Goal: Task Accomplishment & Management: Use online tool/utility

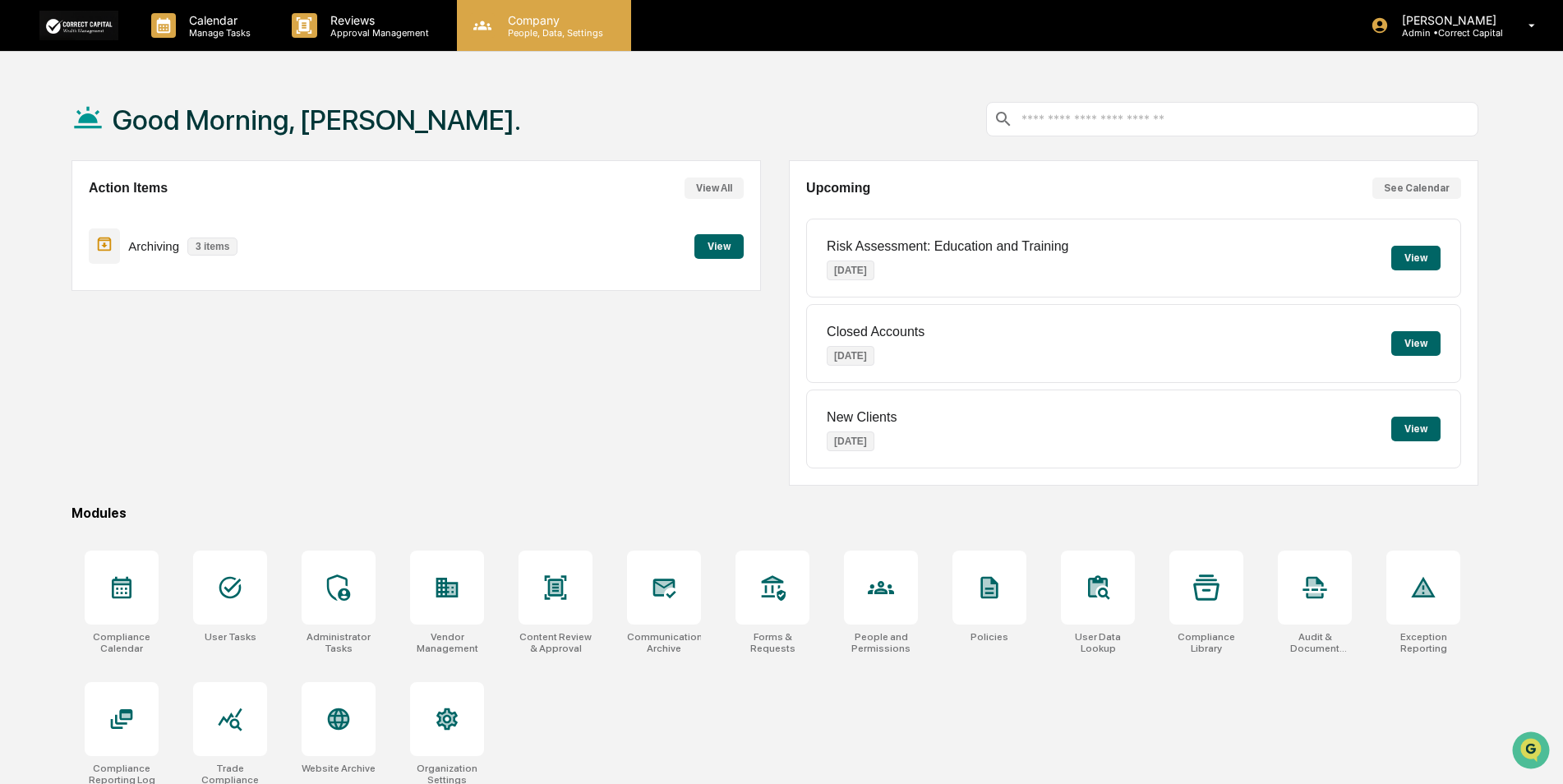
click at [535, 40] on div "Company People, Data, Settings" at bounding box center [544, 26] width 174 height 51
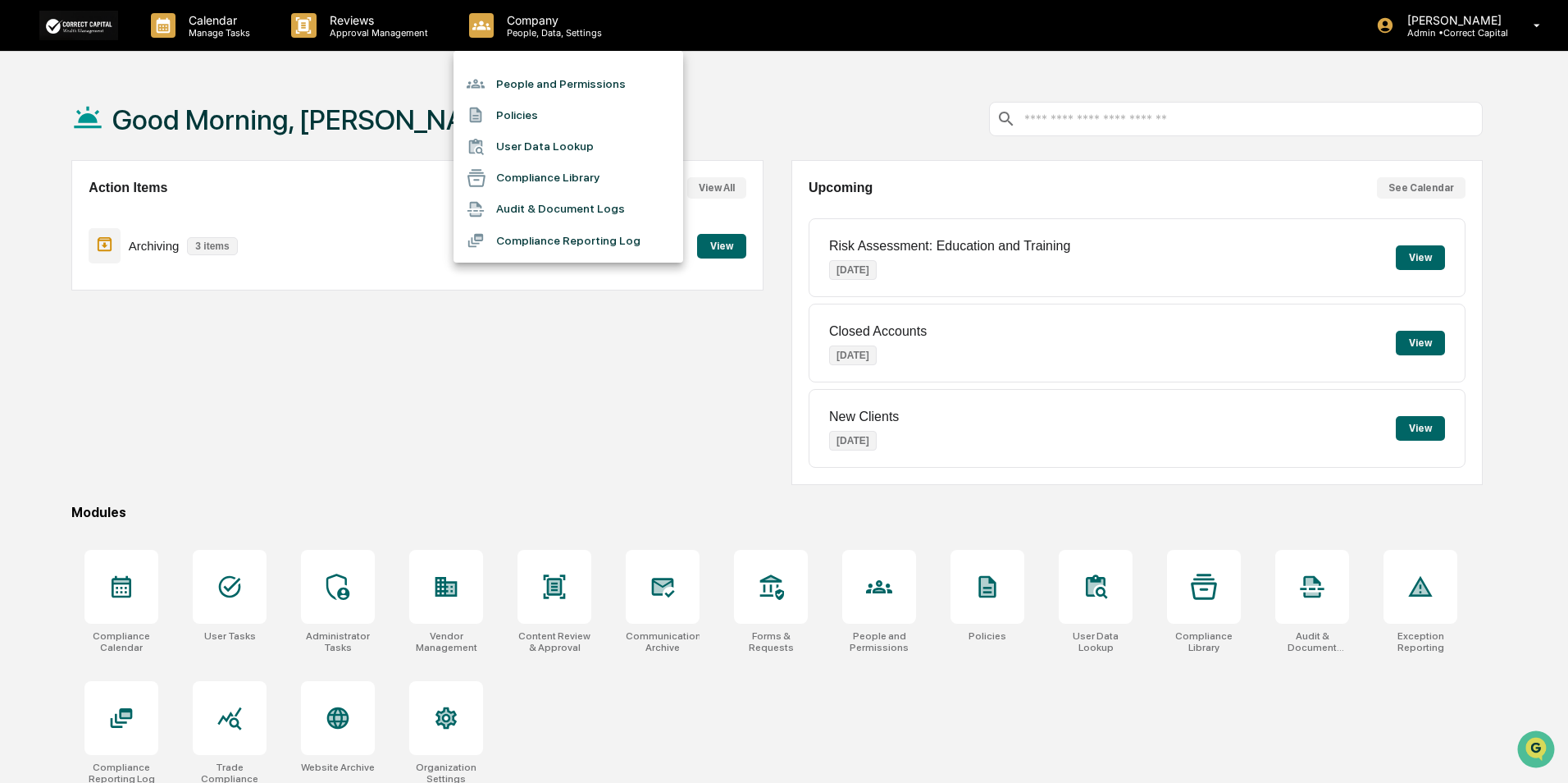
click at [535, 82] on li "People and Permissions" at bounding box center [568, 84] width 229 height 32
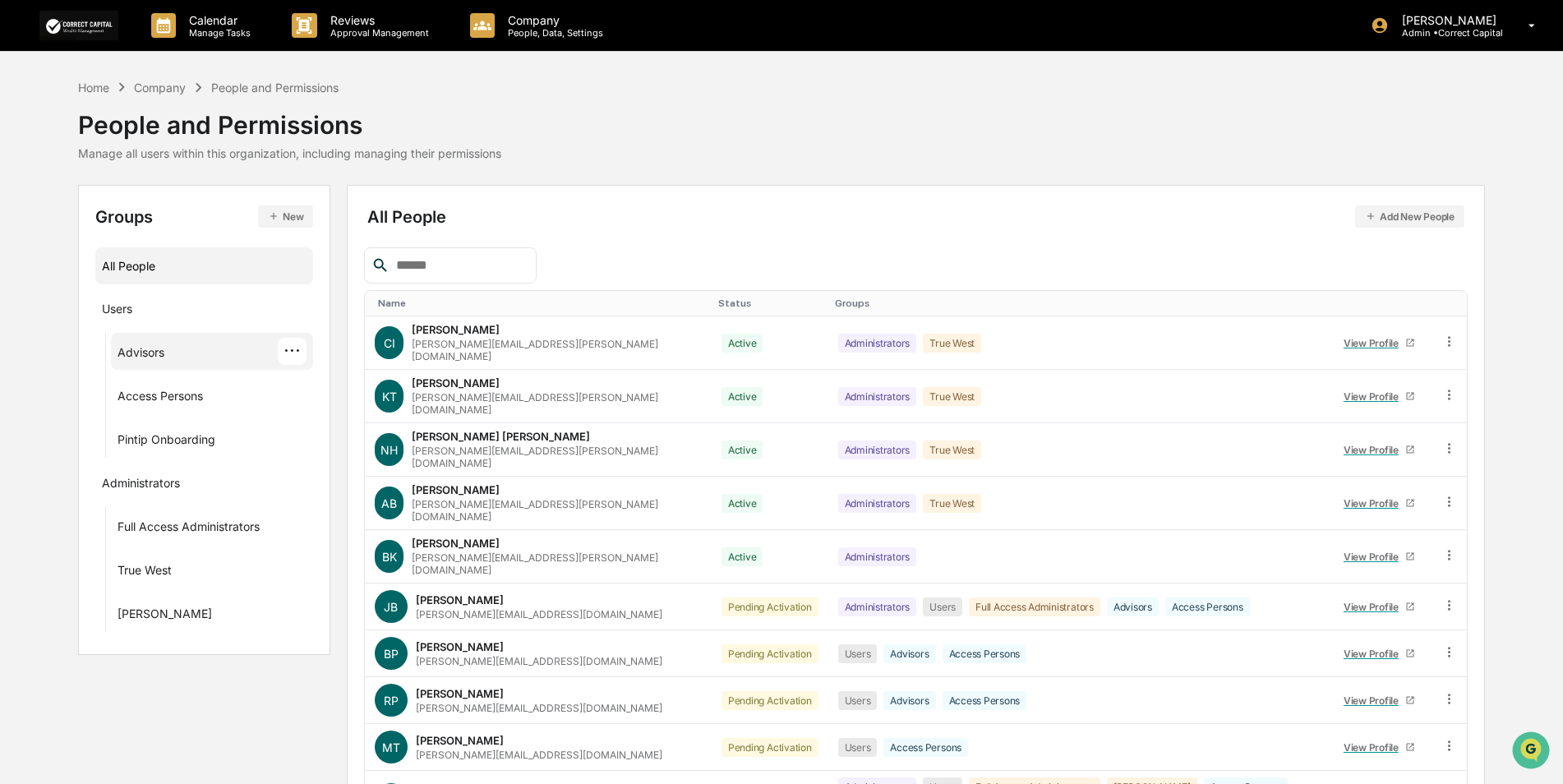
click at [153, 343] on div "Advisors ···" at bounding box center [212, 351] width 189 height 27
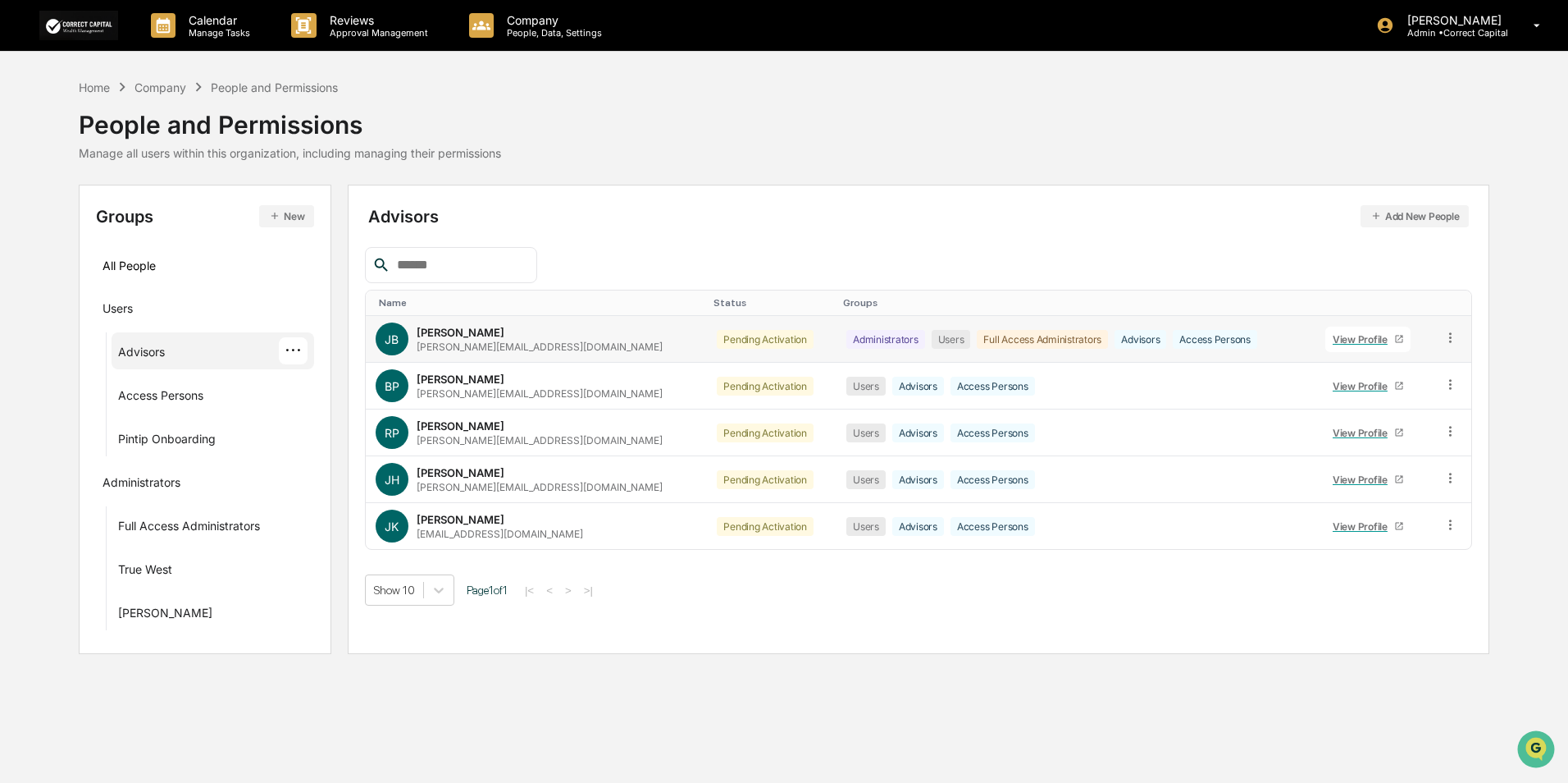
click at [1370, 335] on div "View Profile" at bounding box center [1363, 339] width 61 height 12
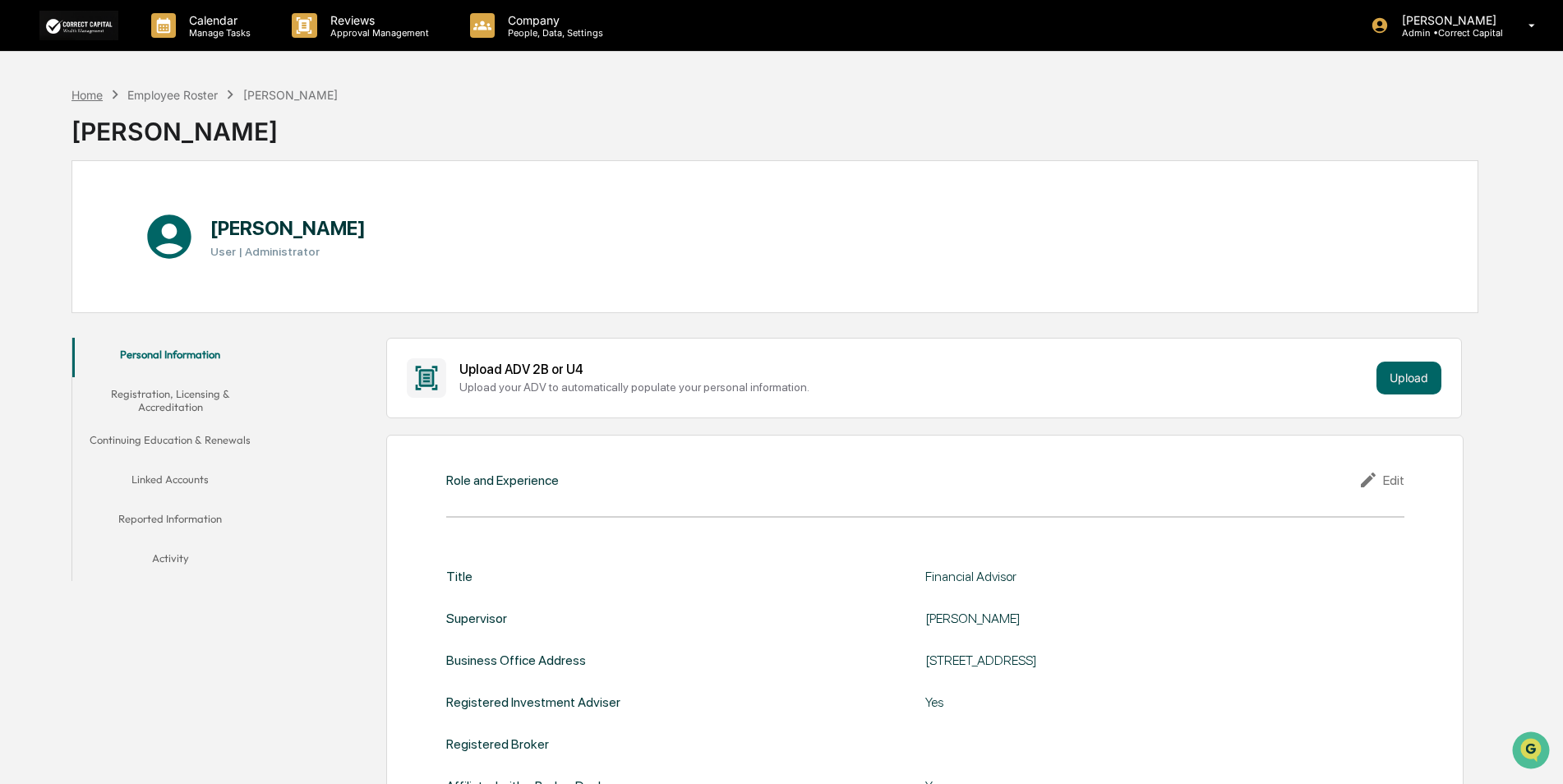
click at [81, 97] on div "Home" at bounding box center [87, 95] width 32 height 14
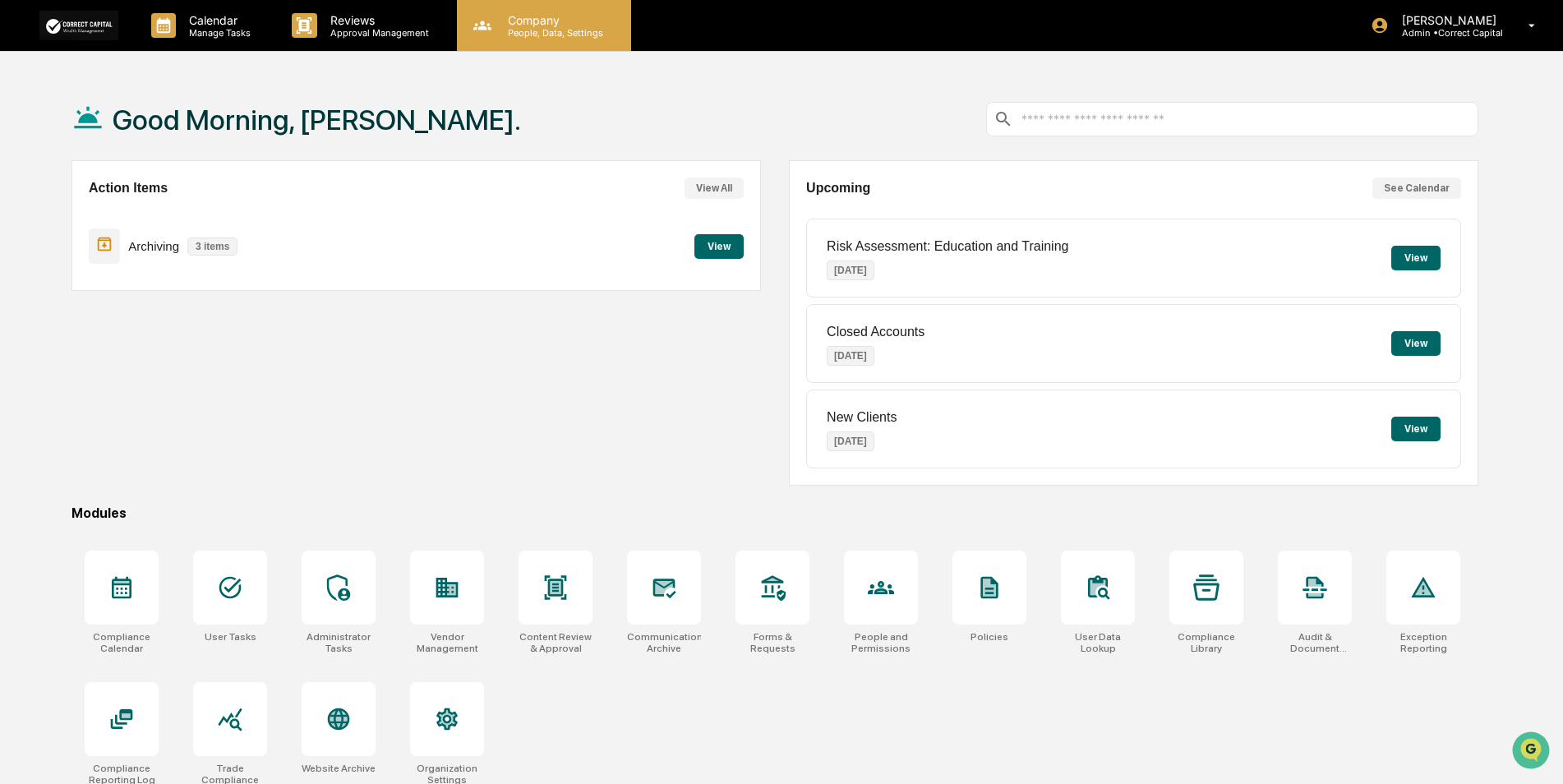
click at [534, 27] on p "People, Data, Settings" at bounding box center [553, 32] width 117 height 11
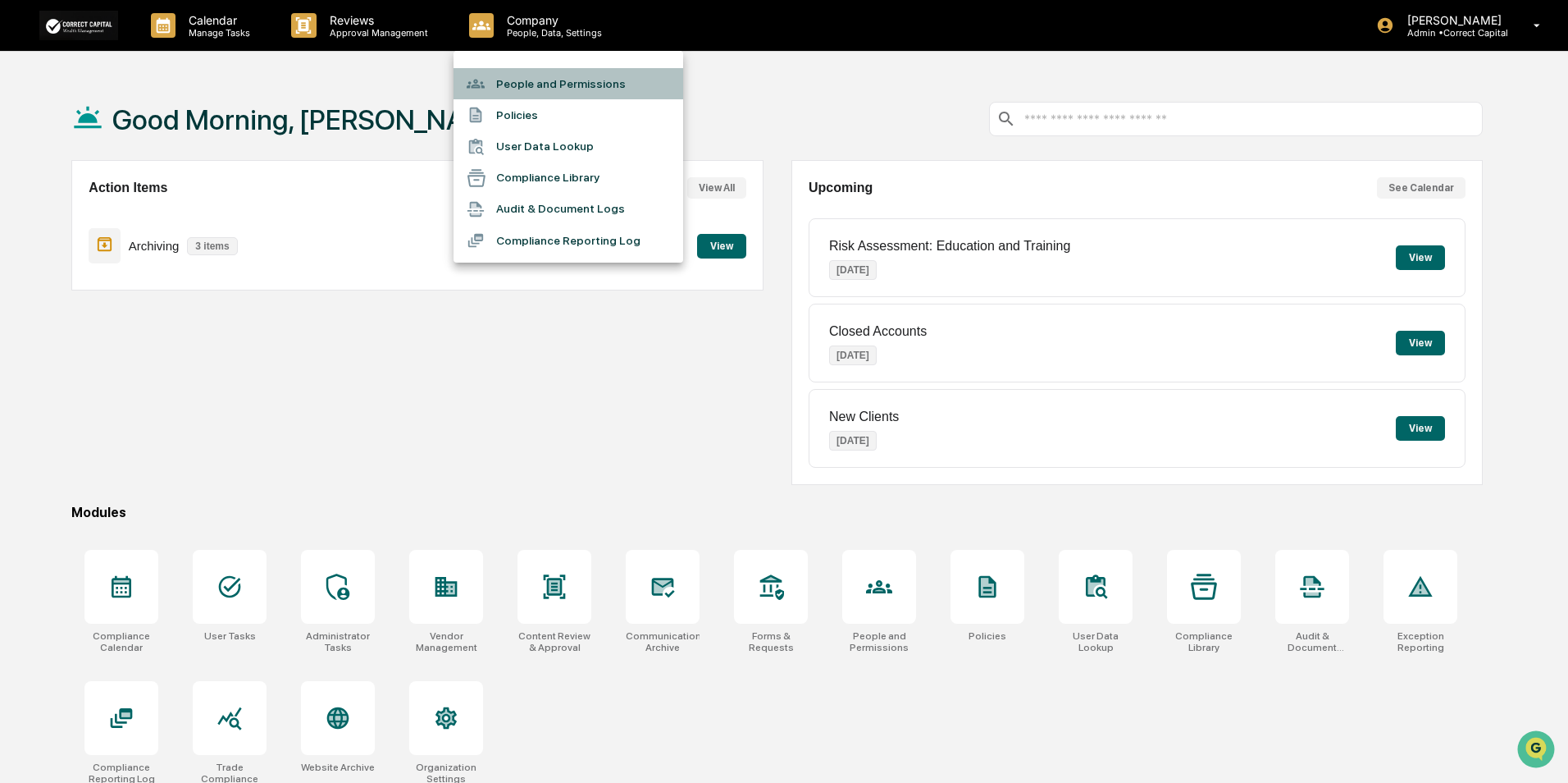
click at [521, 78] on li "People and Permissions" at bounding box center [568, 84] width 229 height 32
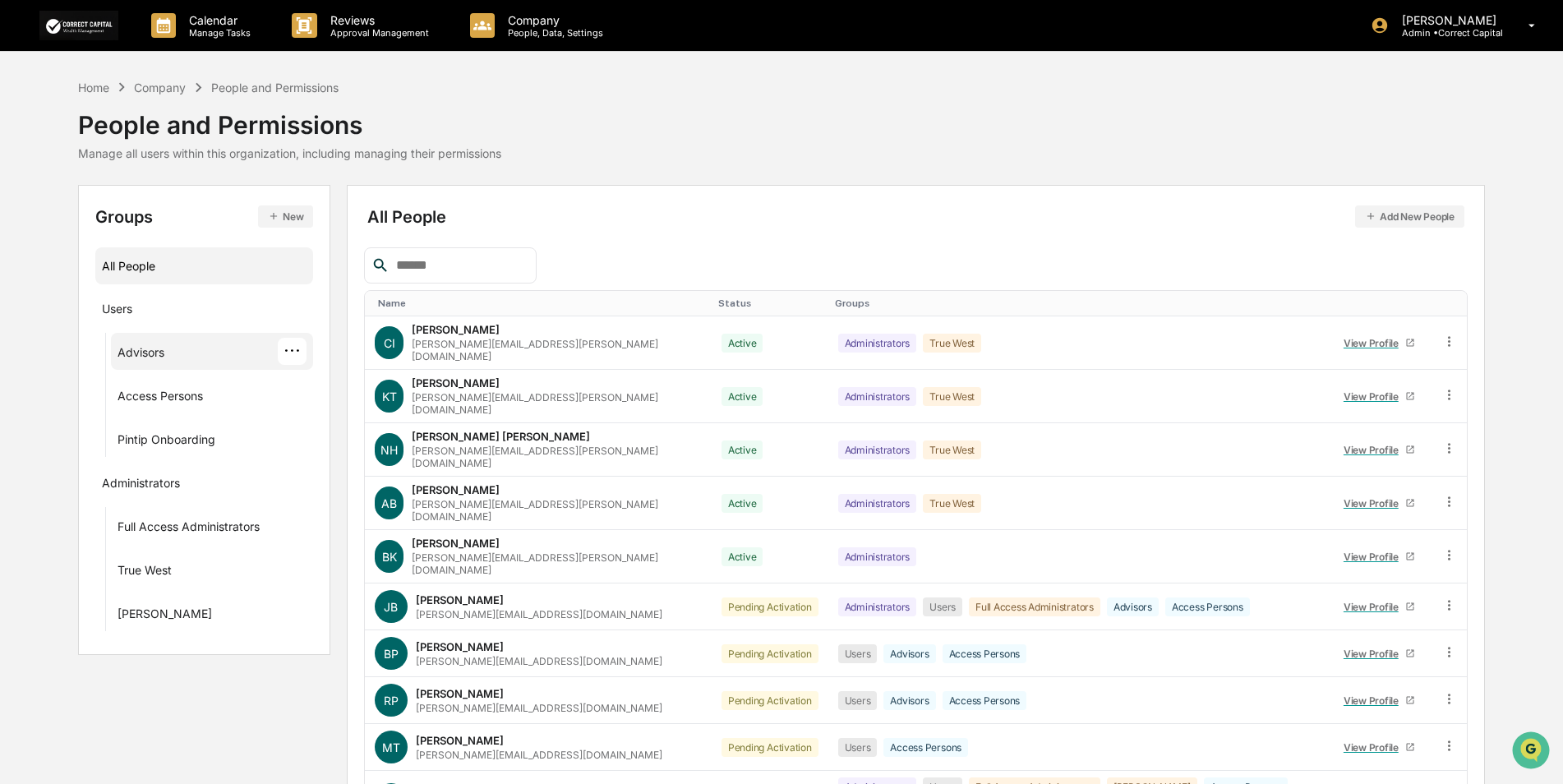
click at [158, 353] on div "Advisors" at bounding box center [141, 354] width 47 height 20
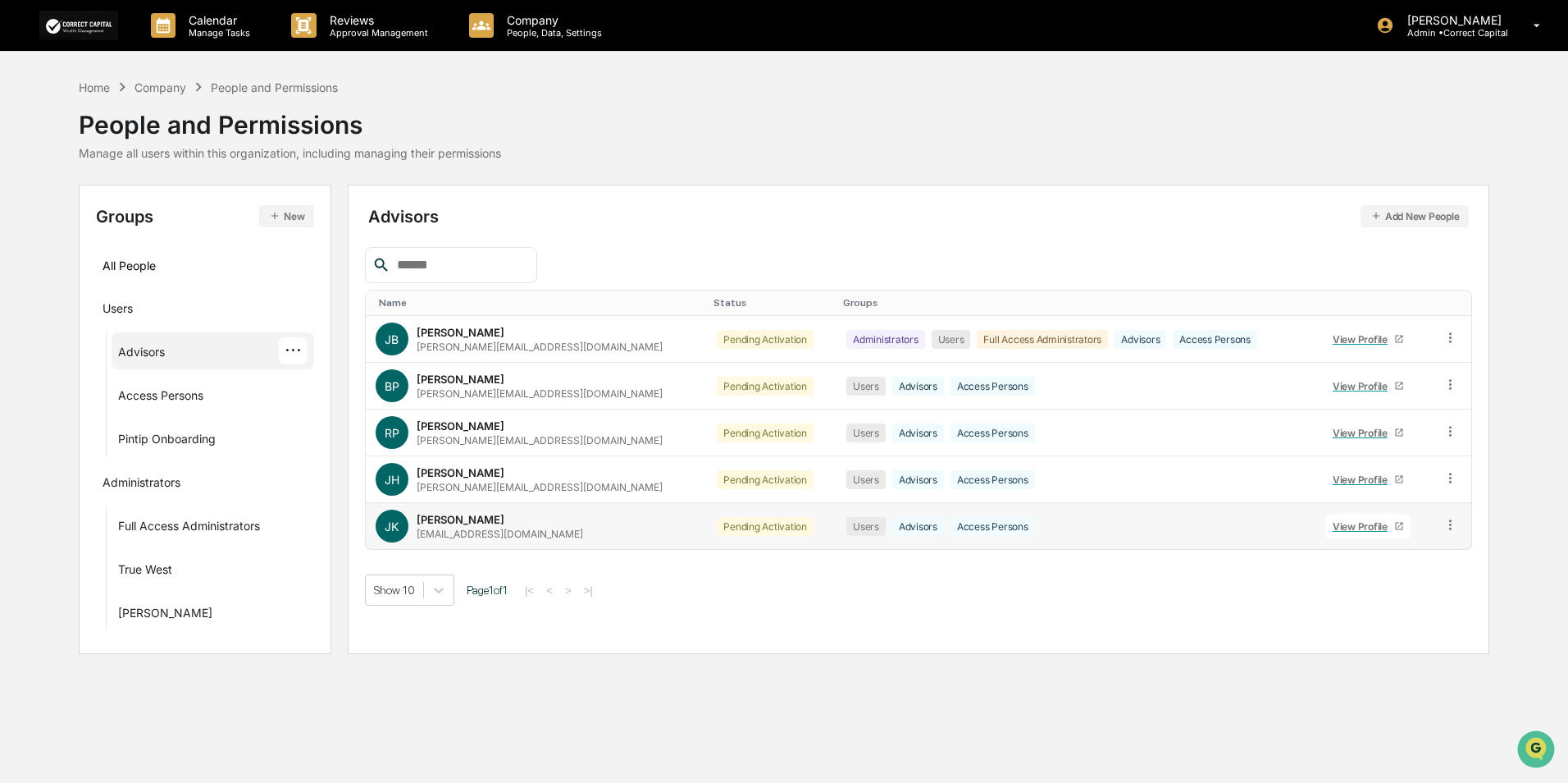
click at [1395, 527] on icon at bounding box center [1398, 526] width 8 height 8
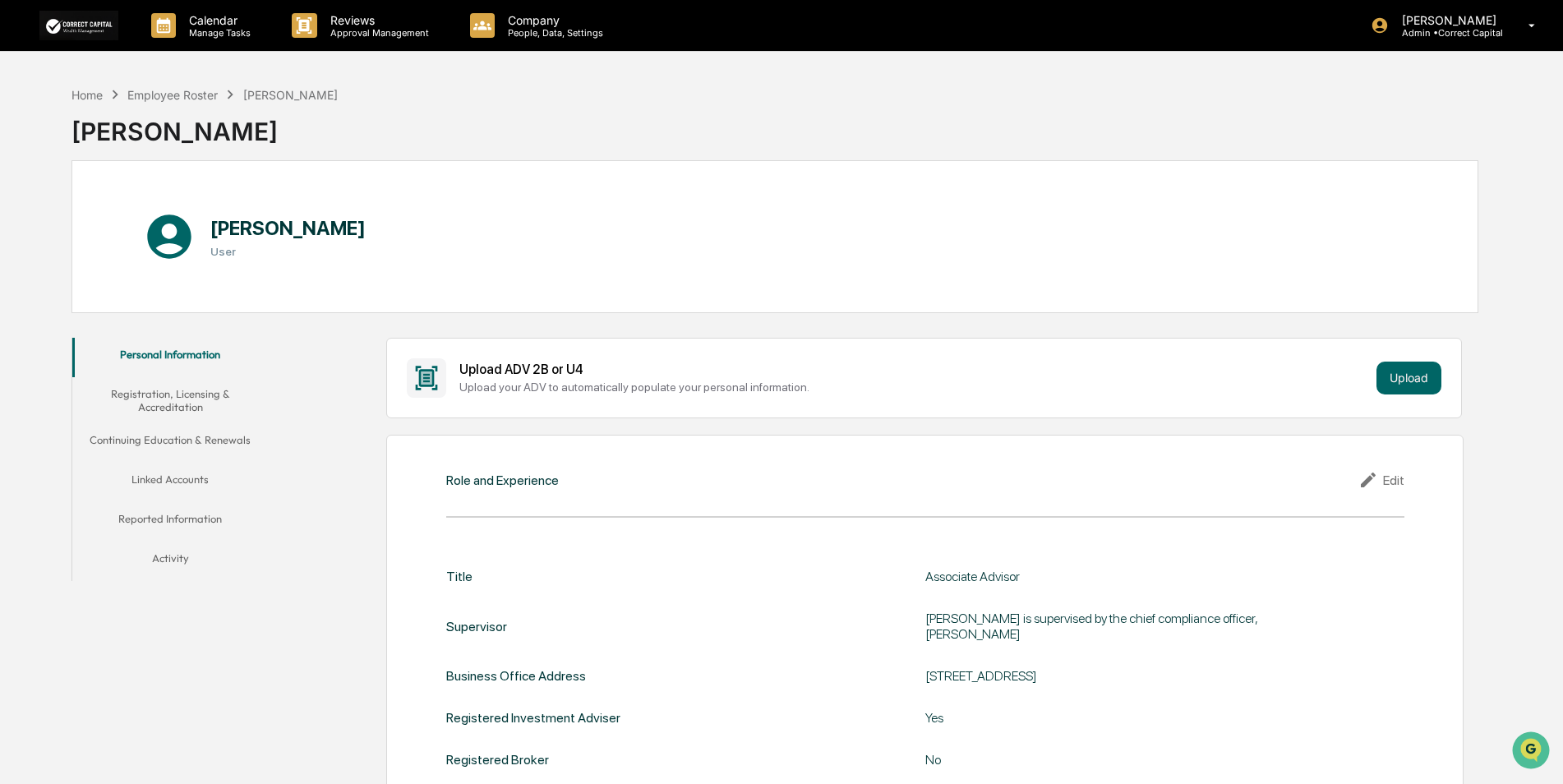
click at [1391, 484] on div "Edit" at bounding box center [1381, 479] width 46 height 20
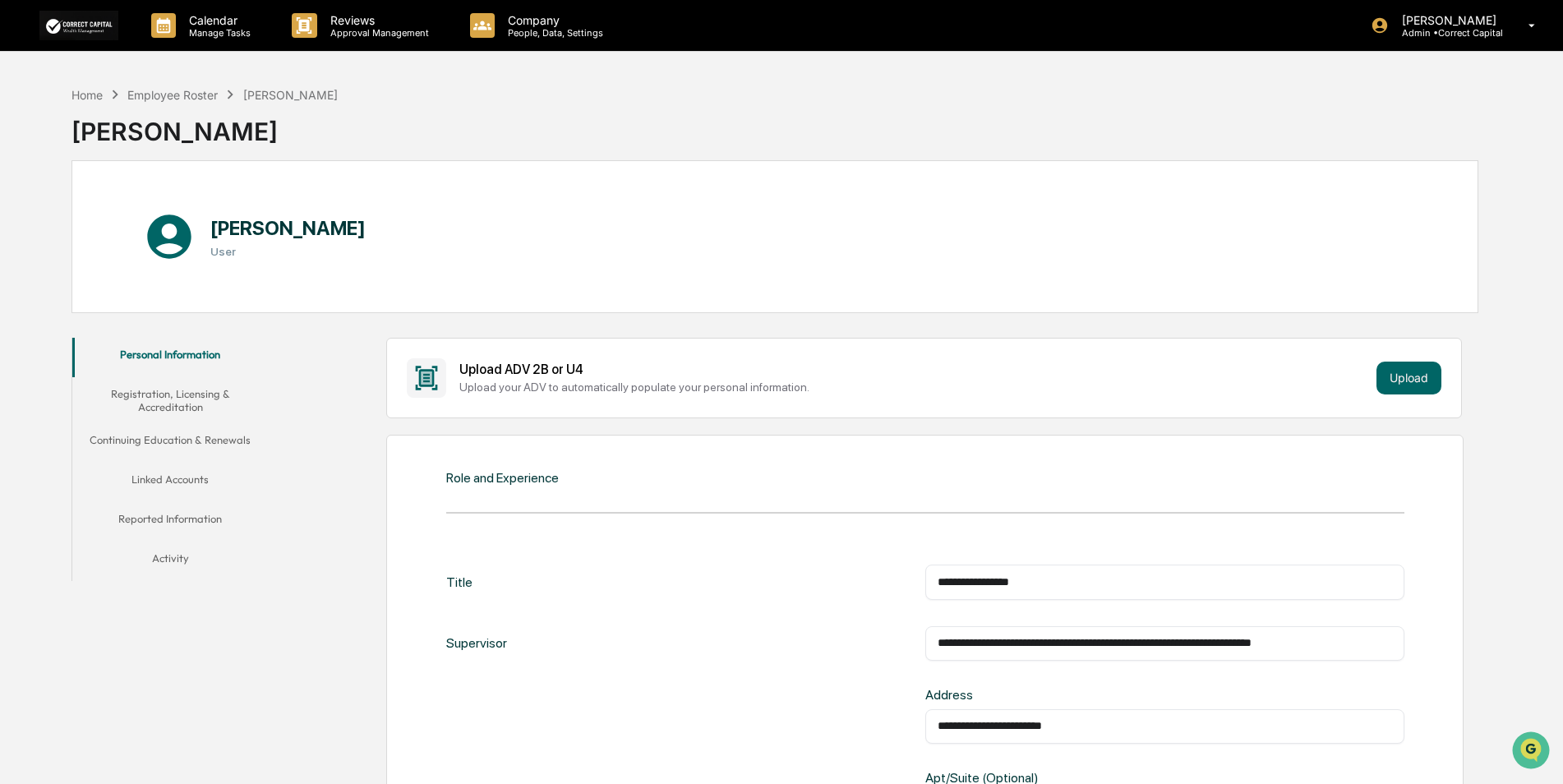
drag, startPoint x: 1263, startPoint y: 641, endPoint x: 893, endPoint y: 644, distance: 370.0
click at [893, 644] on div "**********" at bounding box center [925, 643] width 958 height 34
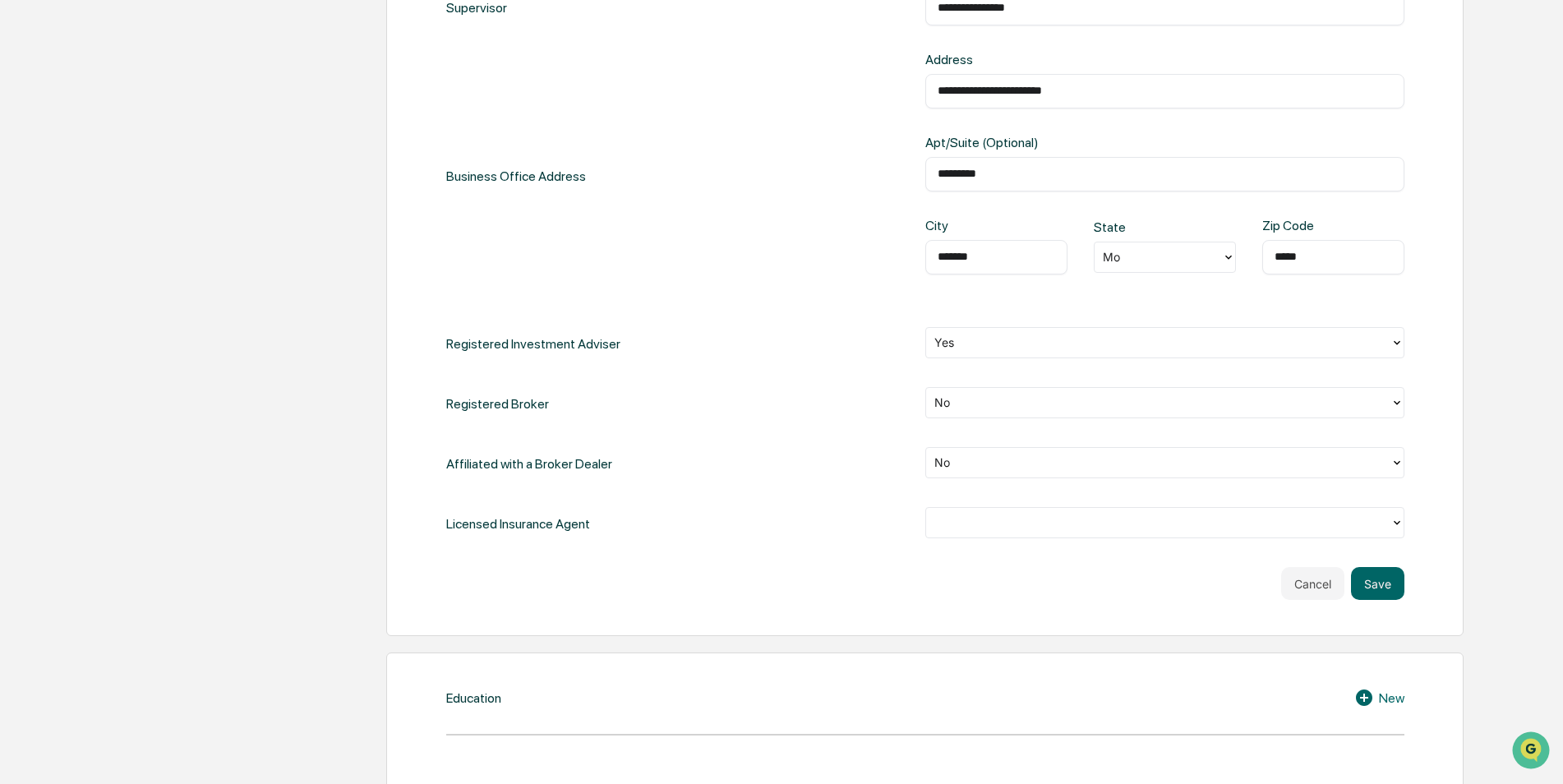
scroll to position [658, 0]
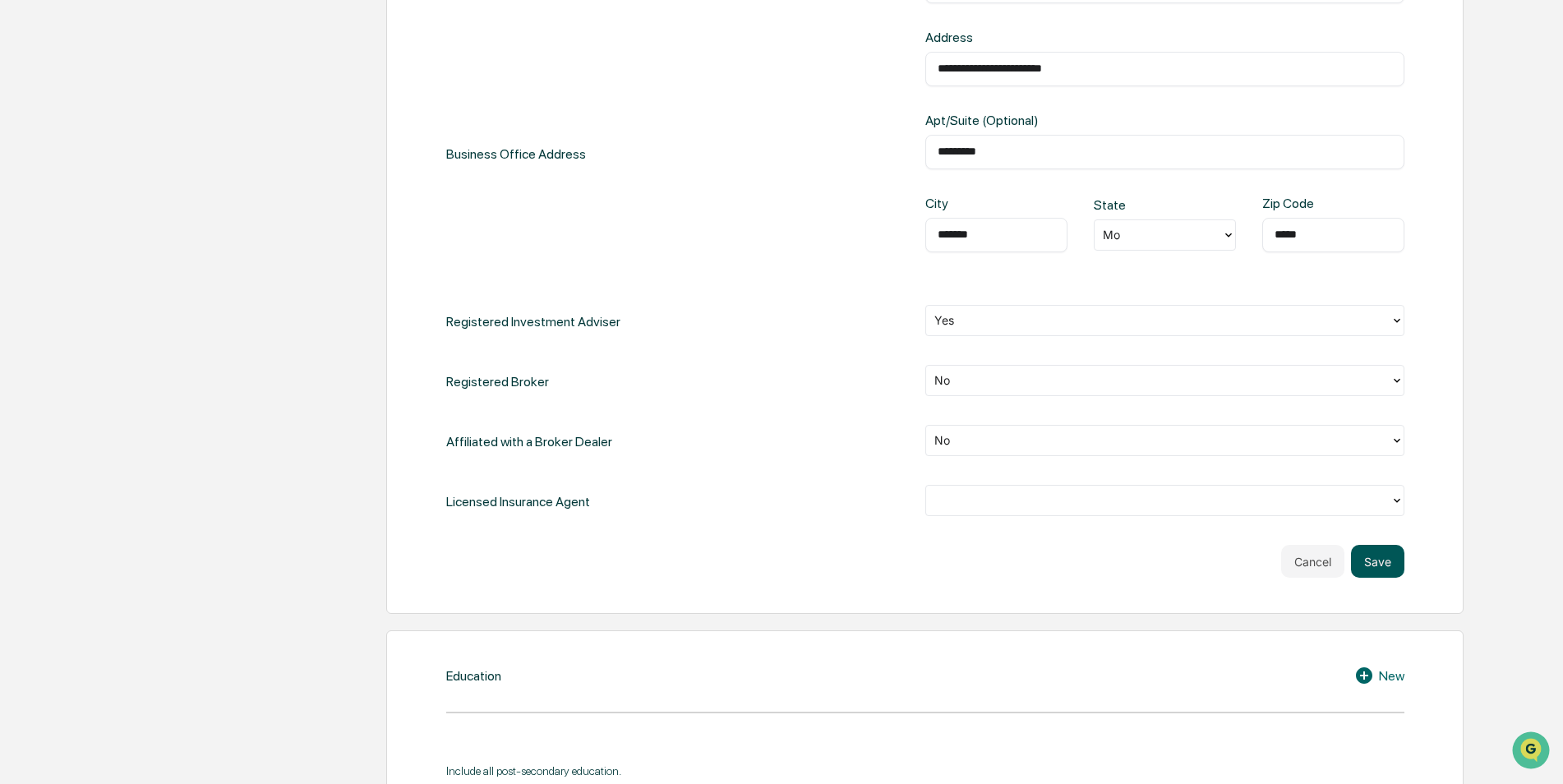
type input "**********"
click at [1375, 563] on button "Save" at bounding box center [1377, 561] width 54 height 32
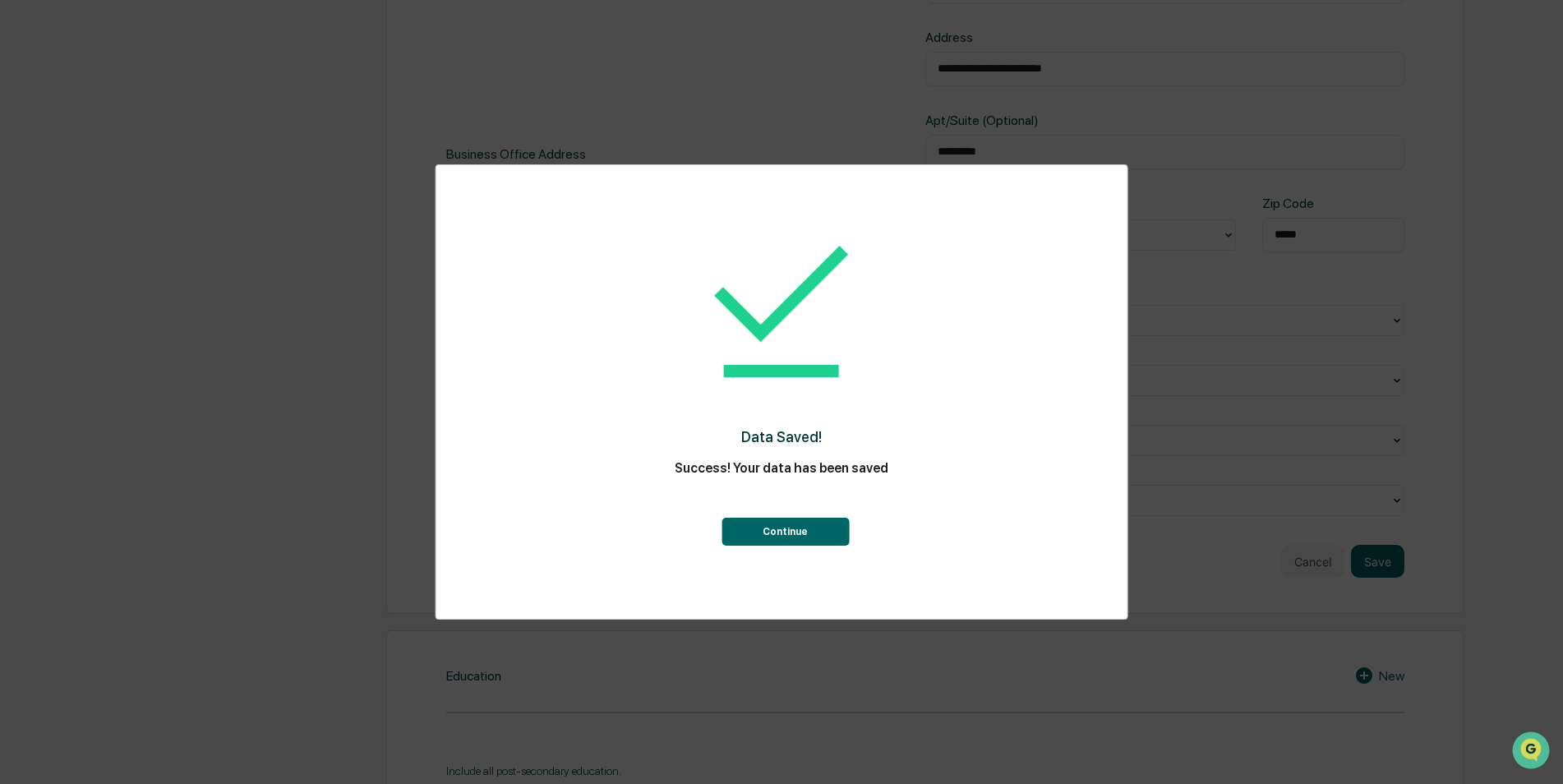
click at [771, 529] on button "Continue" at bounding box center [785, 531] width 127 height 28
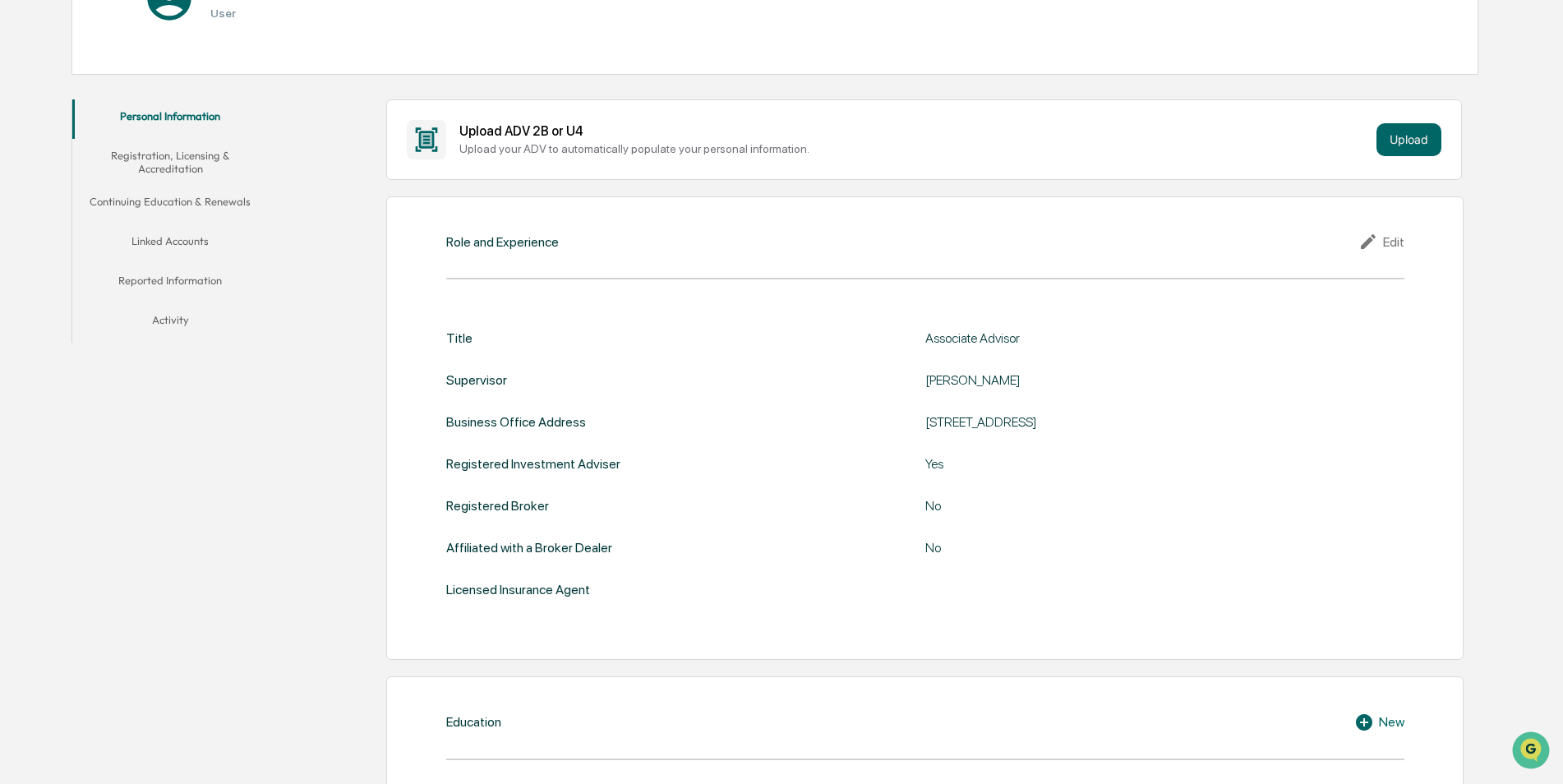
scroll to position [0, 0]
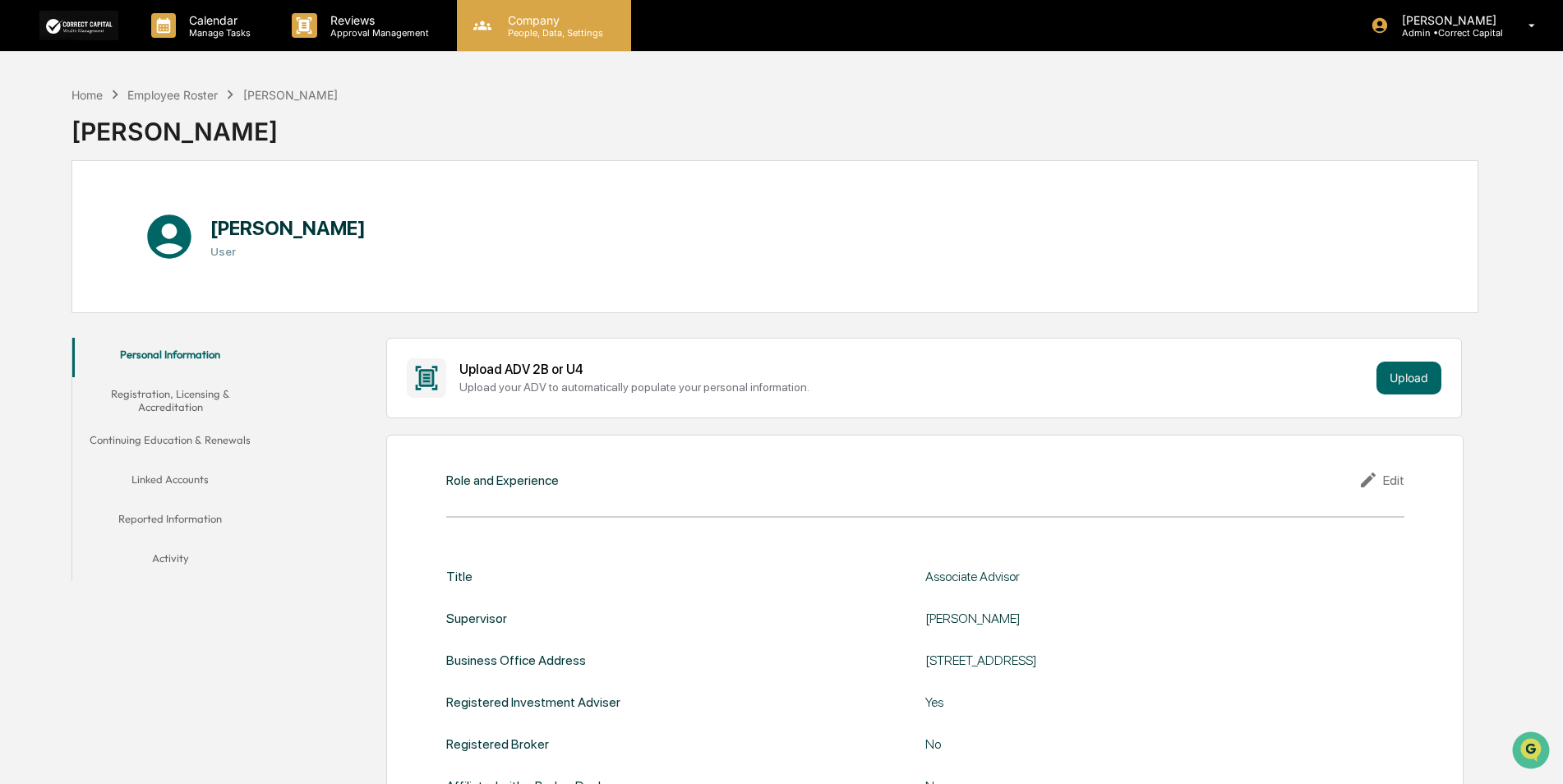
click at [551, 35] on p "People, Data, Settings" at bounding box center [553, 32] width 117 height 11
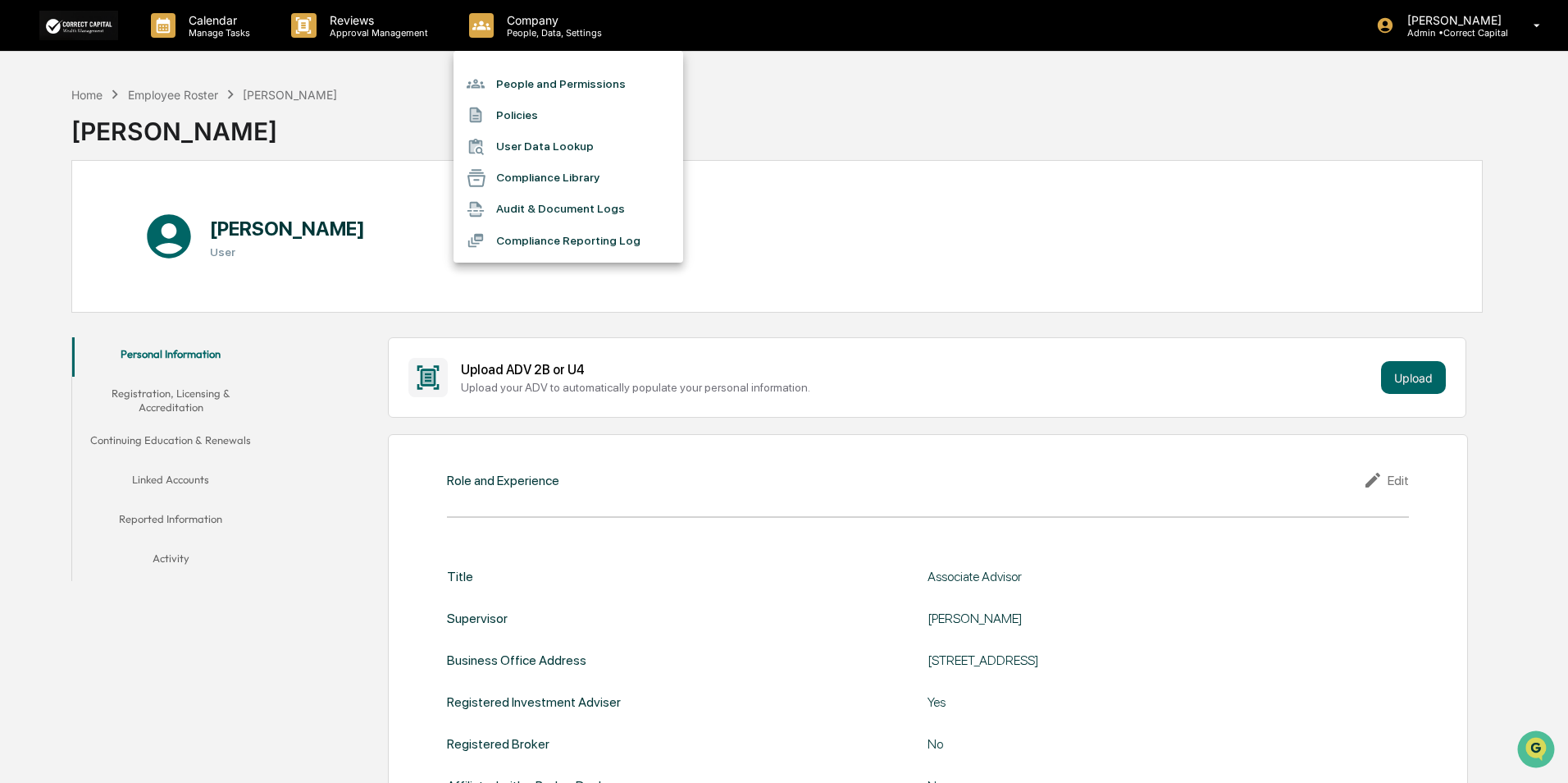
click at [538, 91] on li "People and Permissions" at bounding box center [568, 84] width 229 height 32
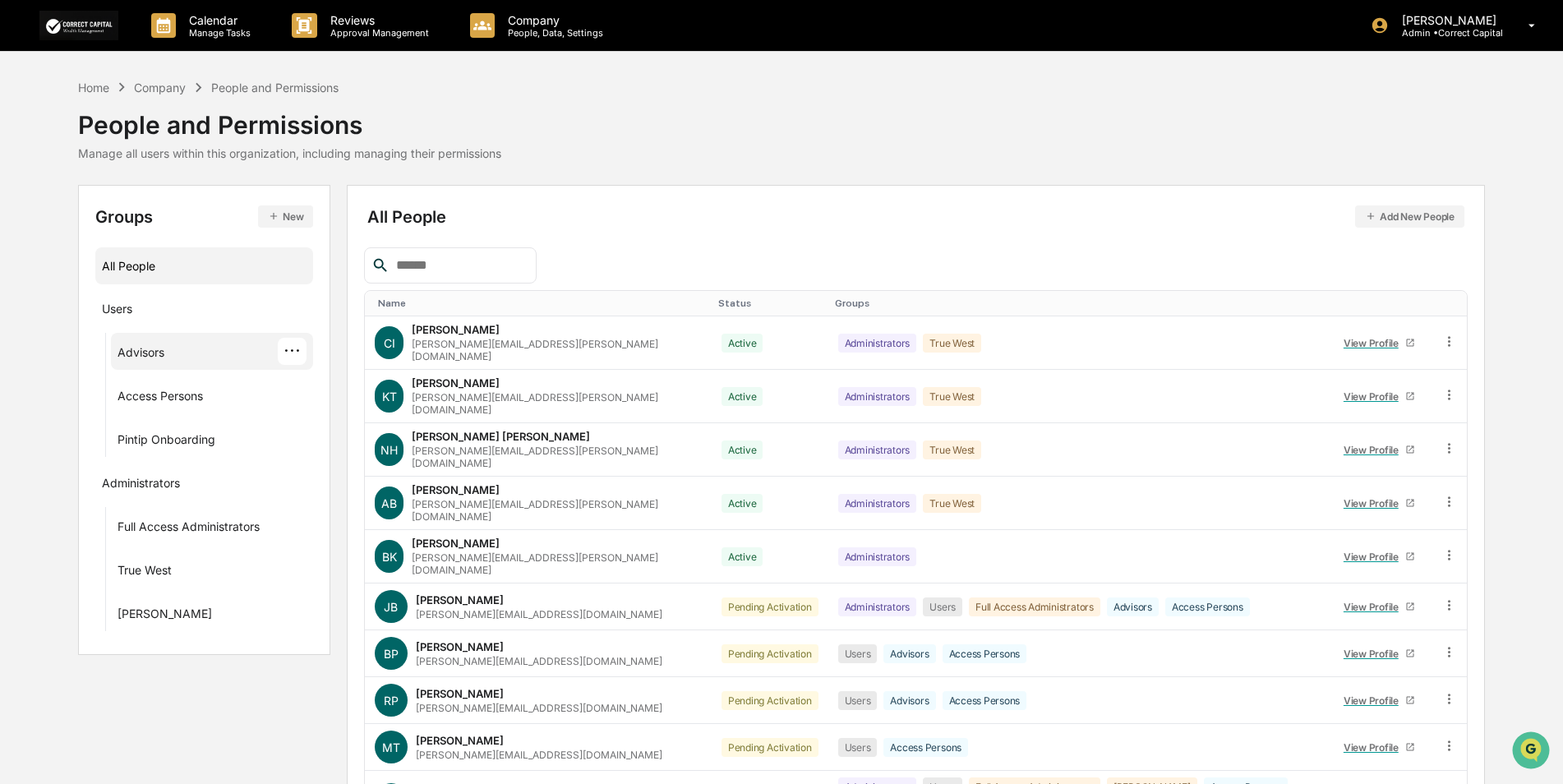
click at [164, 350] on div "Advisors" at bounding box center [141, 354] width 47 height 20
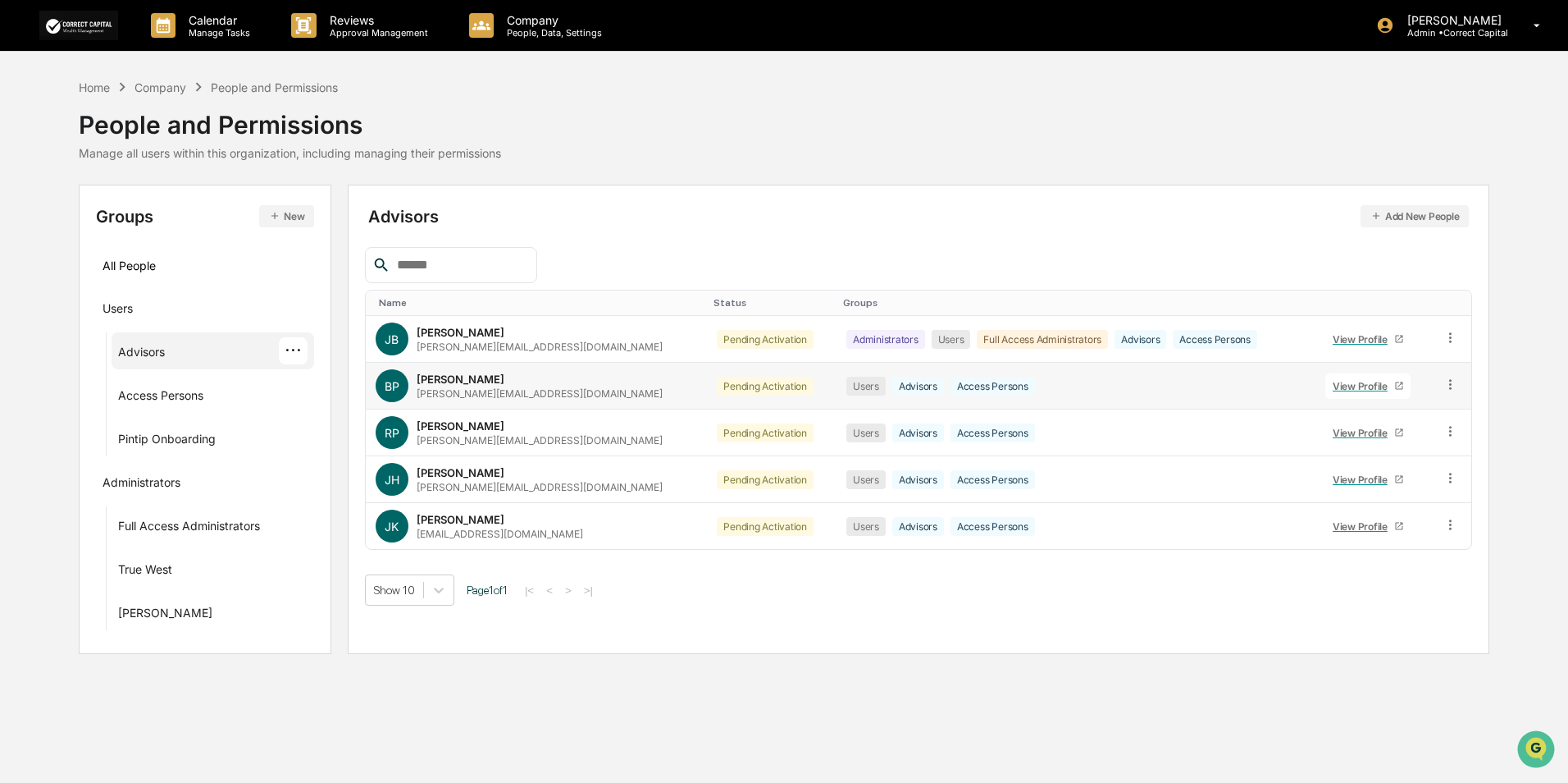
click at [1394, 386] on icon at bounding box center [1399, 386] width 10 height 10
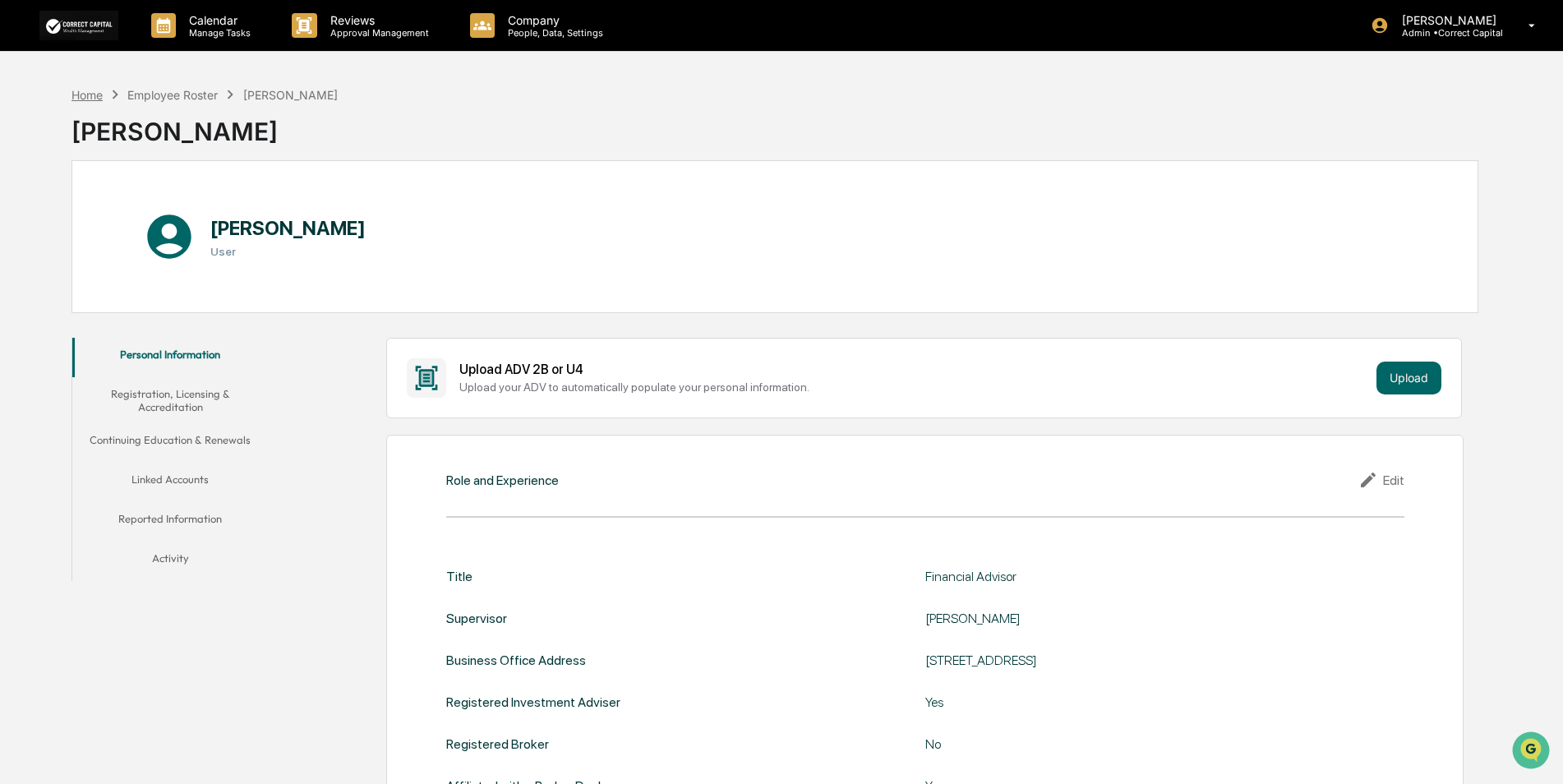
click at [77, 97] on div "Home" at bounding box center [87, 95] width 32 height 14
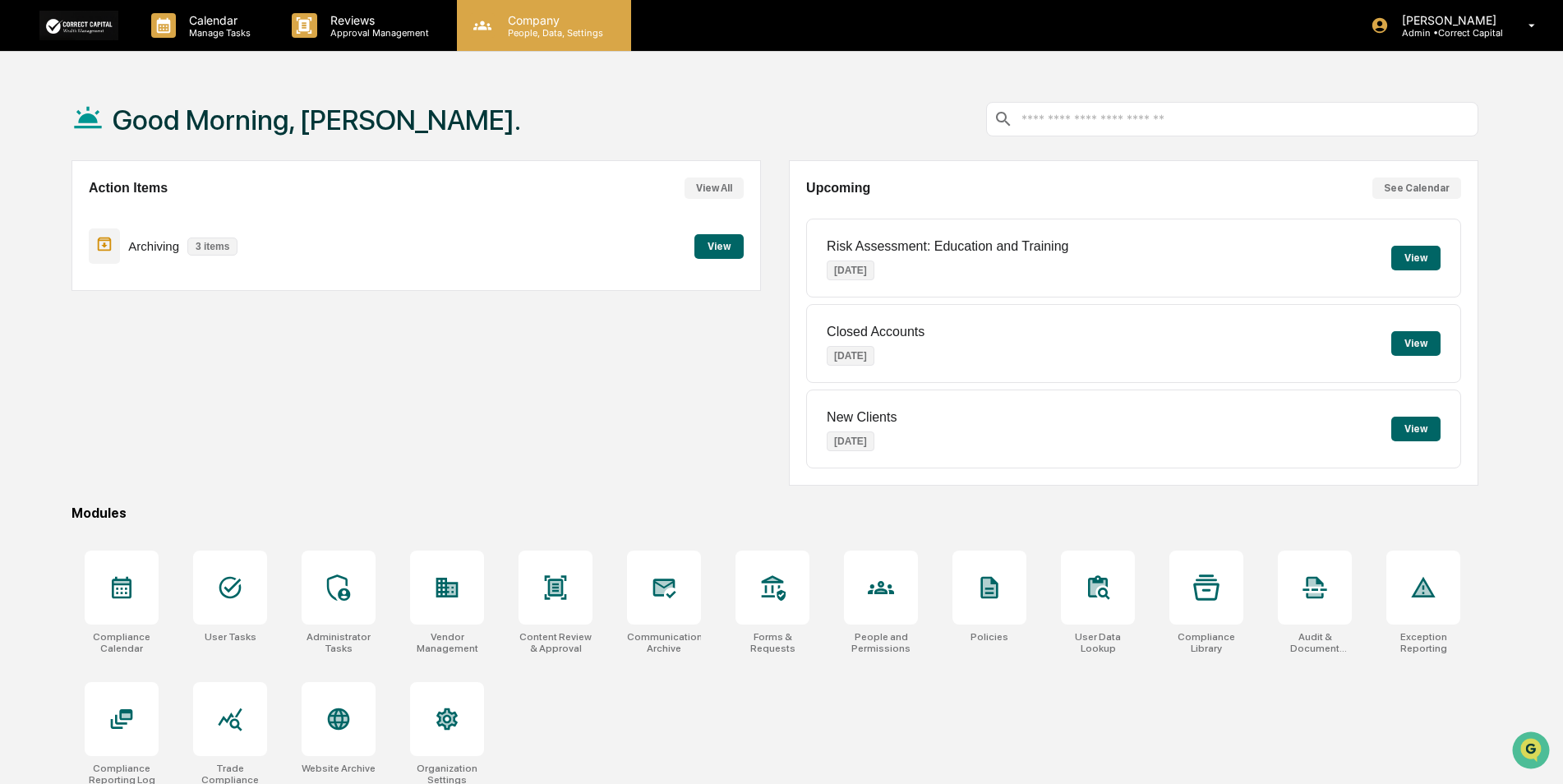
click at [551, 44] on div "Company People, Data, Settings" at bounding box center [544, 26] width 174 height 51
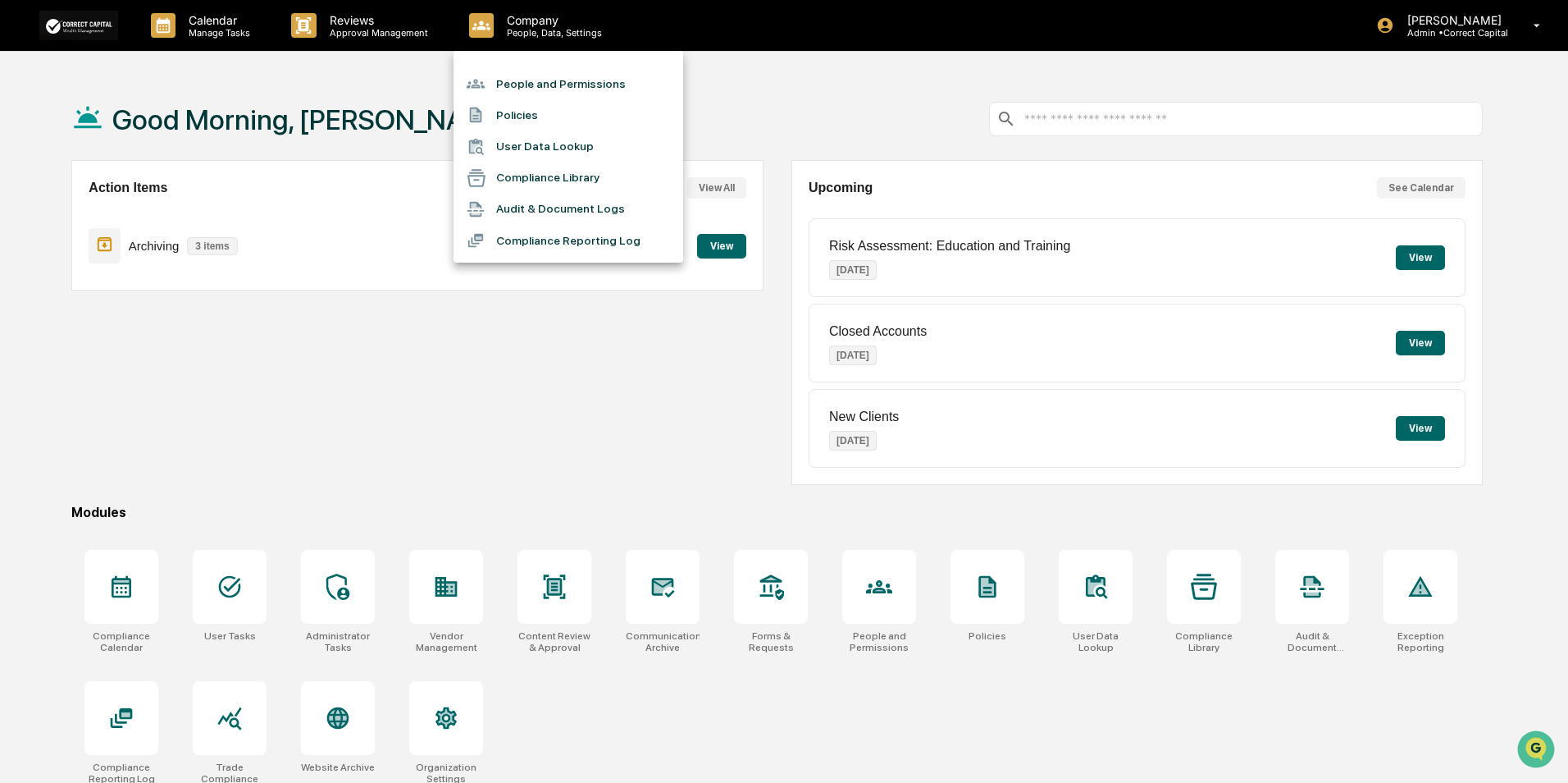
click at [528, 80] on li "People and Permissions" at bounding box center [568, 84] width 229 height 32
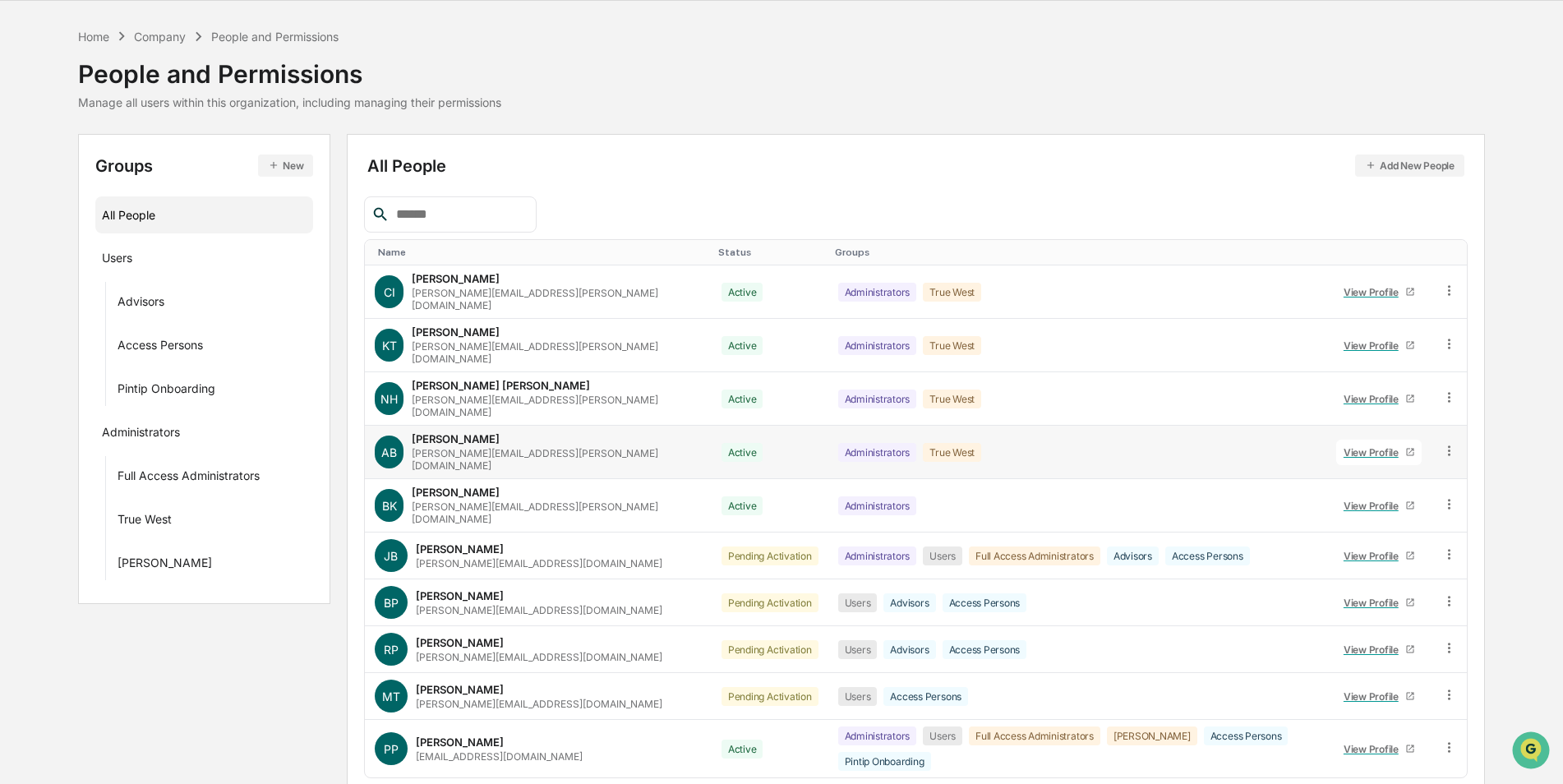
scroll to position [74, 0]
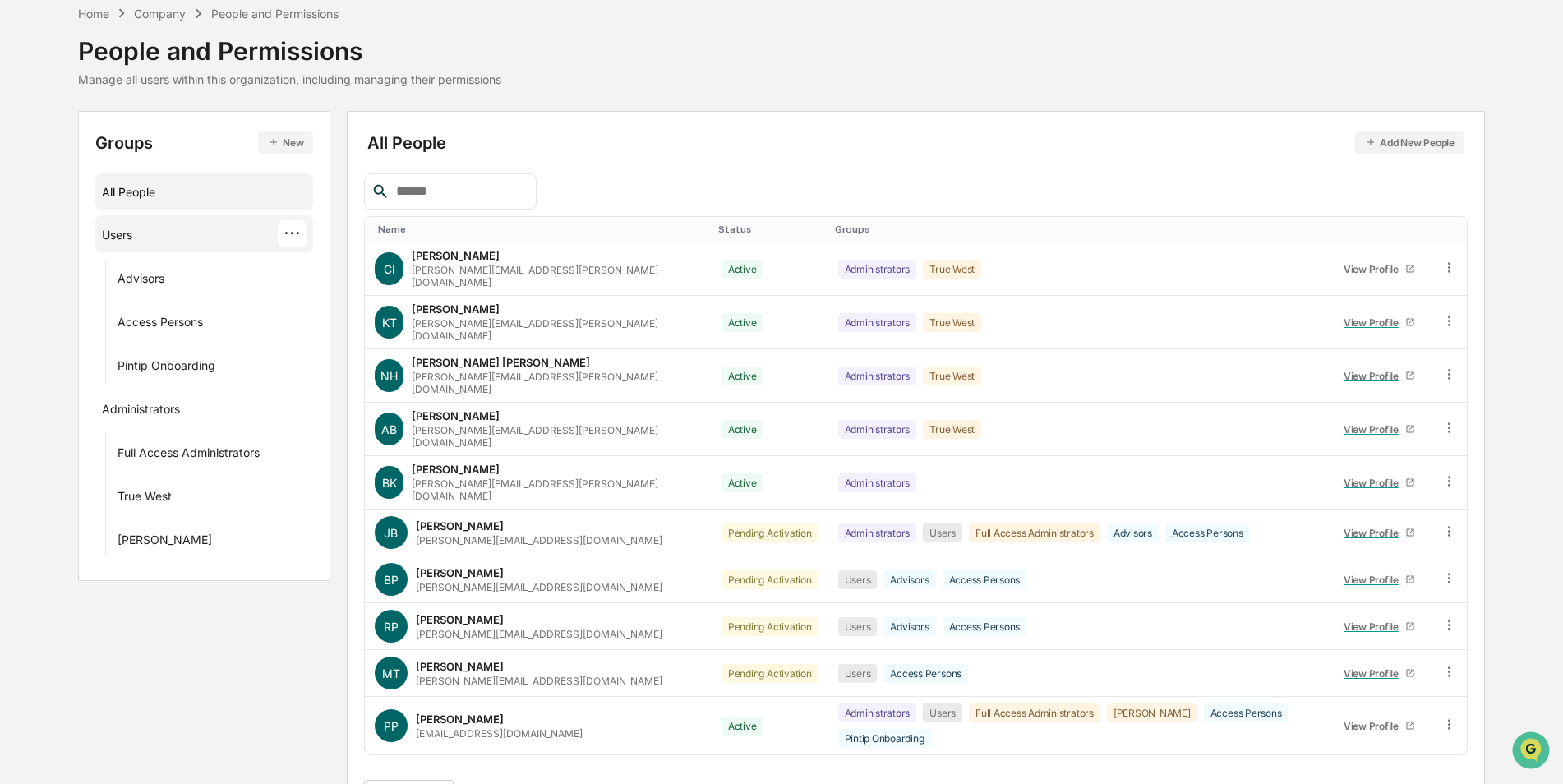
click at [160, 237] on div "Users ···" at bounding box center [204, 234] width 205 height 27
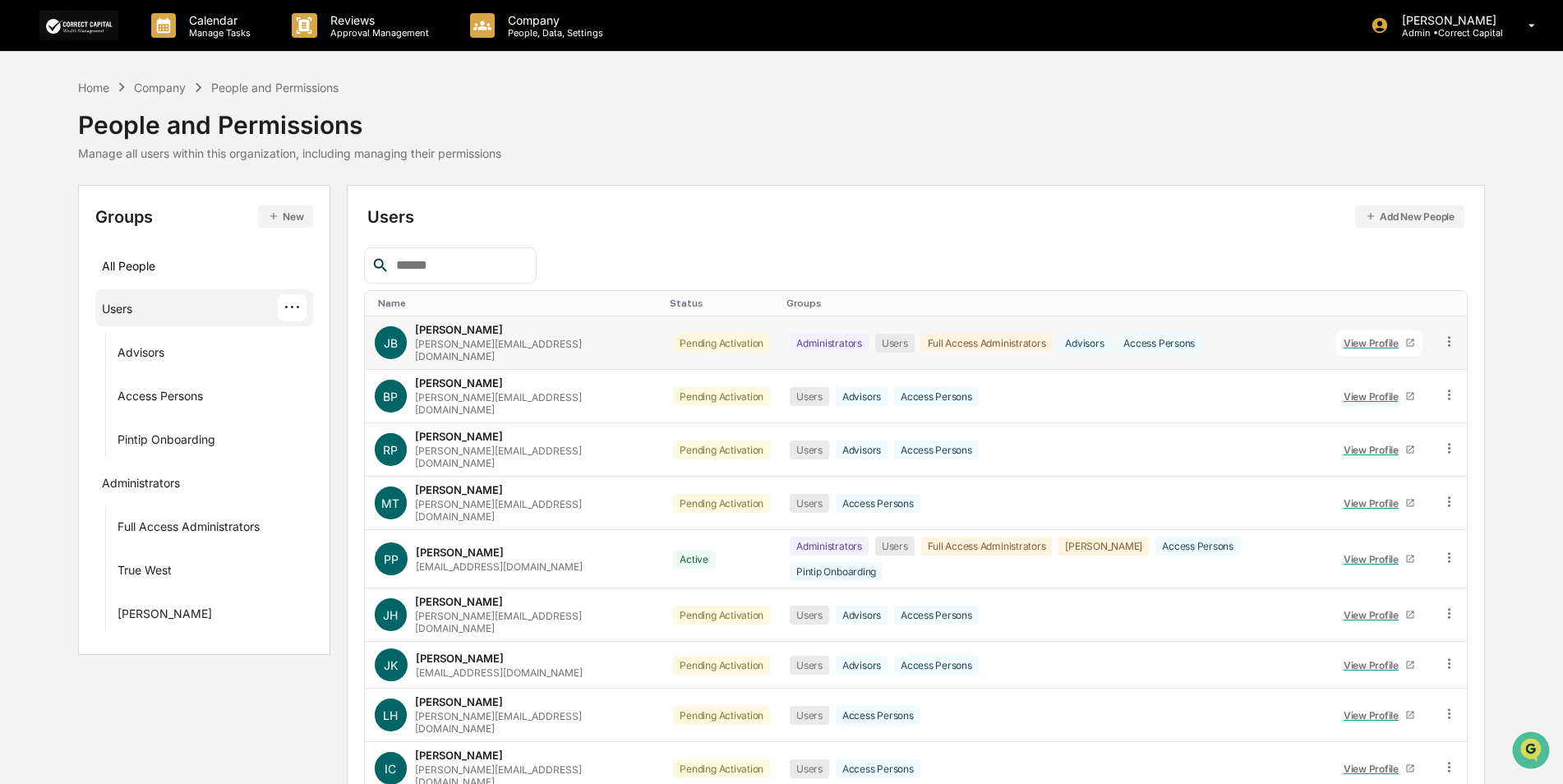
click at [1448, 338] on icon at bounding box center [1449, 341] width 3 height 10
click at [1391, 398] on div "Change Status" at bounding box center [1375, 401] width 137 height 20
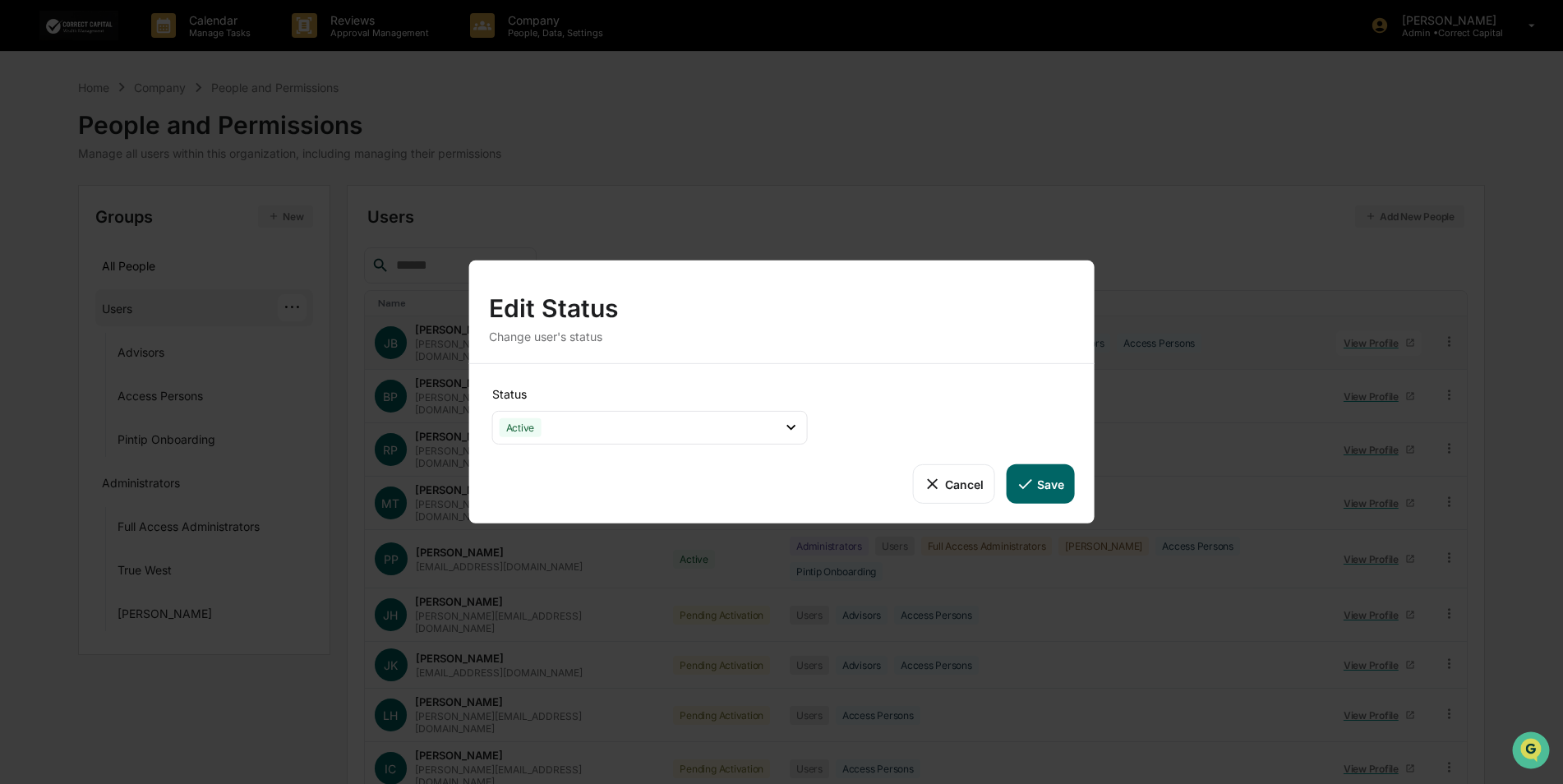
click at [1032, 484] on icon at bounding box center [1024, 483] width 18 height 18
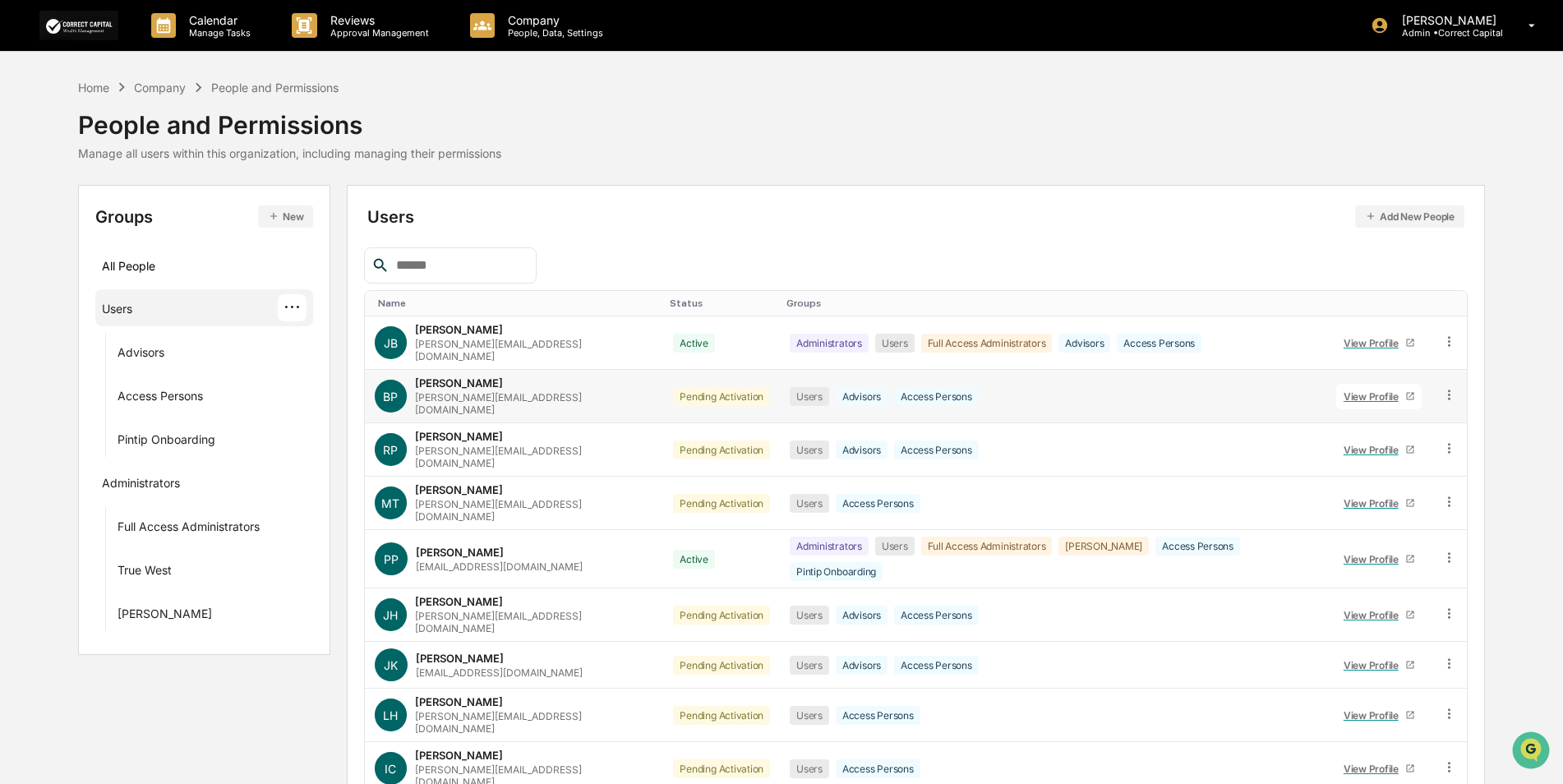
click at [1449, 387] on icon at bounding box center [1449, 395] width 15 height 15
click at [1376, 444] on div "Change Status" at bounding box center [1375, 453] width 137 height 20
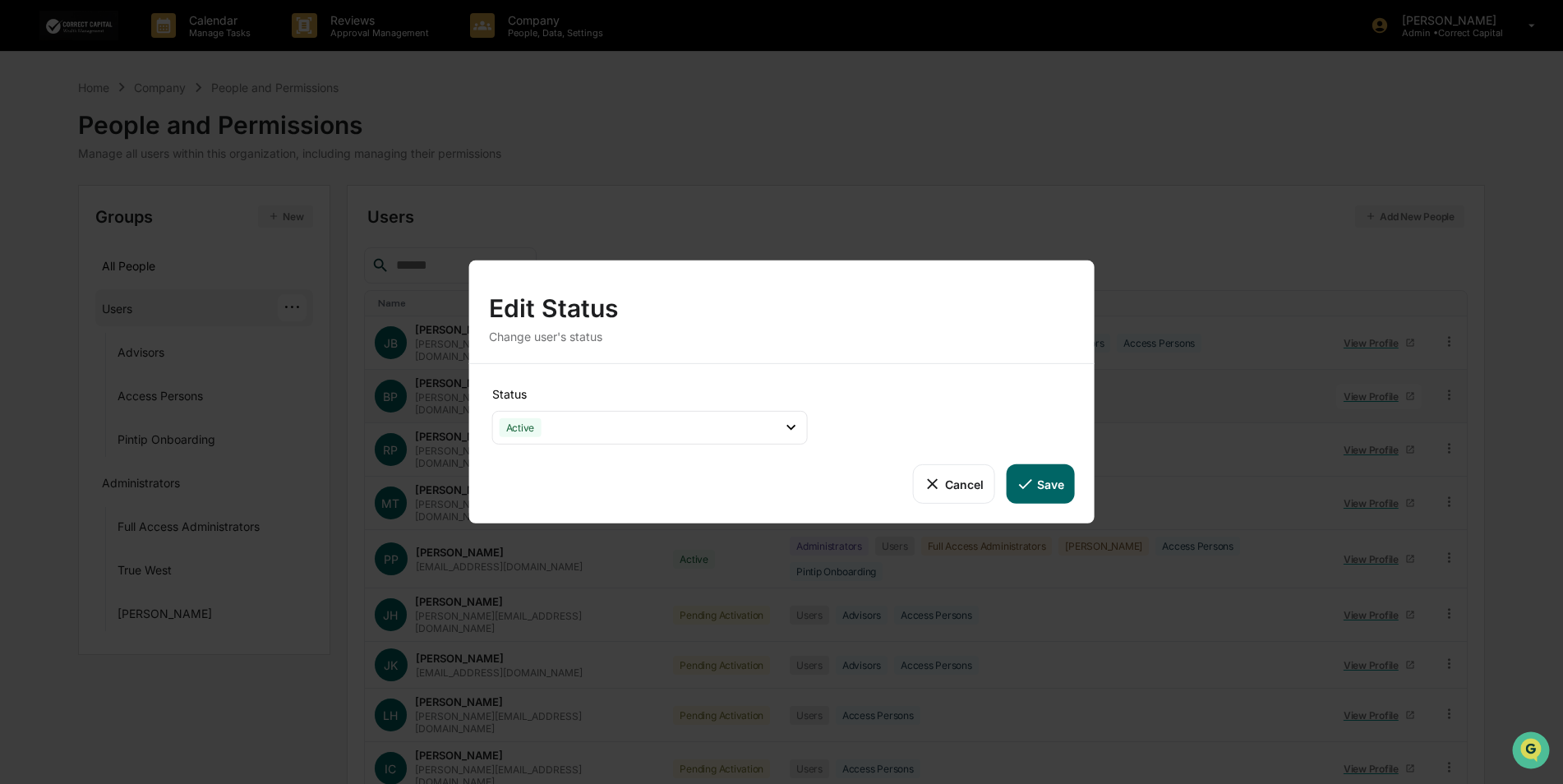
click at [1047, 483] on button "Save" at bounding box center [1039, 484] width 68 height 39
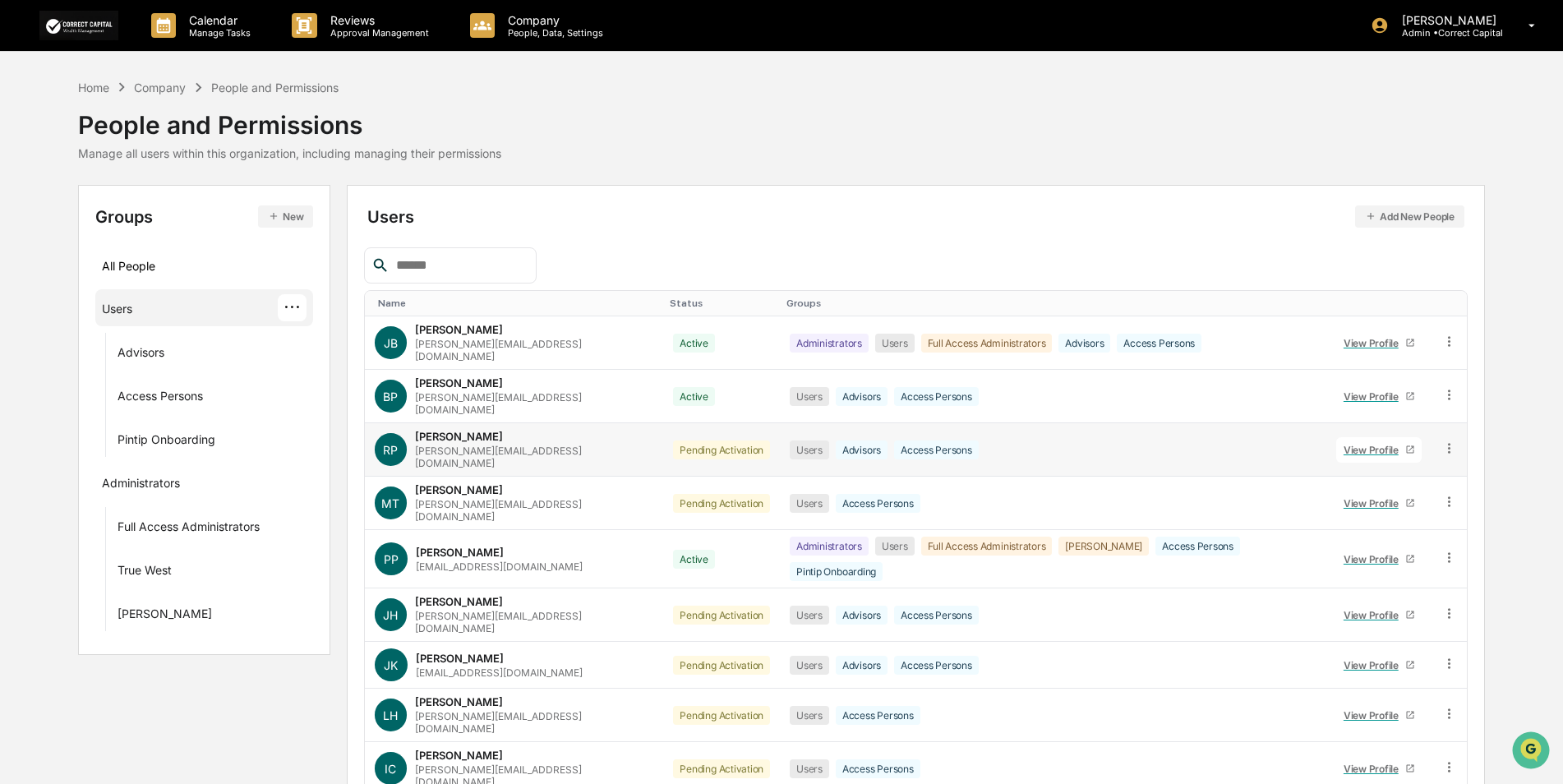
click at [1448, 442] on icon at bounding box center [1449, 448] width 3 height 10
click at [1379, 498] on div "Change Status" at bounding box center [1375, 507] width 137 height 20
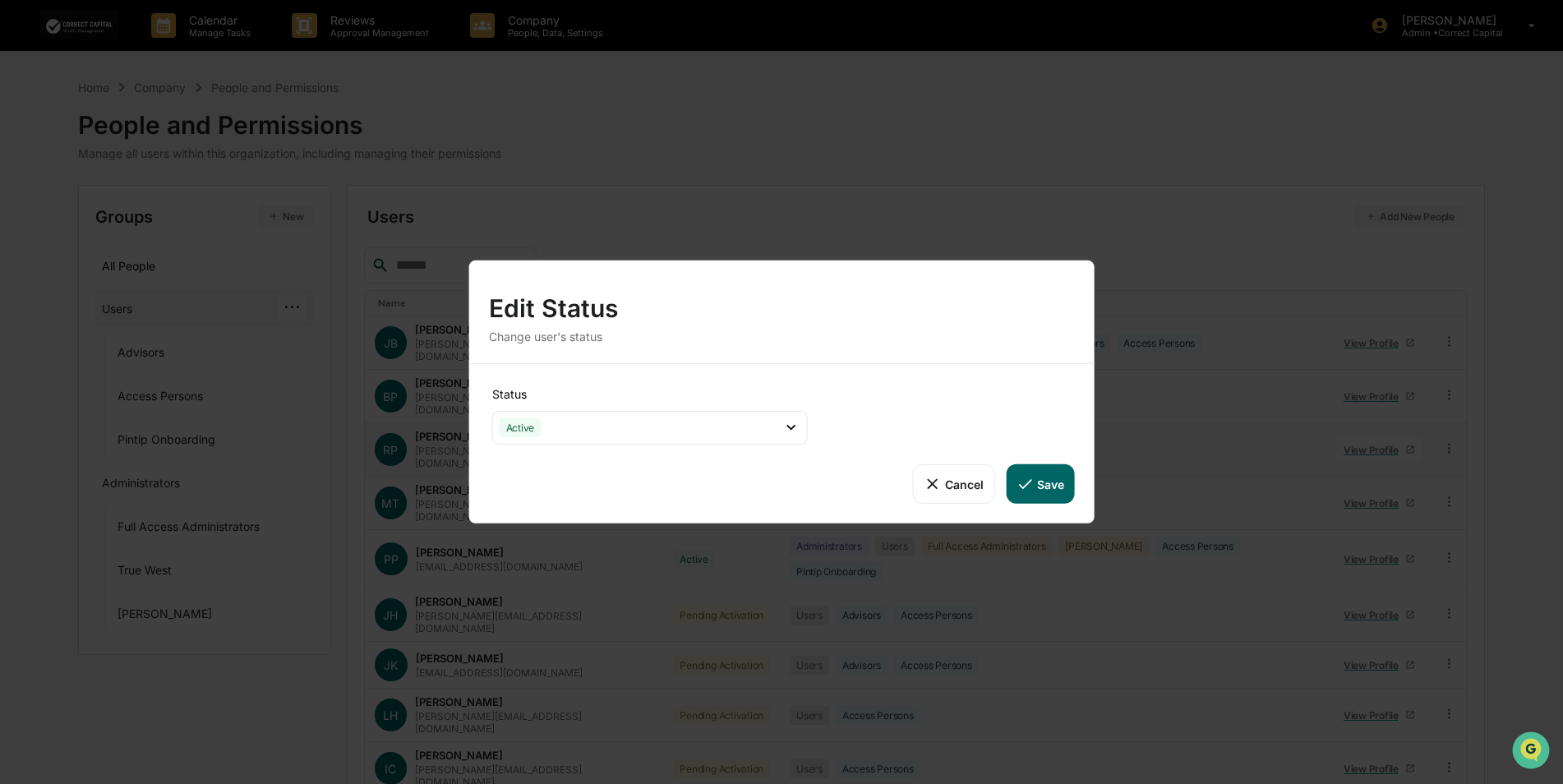
click at [1039, 483] on button "Save" at bounding box center [1039, 484] width 68 height 39
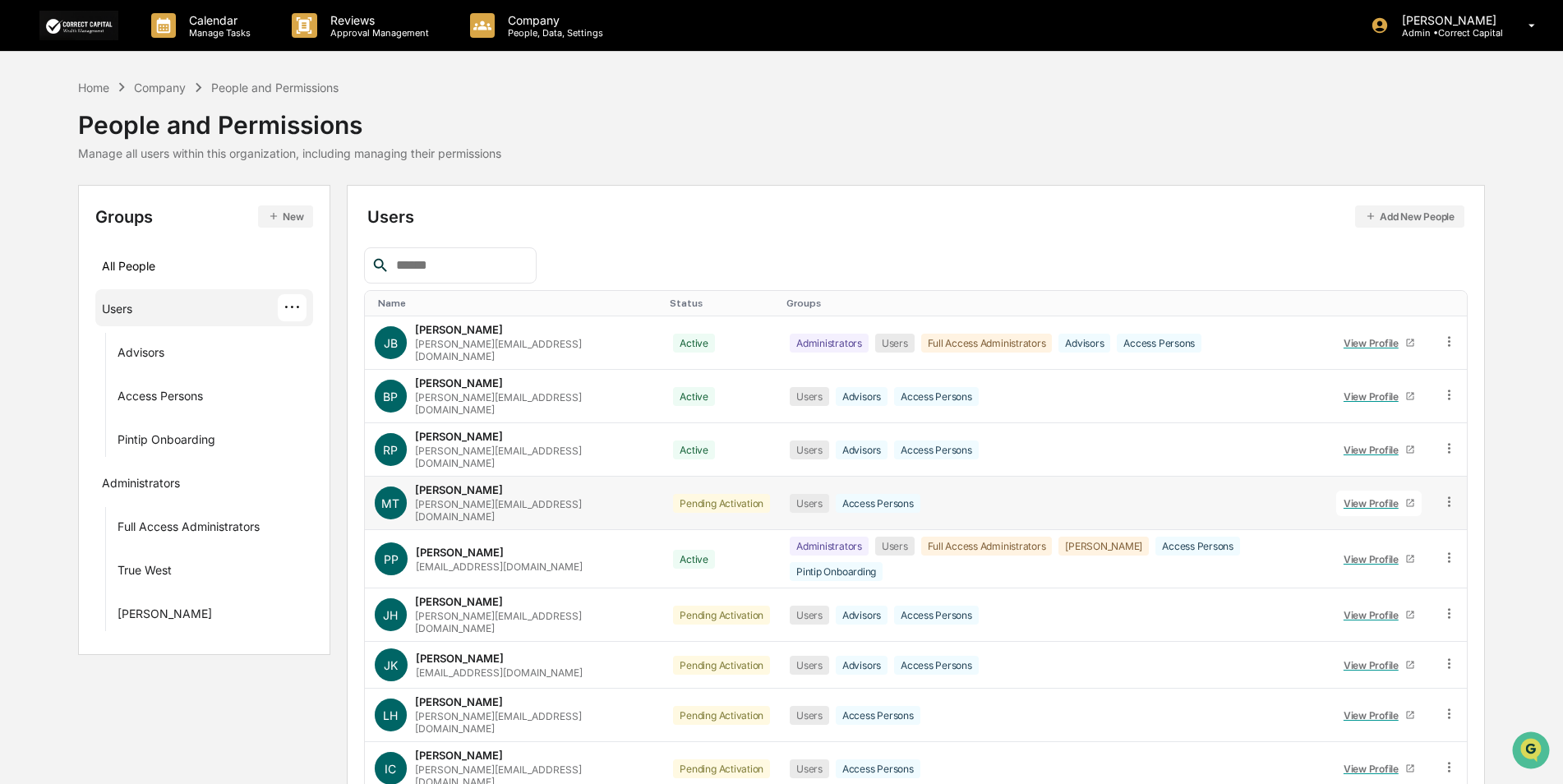
click at [1441, 494] on icon at bounding box center [1449, 501] width 15 height 15
click at [1406, 551] on div "Change Status" at bounding box center [1375, 560] width 137 height 20
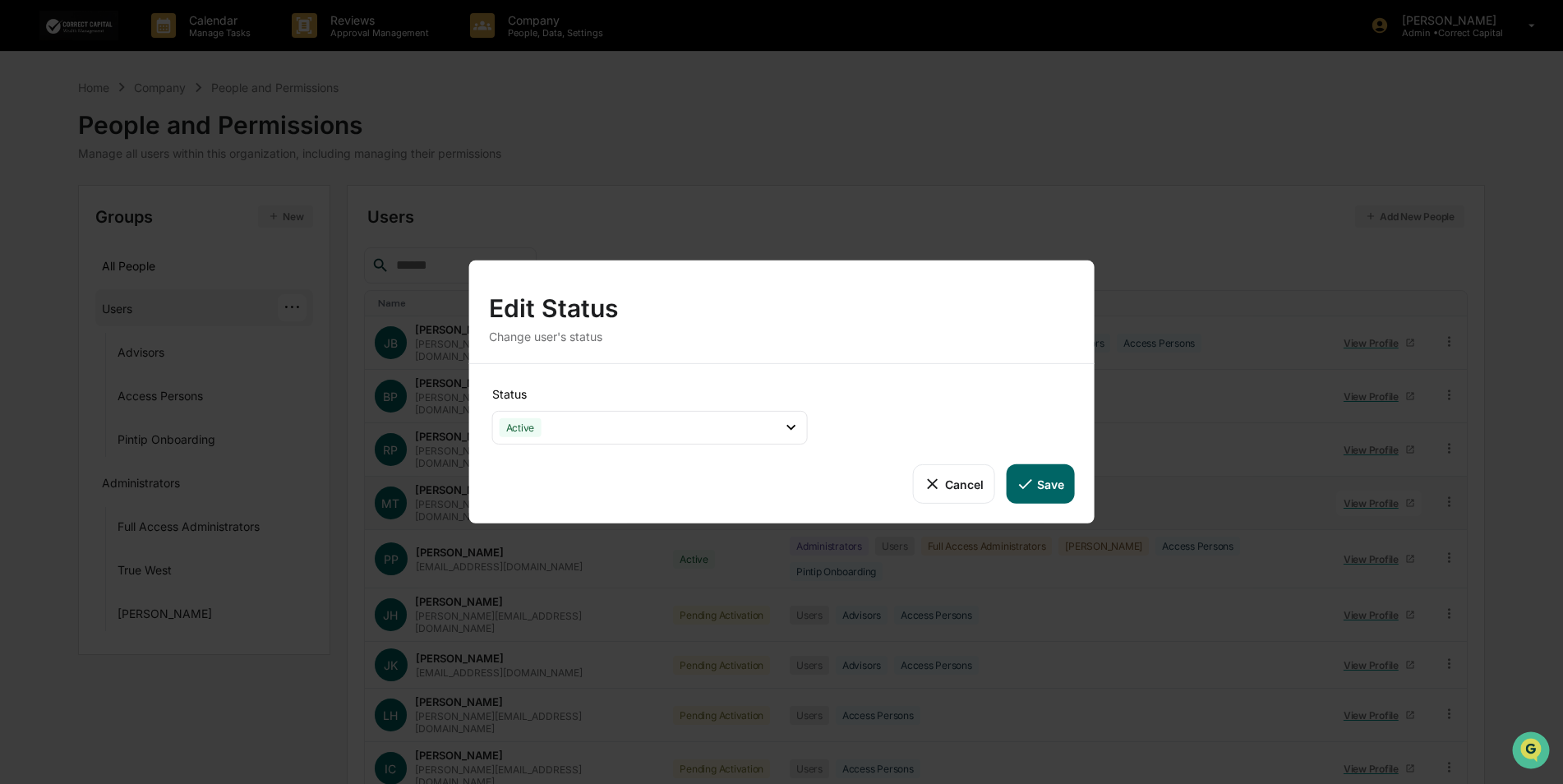
click at [1057, 477] on button "Save" at bounding box center [1039, 484] width 68 height 39
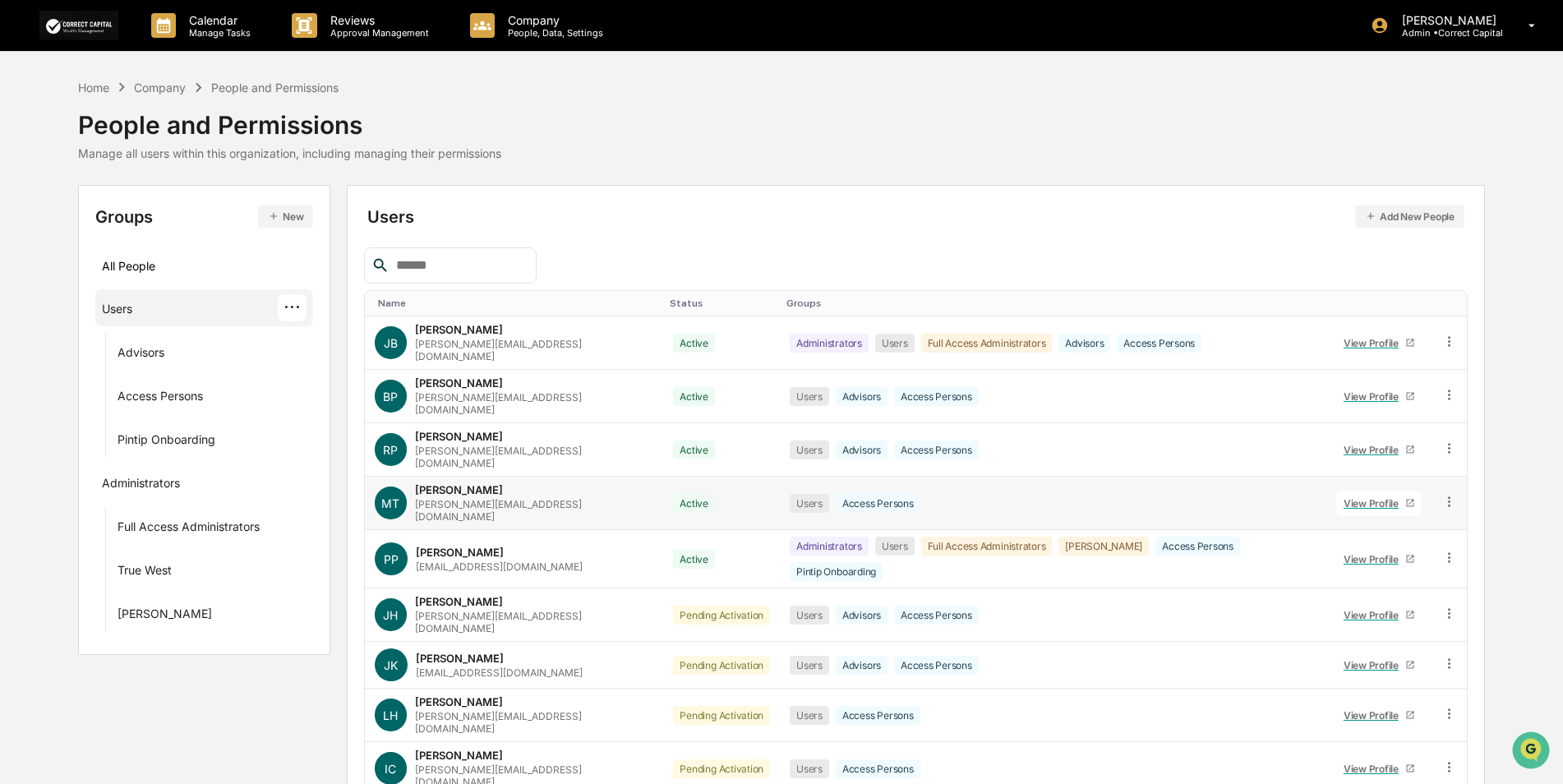
scroll to position [27, 0]
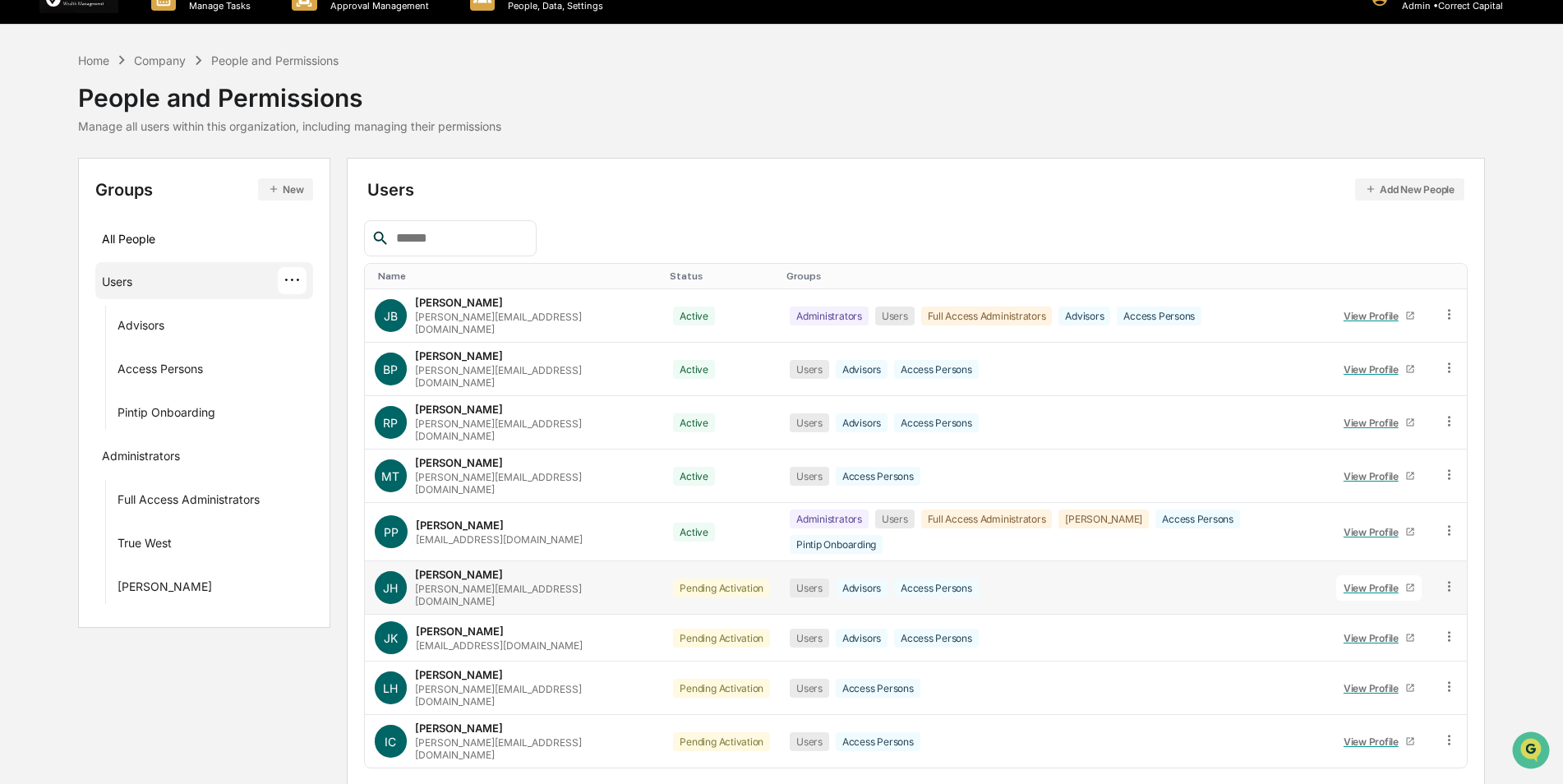
click at [1443, 578] on icon at bounding box center [1449, 586] width 15 height 15
click at [1398, 636] on div "Change Status" at bounding box center [1375, 646] width 137 height 20
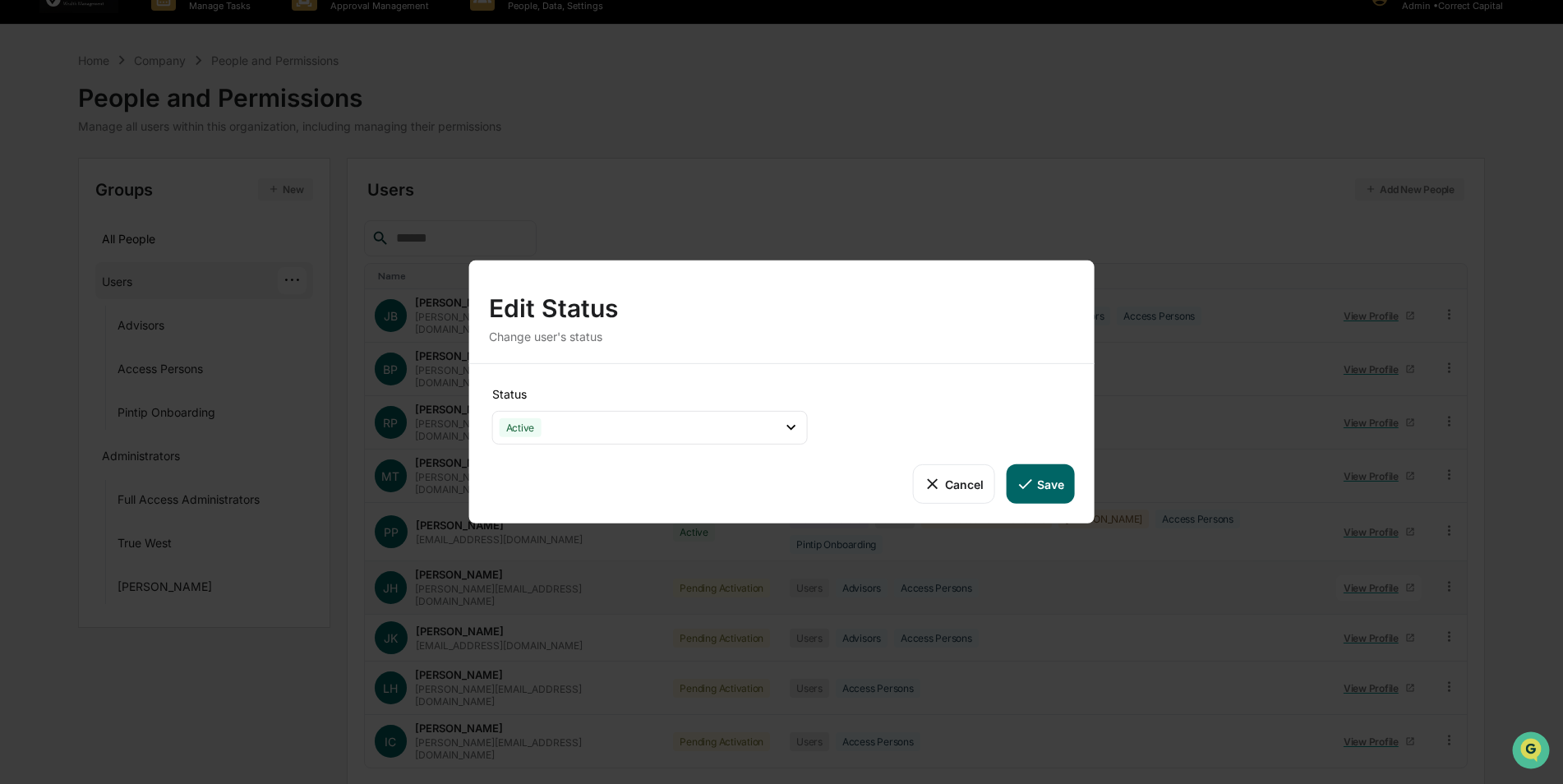
click at [1029, 487] on icon at bounding box center [1024, 483] width 18 height 18
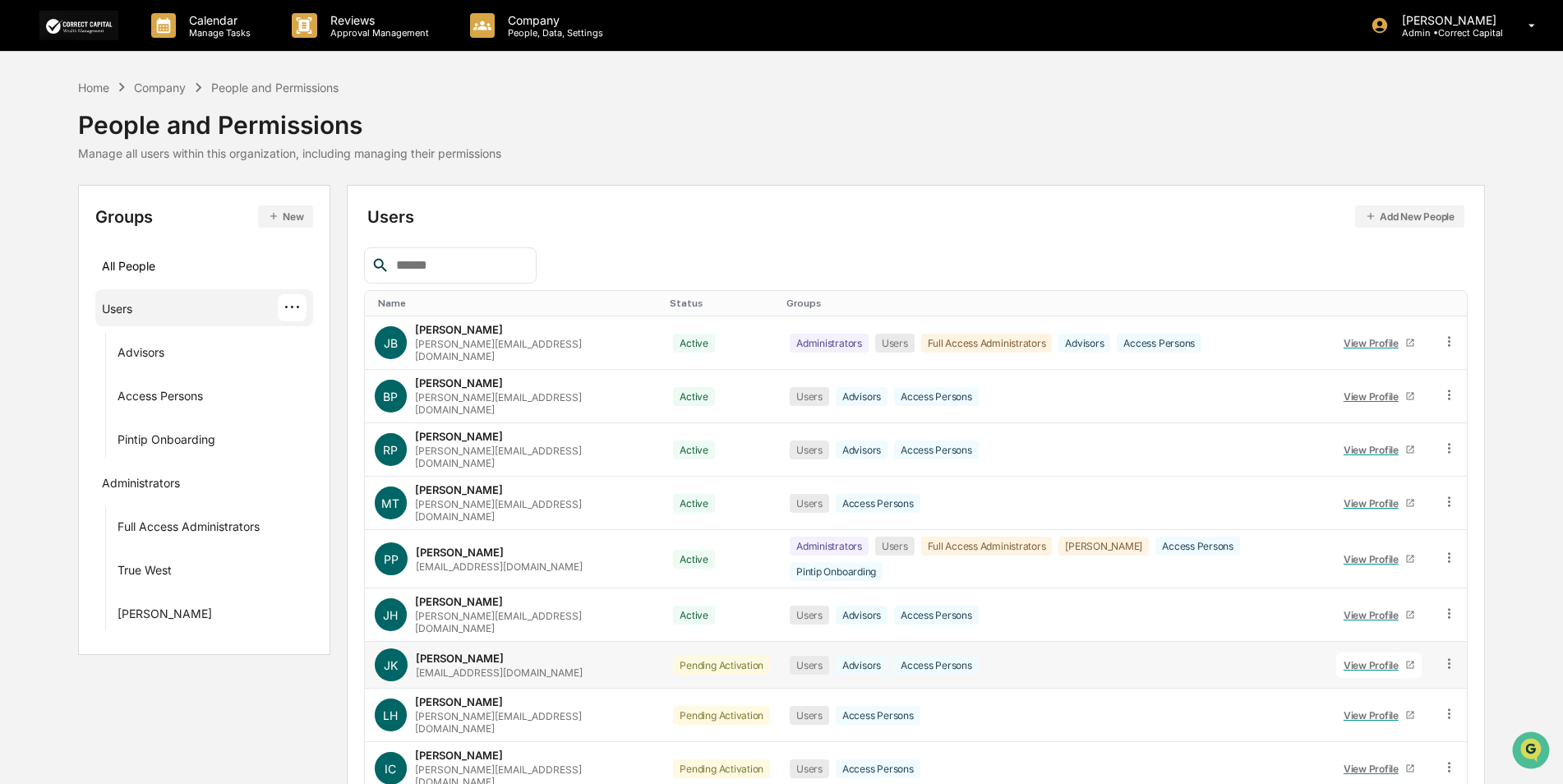
click at [1443, 656] on icon at bounding box center [1449, 664] width 15 height 15
click at [1395, 713] on div "Change Status" at bounding box center [1375, 723] width 137 height 20
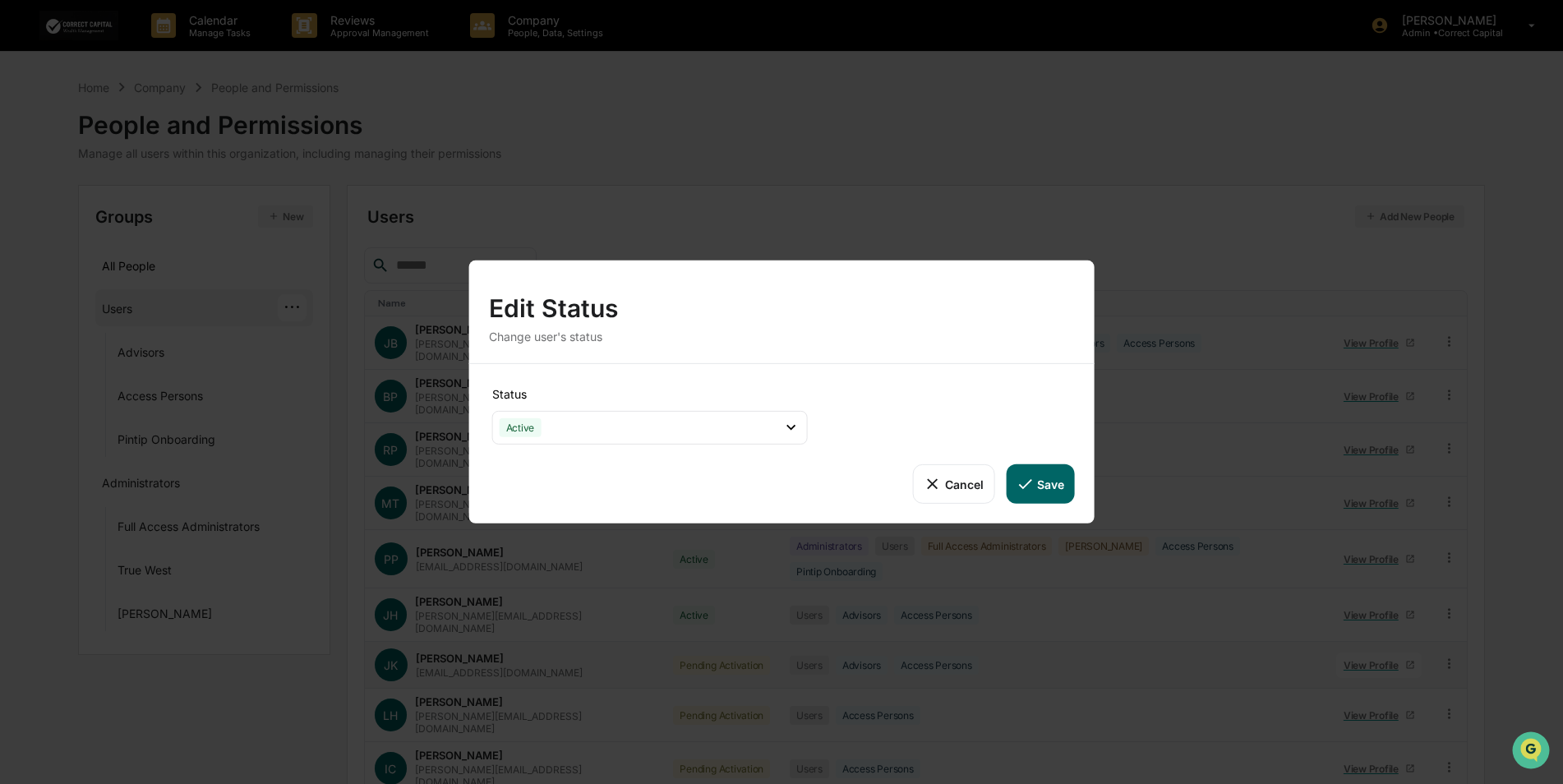
click at [1057, 483] on button "Save" at bounding box center [1039, 484] width 68 height 39
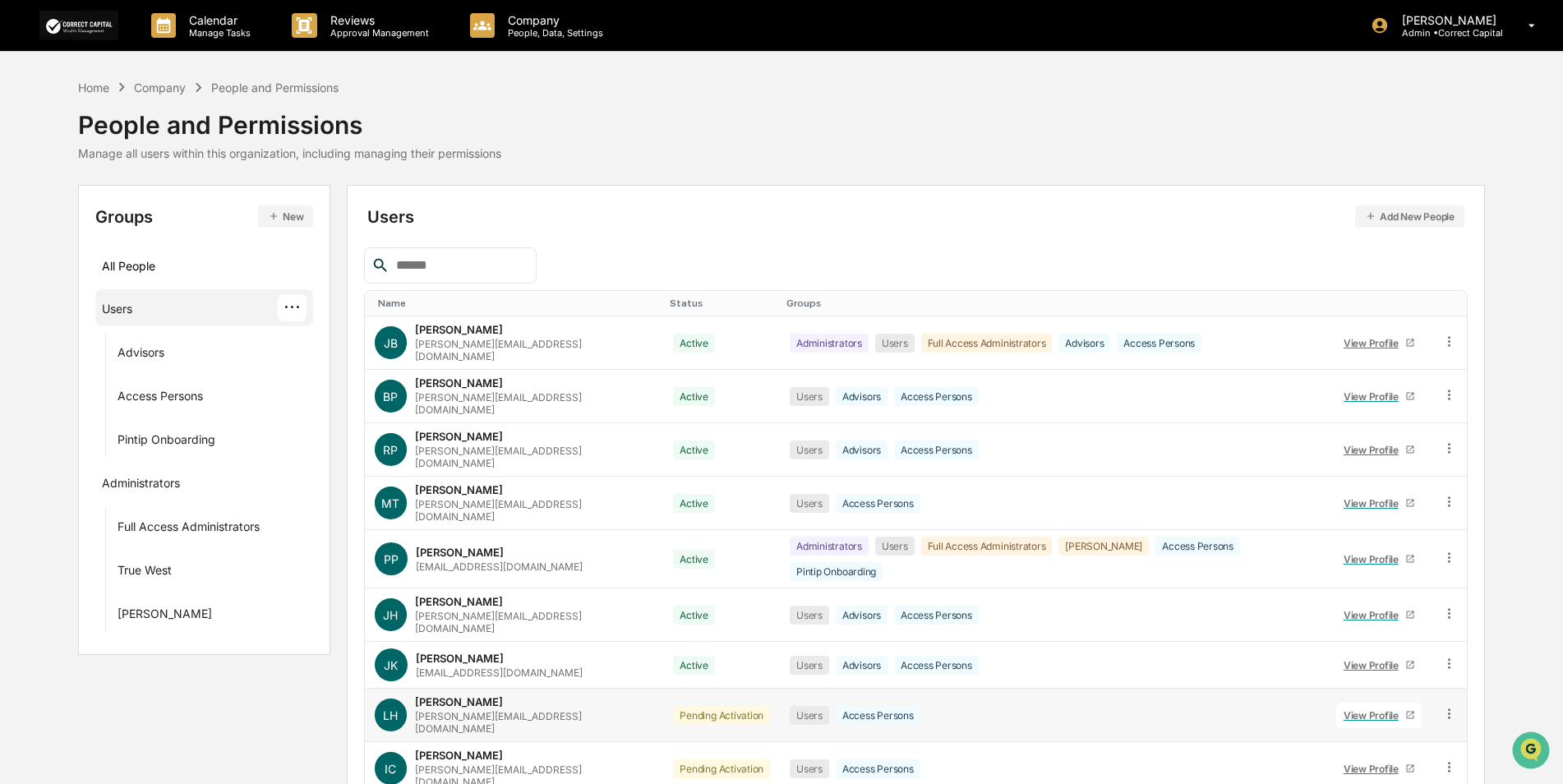
click at [1447, 705] on icon at bounding box center [1449, 713] width 15 height 15
click at [1379, 764] on div "Change Status" at bounding box center [1375, 773] width 137 height 20
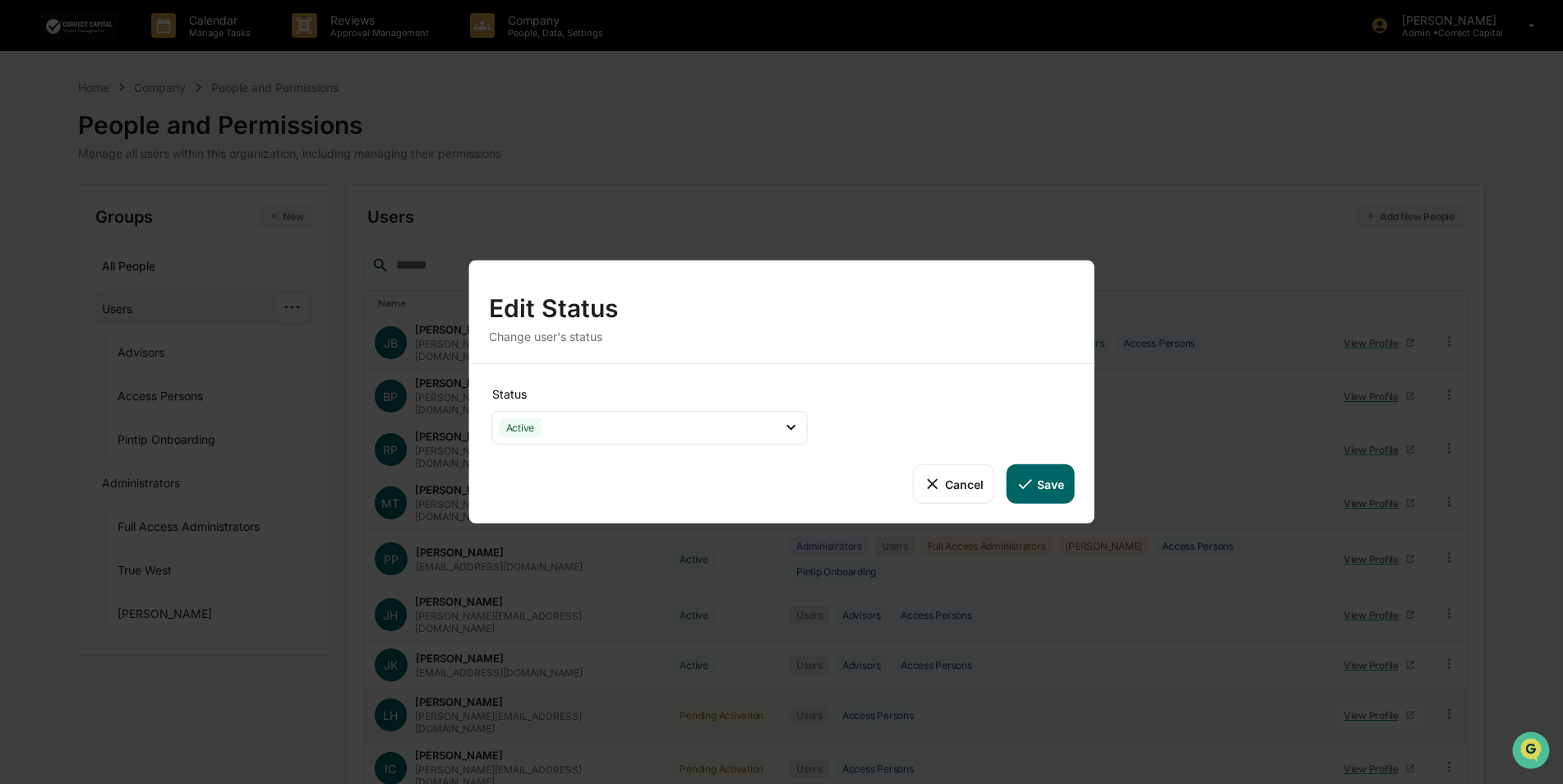
click at [1036, 471] on button "Save" at bounding box center [1039, 484] width 68 height 39
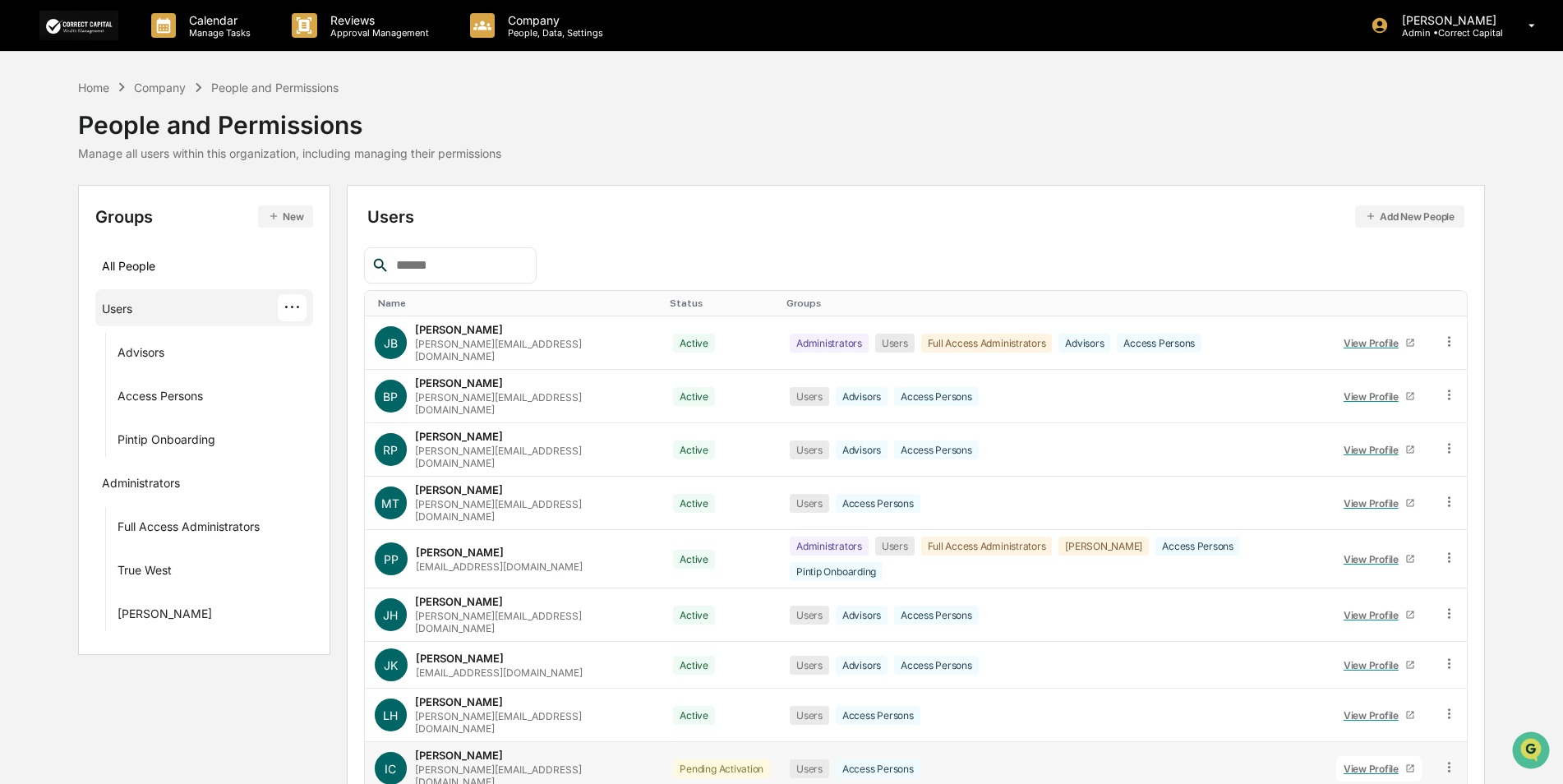
click at [1443, 759] on icon at bounding box center [1449, 767] width 15 height 15
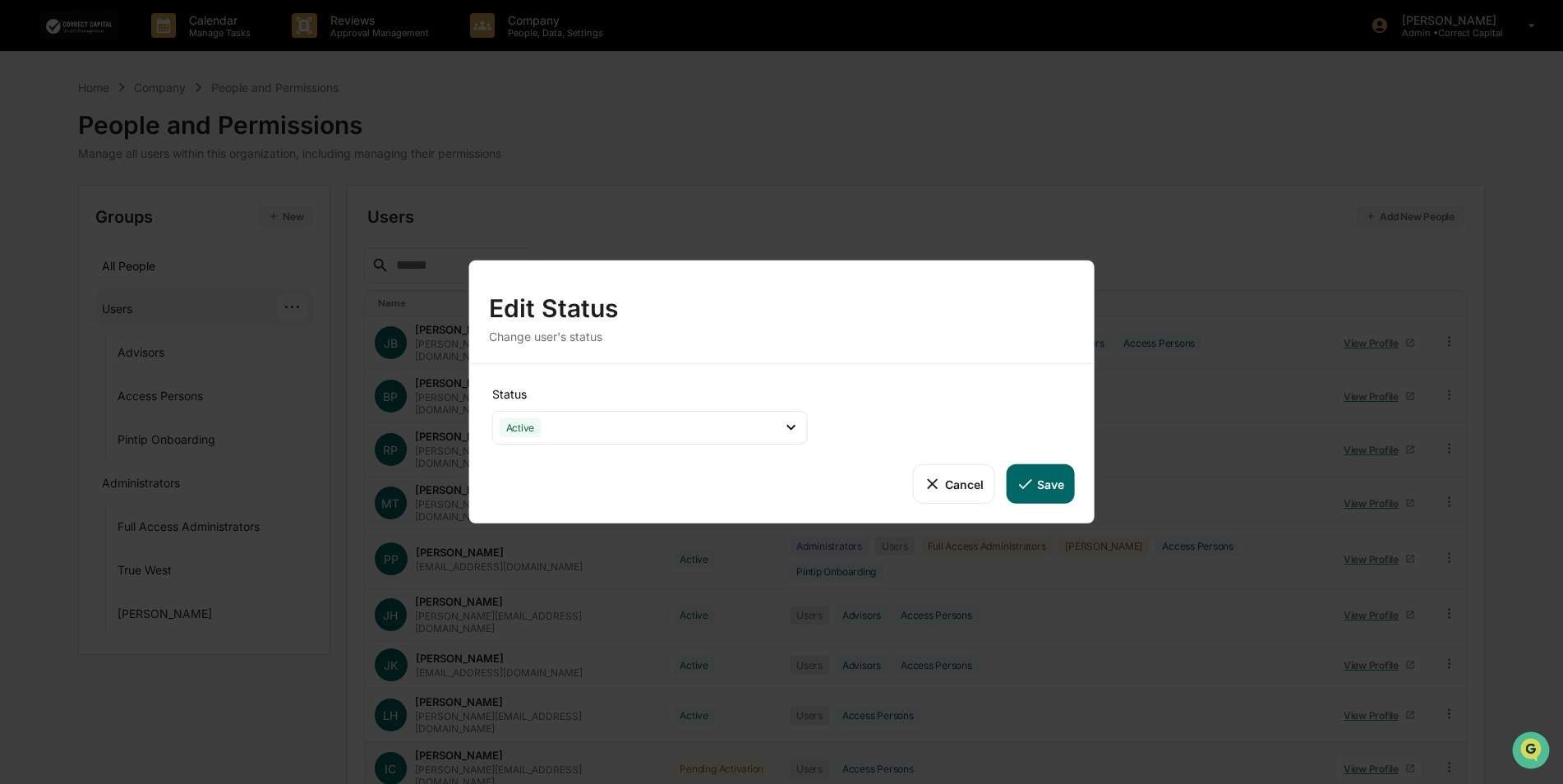
click at [1055, 483] on button "Save" at bounding box center [1039, 484] width 68 height 39
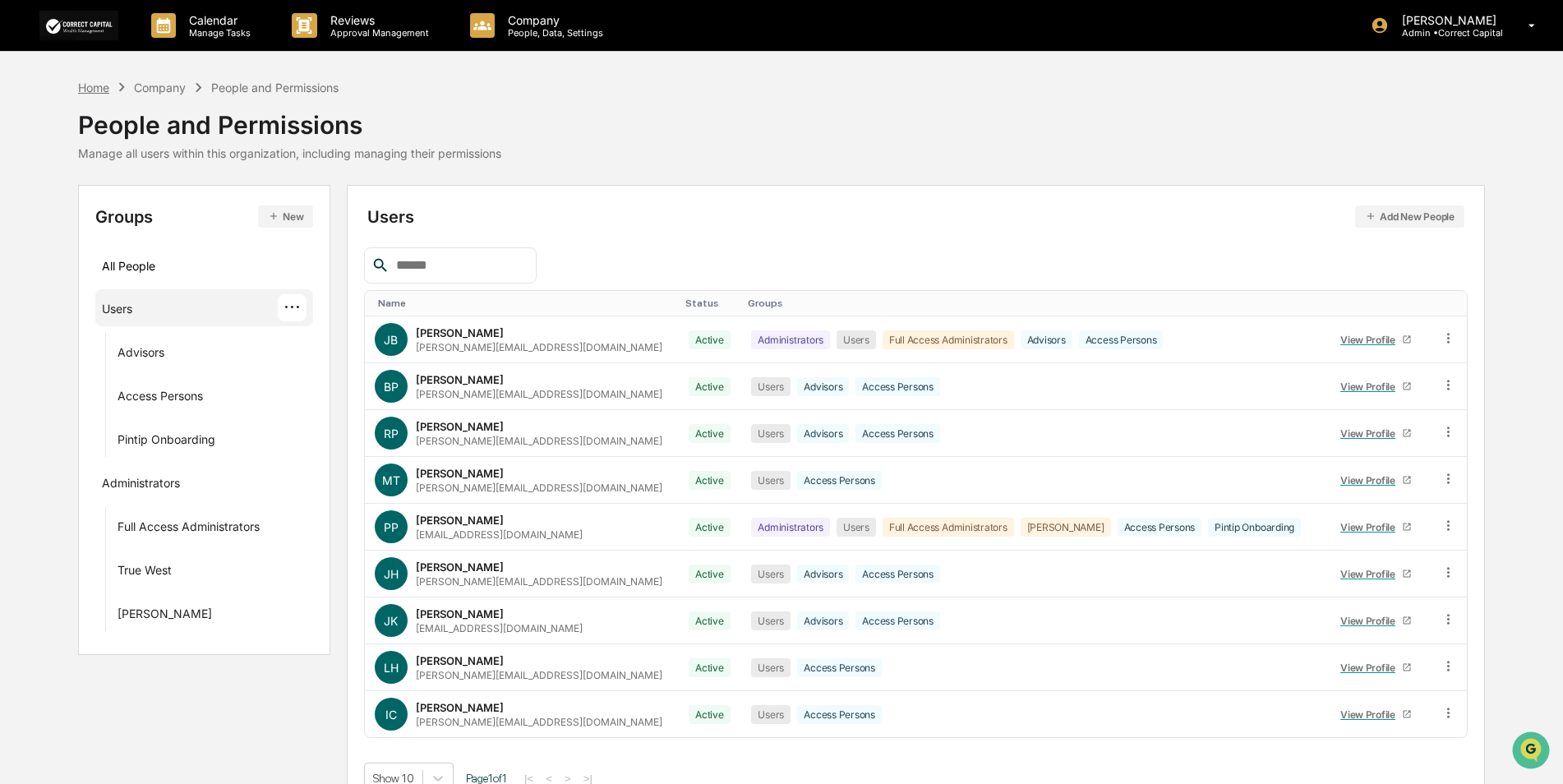
click at [97, 85] on div "Home" at bounding box center [93, 87] width 32 height 14
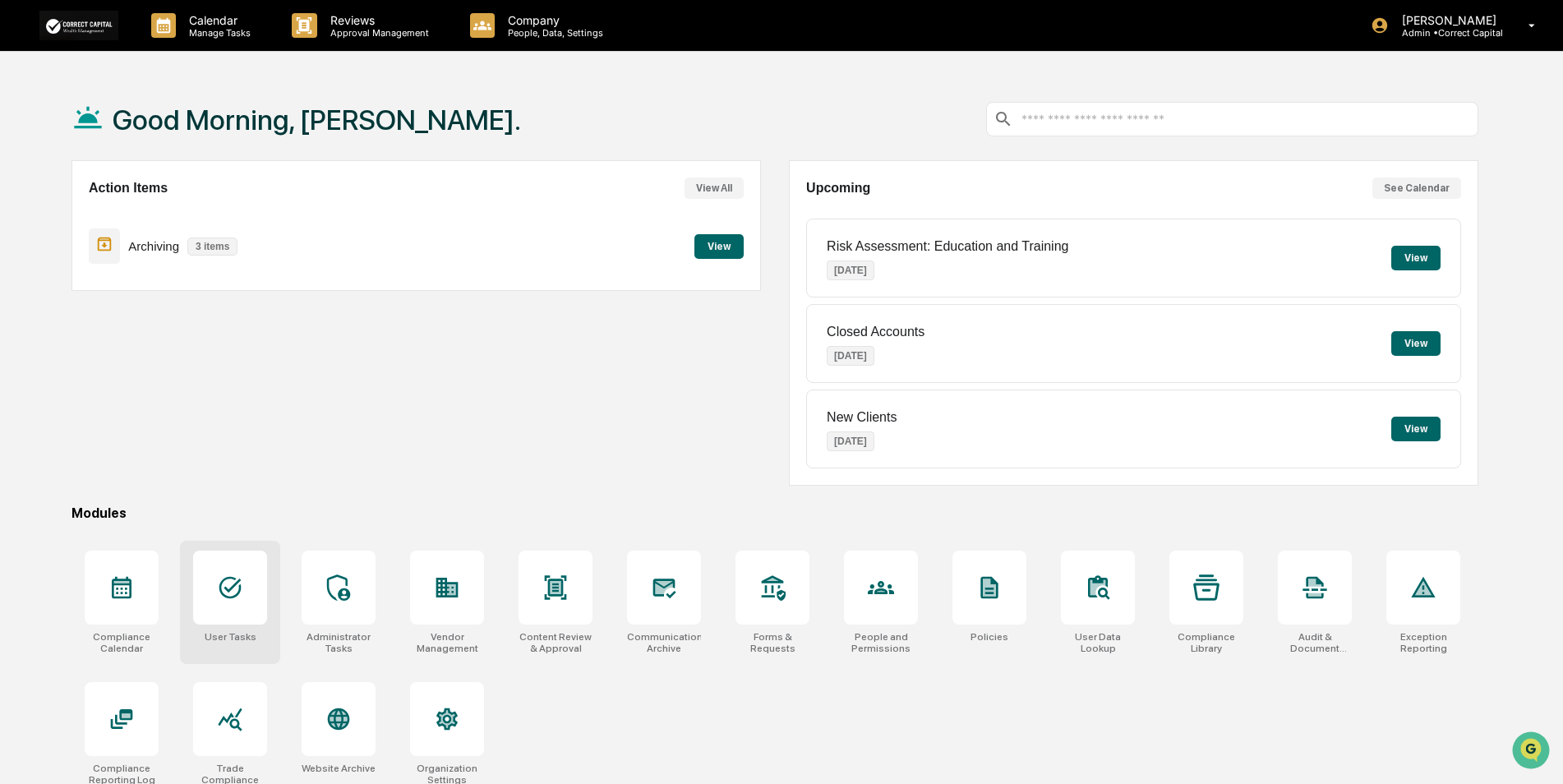
click at [249, 594] on div at bounding box center [230, 588] width 74 height 74
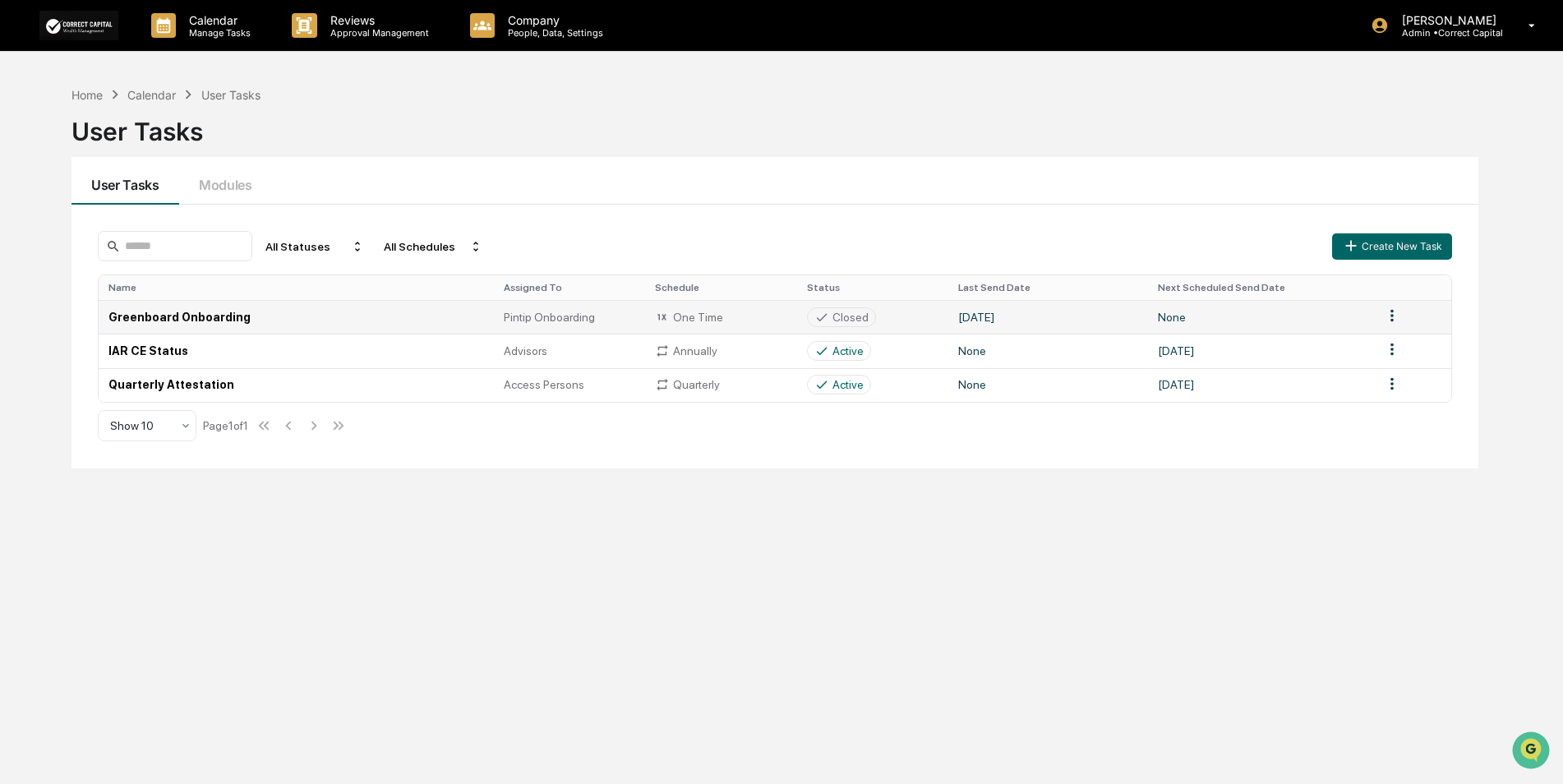
click at [179, 323] on td "Greenboard Onboarding" at bounding box center [296, 316] width 395 height 33
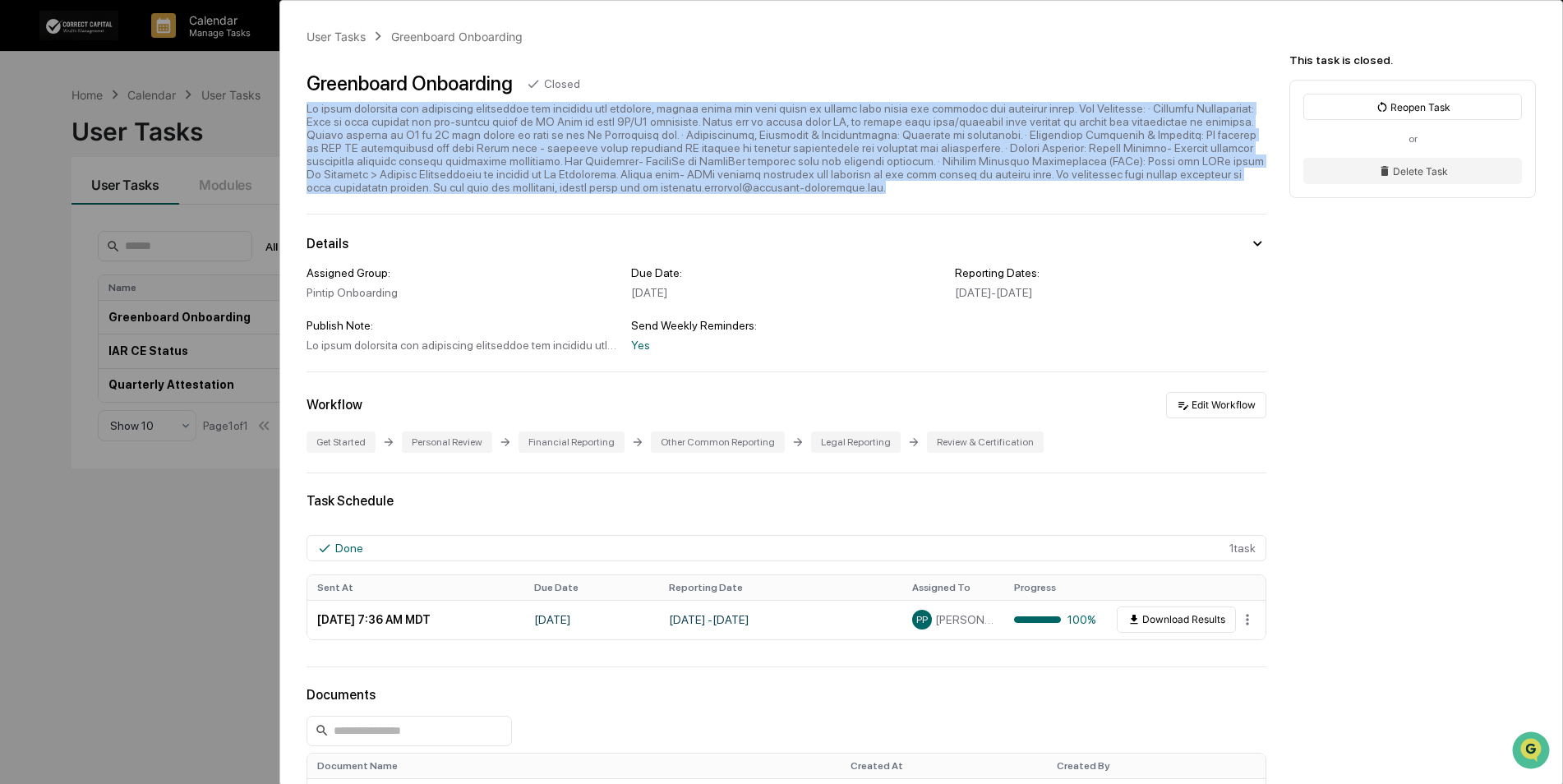
drag, startPoint x: 600, startPoint y: 189, endPoint x: 307, endPoint y: 110, distance: 303.5
click at [307, 110] on div at bounding box center [787, 148] width 960 height 92
copy div "To fully implement our compliance technology and maximize its benefits, please …"
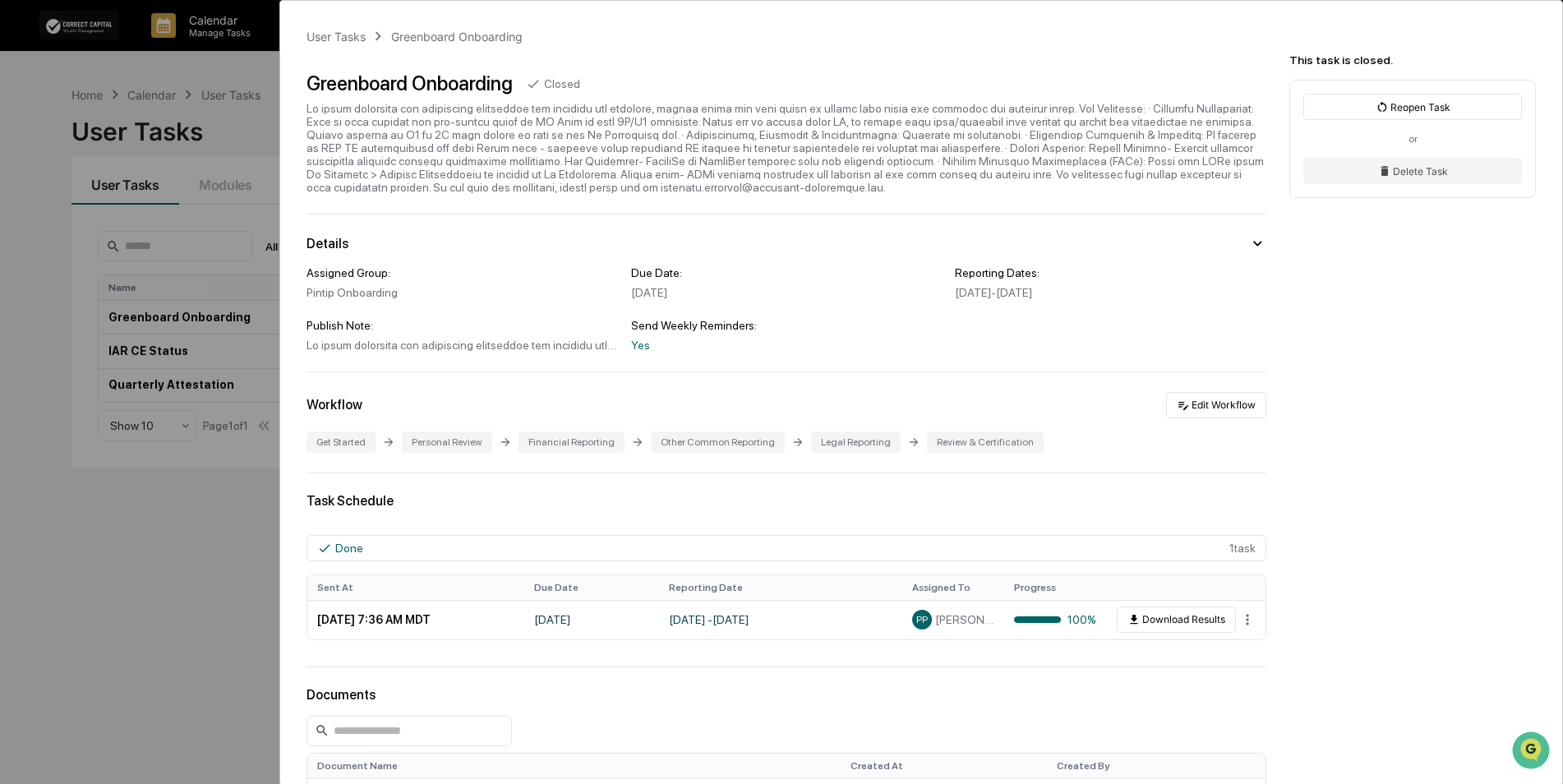
click at [199, 534] on div "User Tasks Greenboard Onboarding Greenboard Onboarding Closed Details Assigned …" at bounding box center [782, 392] width 1563 height 784
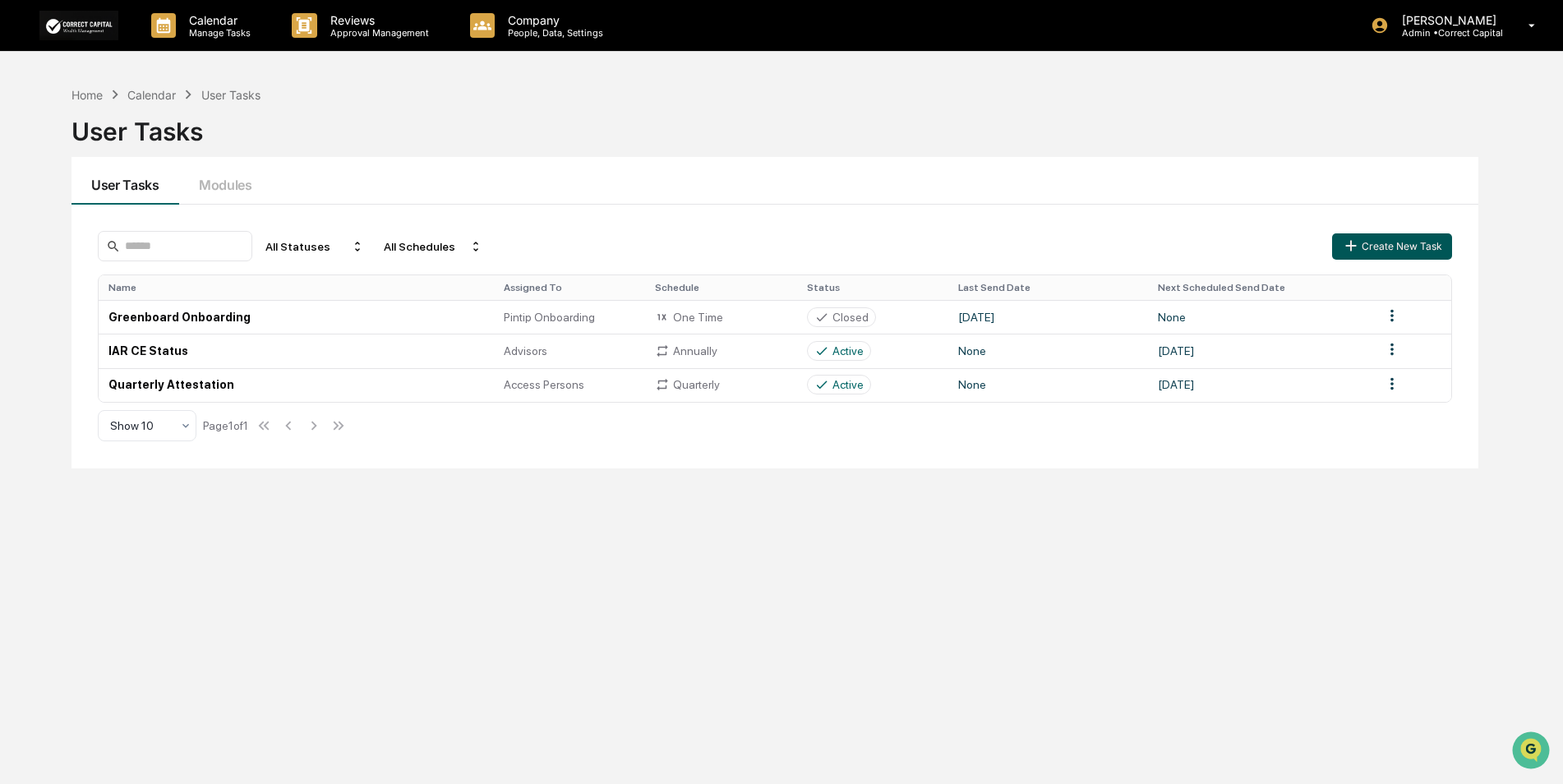
click at [1373, 252] on button "Create New Task" at bounding box center [1391, 246] width 120 height 26
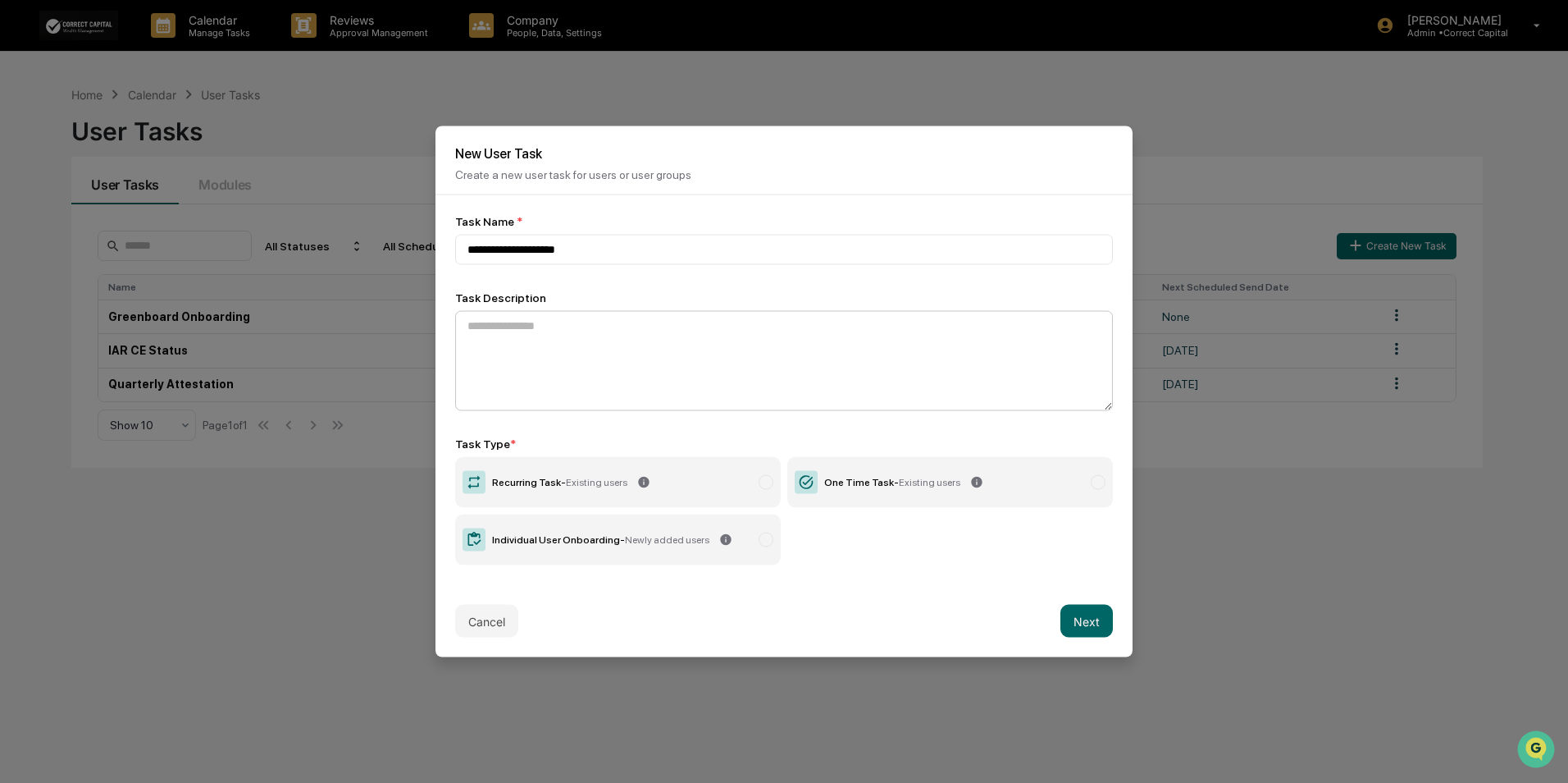
type input "**********"
click at [657, 334] on textarea at bounding box center [784, 361] width 657 height 100
paste textarea "**********"
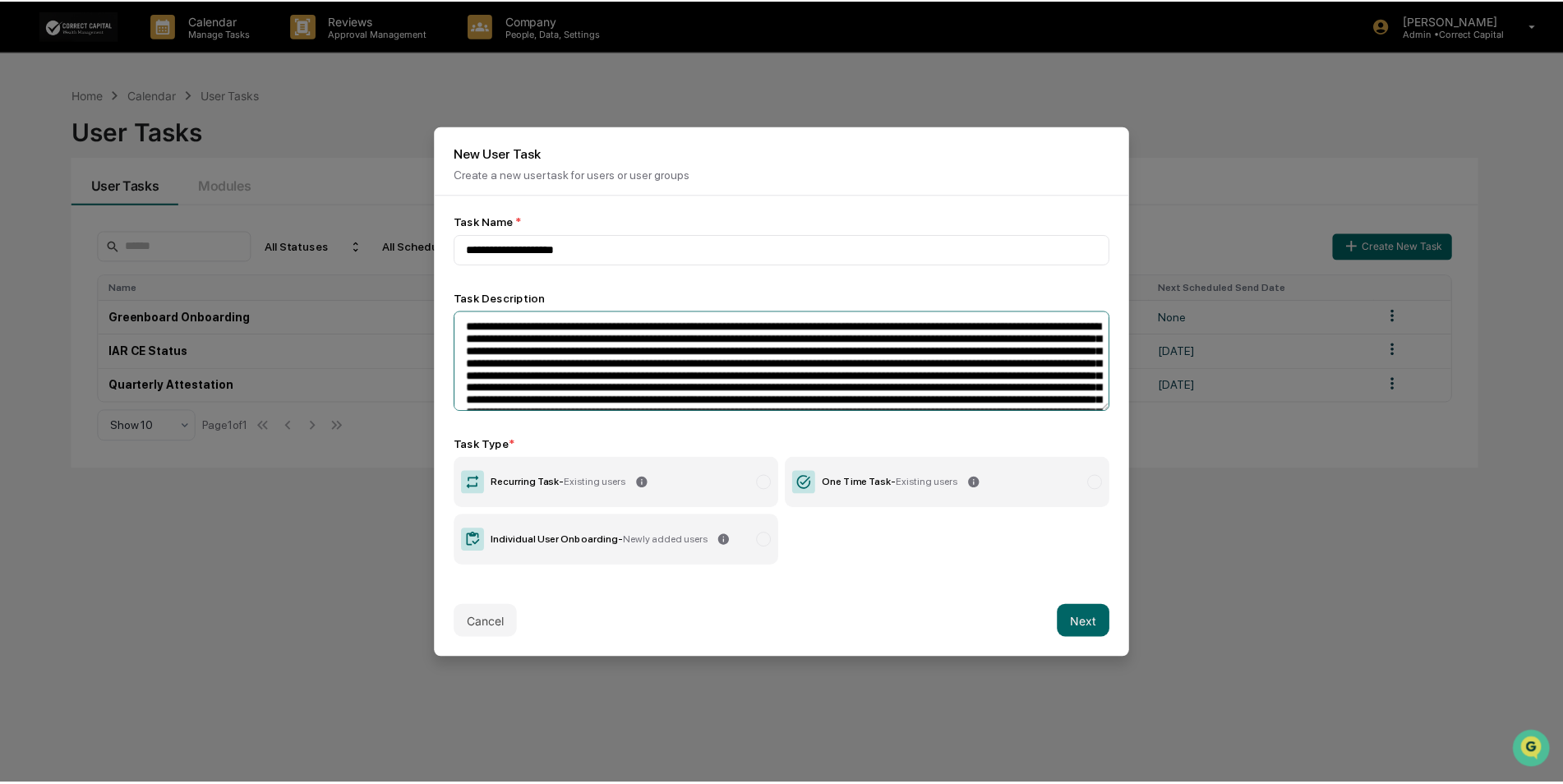
scroll to position [41, 0]
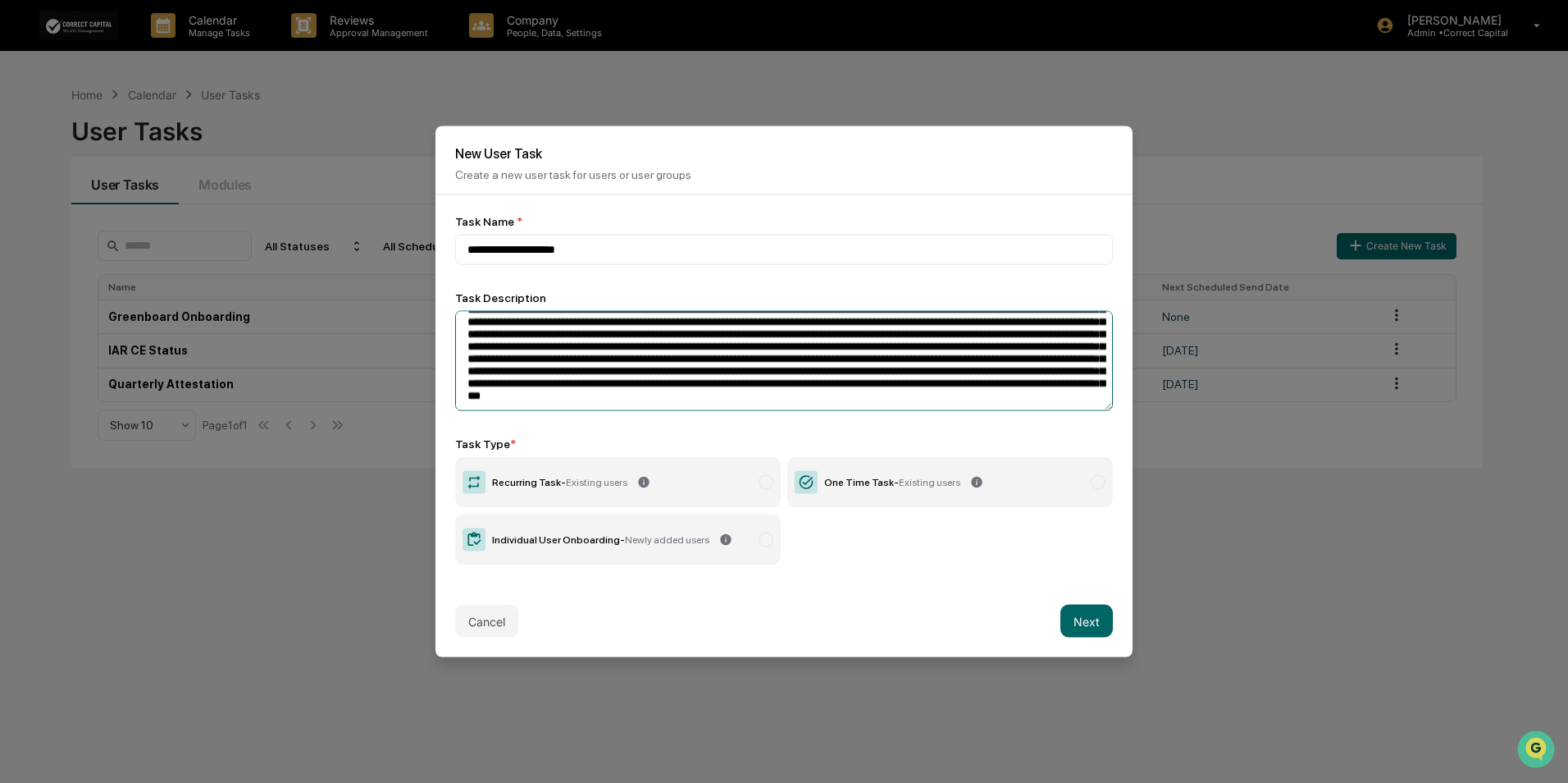
type textarea "**********"
click at [1081, 492] on label "One Time Task - Existing users" at bounding box center [950, 483] width 326 height 51
click at [1078, 618] on button "Next" at bounding box center [1087, 621] width 53 height 32
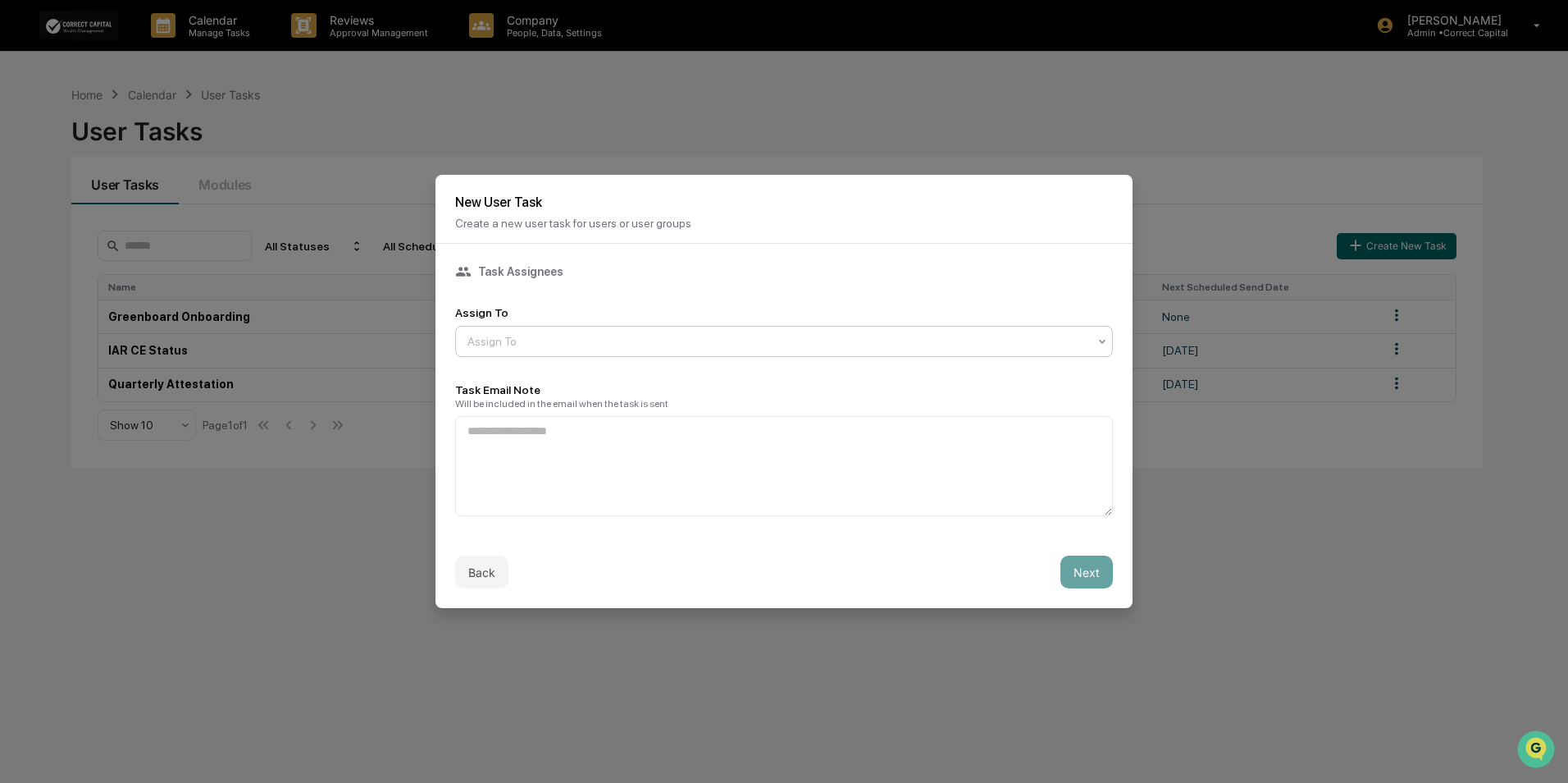
click at [561, 330] on div "Assign To" at bounding box center [778, 341] width 636 height 23
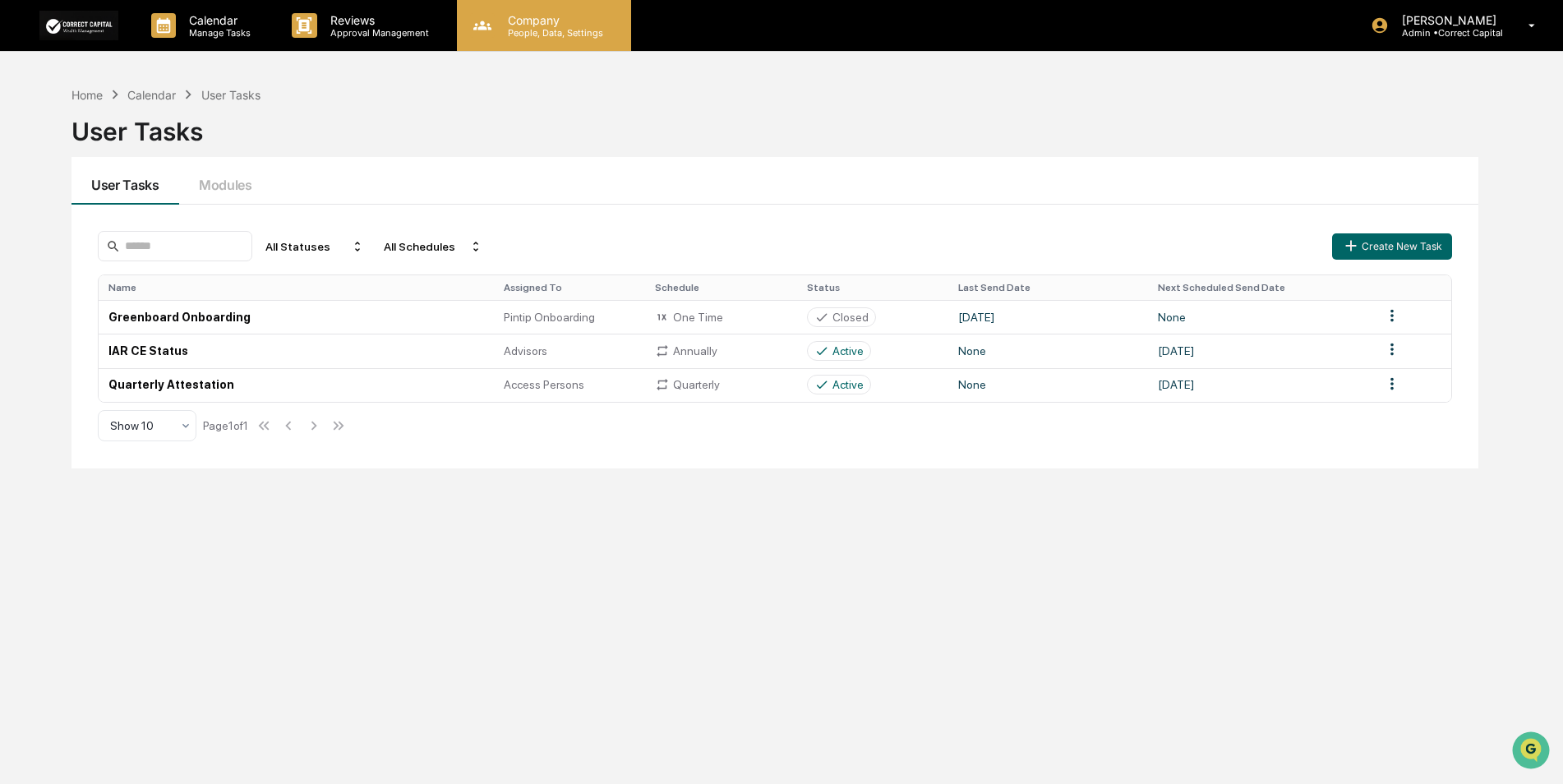
click at [536, 25] on p "Company" at bounding box center [553, 20] width 117 height 14
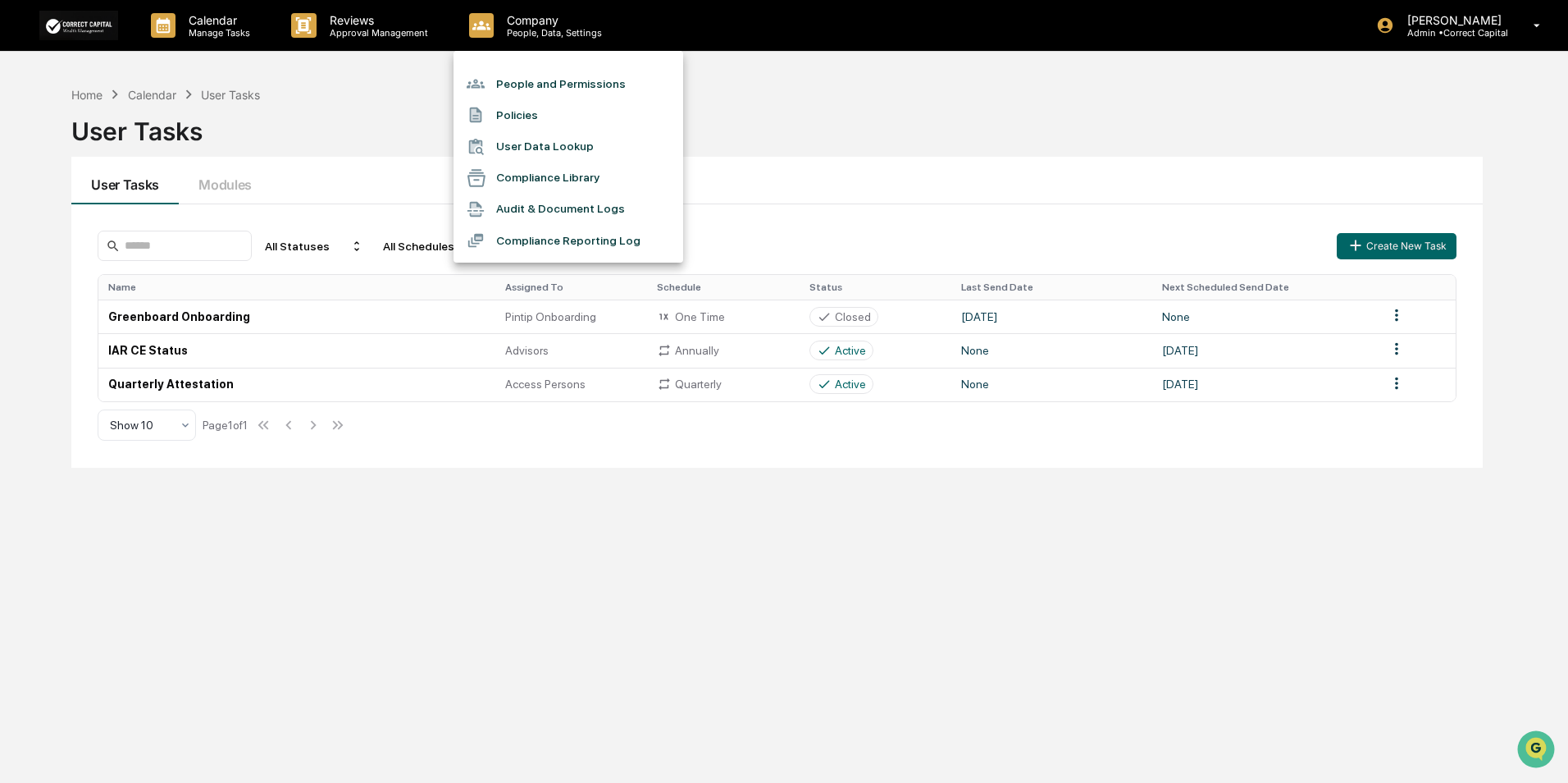
click at [528, 78] on li "People and Permissions" at bounding box center [568, 84] width 229 height 32
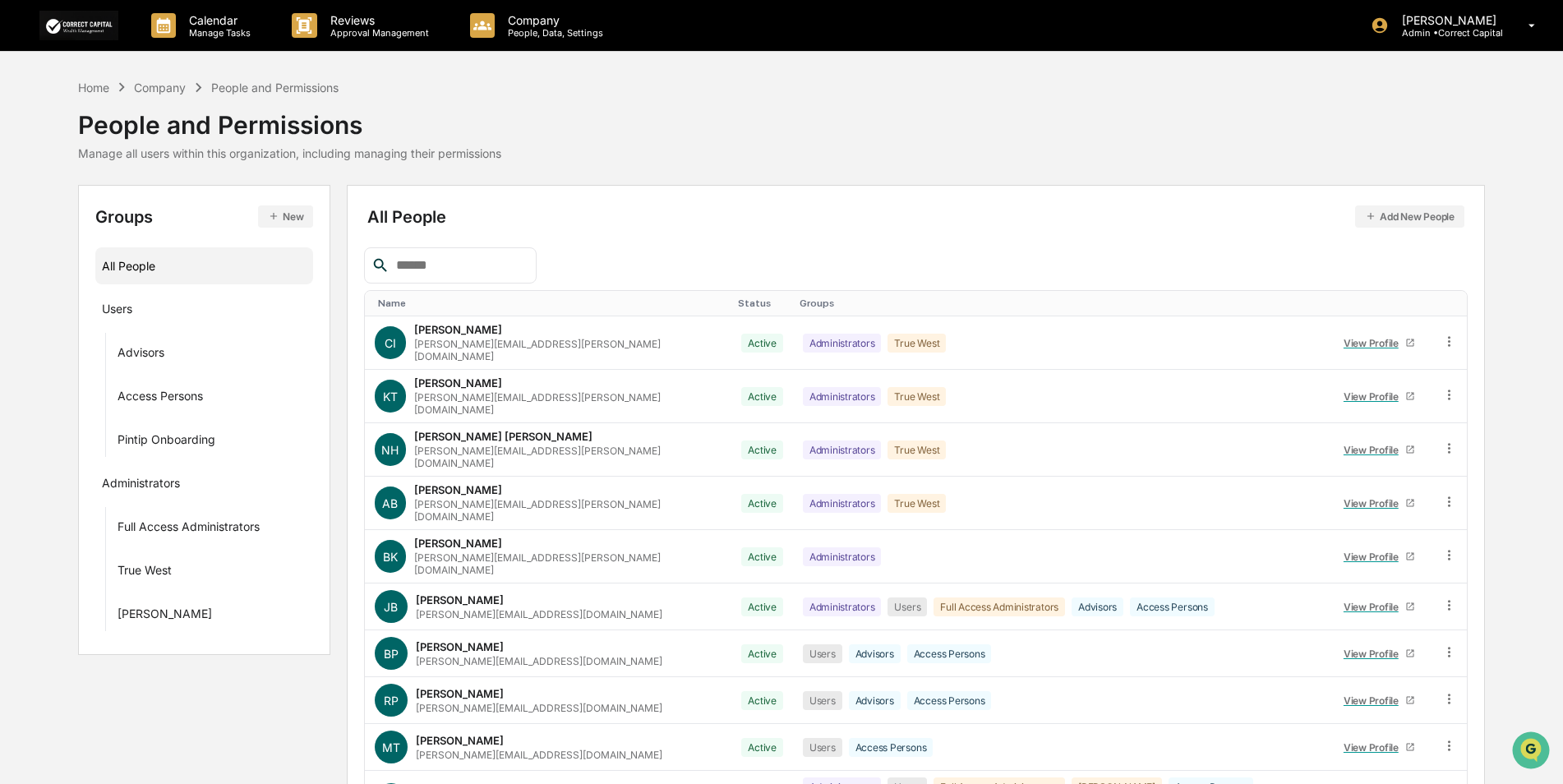
click at [278, 219] on icon "button" at bounding box center [273, 215] width 11 height 11
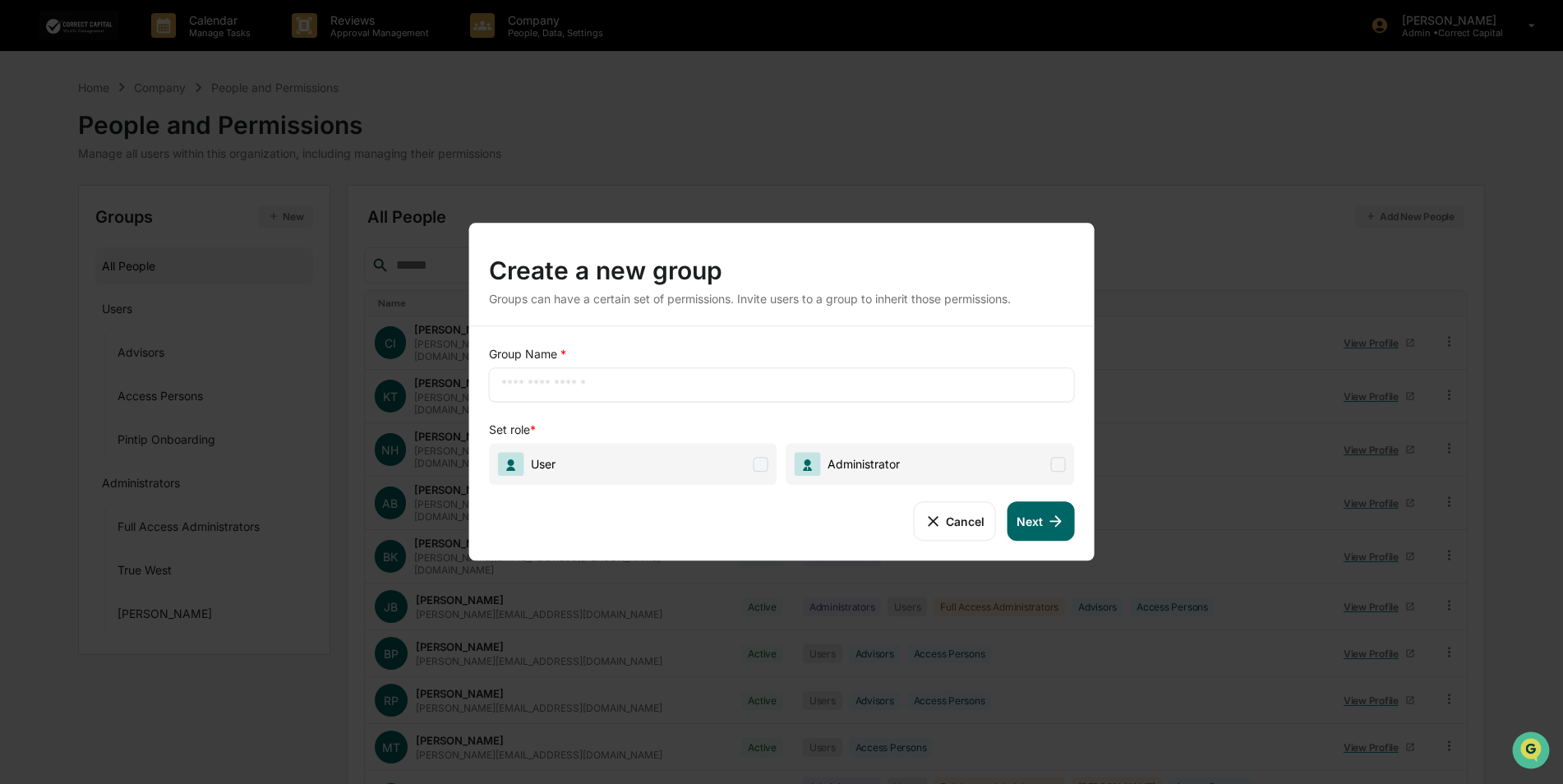
click at [560, 385] on input "text" at bounding box center [782, 384] width 561 height 16
type input "**********"
click at [615, 459] on span "User" at bounding box center [633, 463] width 289 height 42
click at [1030, 529] on button "Next" at bounding box center [1039, 521] width 67 height 39
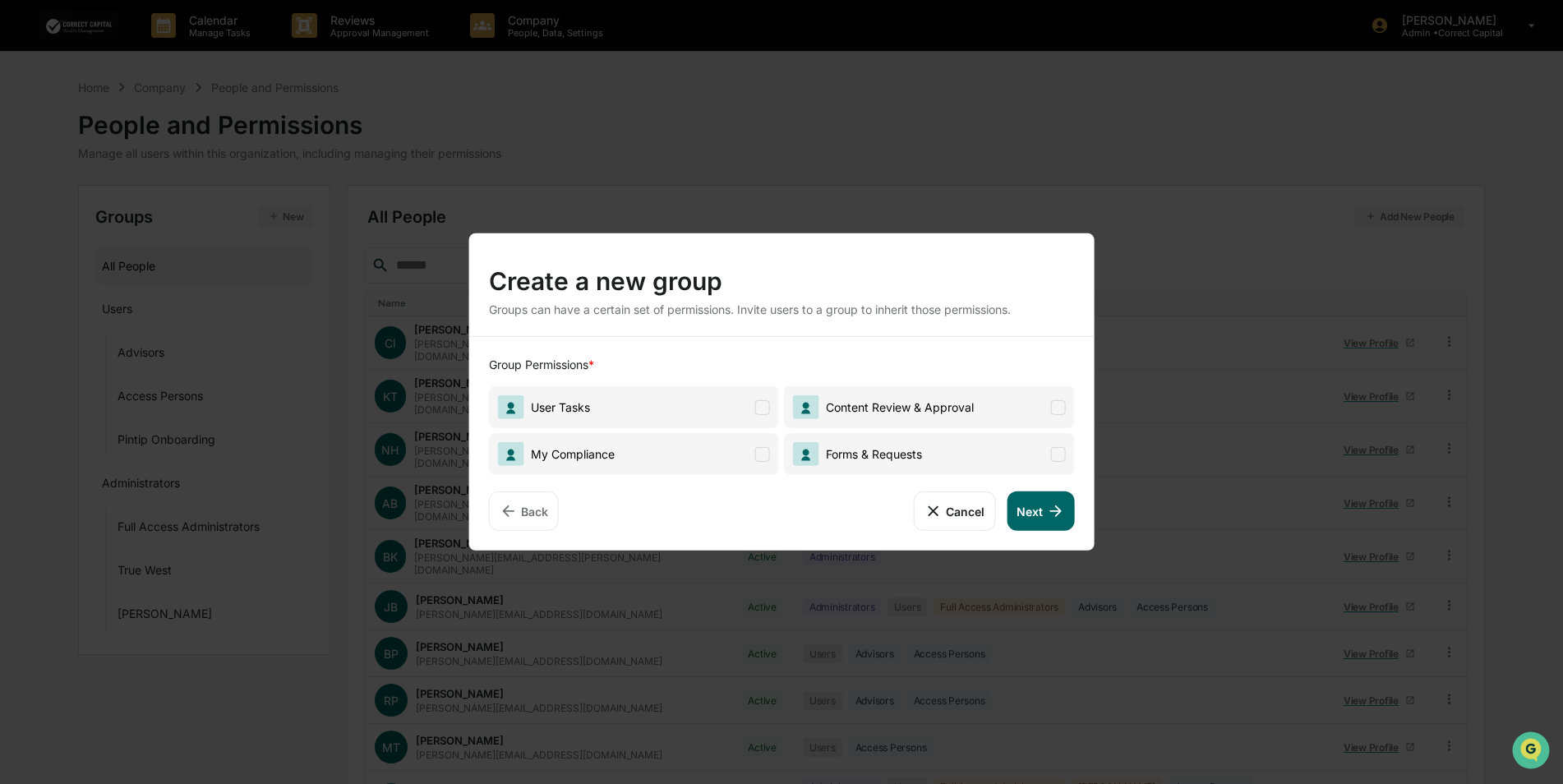
click at [723, 435] on span "My Compliance" at bounding box center [634, 453] width 290 height 42
click at [727, 405] on span "User Tasks" at bounding box center [634, 407] width 290 height 42
click at [946, 400] on span "Content Review & Approval" at bounding box center [896, 407] width 155 height 14
click at [975, 459] on span "Forms & Requests" at bounding box center [929, 453] width 290 height 42
click at [1059, 518] on icon at bounding box center [1055, 511] width 18 height 18
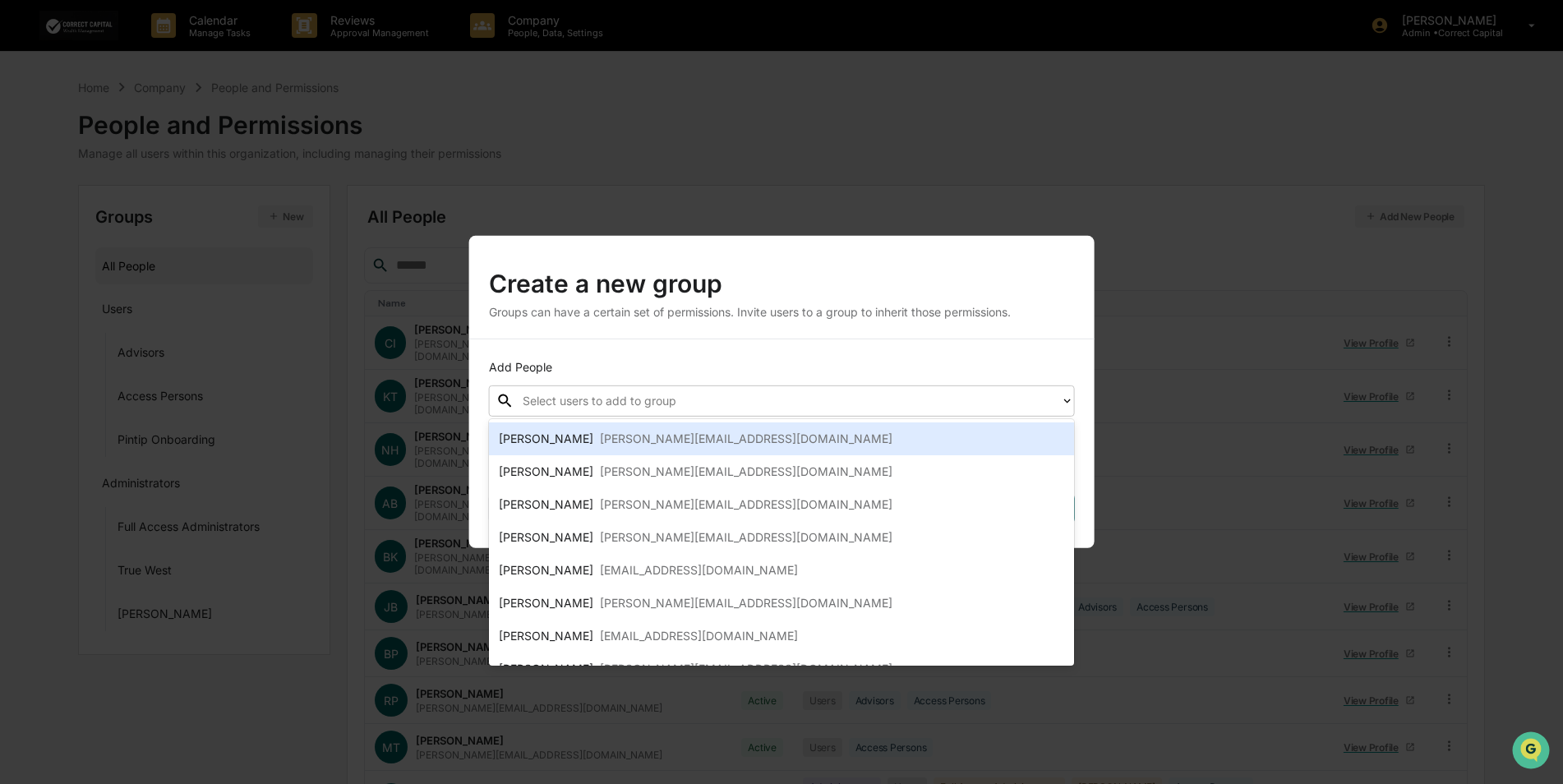
click at [572, 404] on div at bounding box center [787, 401] width 530 height 19
click at [577, 432] on div "[PERSON_NAME]" at bounding box center [546, 438] width 95 height 20
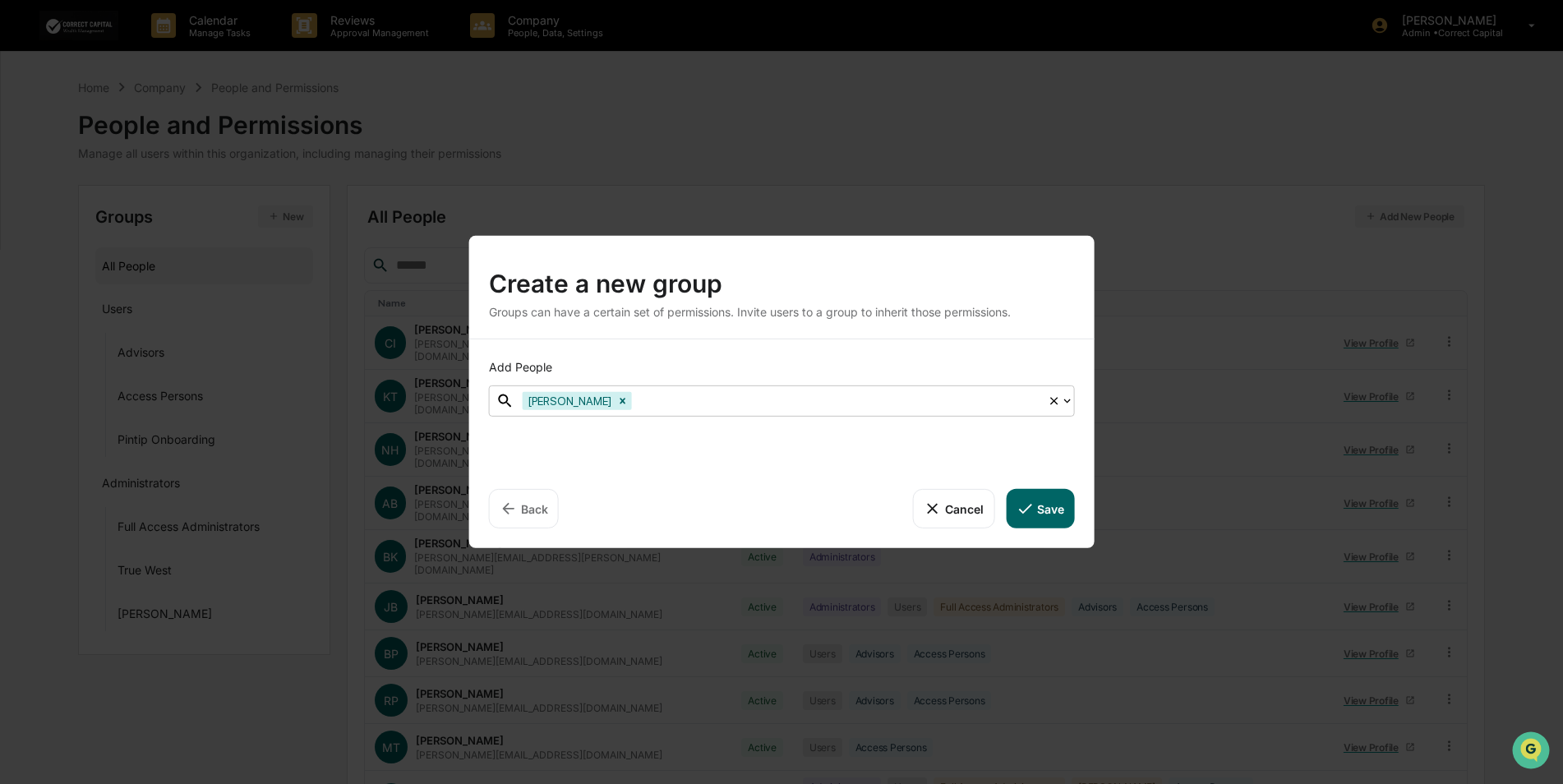
click at [672, 403] on div at bounding box center [837, 401] width 404 height 19
click at [694, 401] on div at bounding box center [837, 401] width 404 height 19
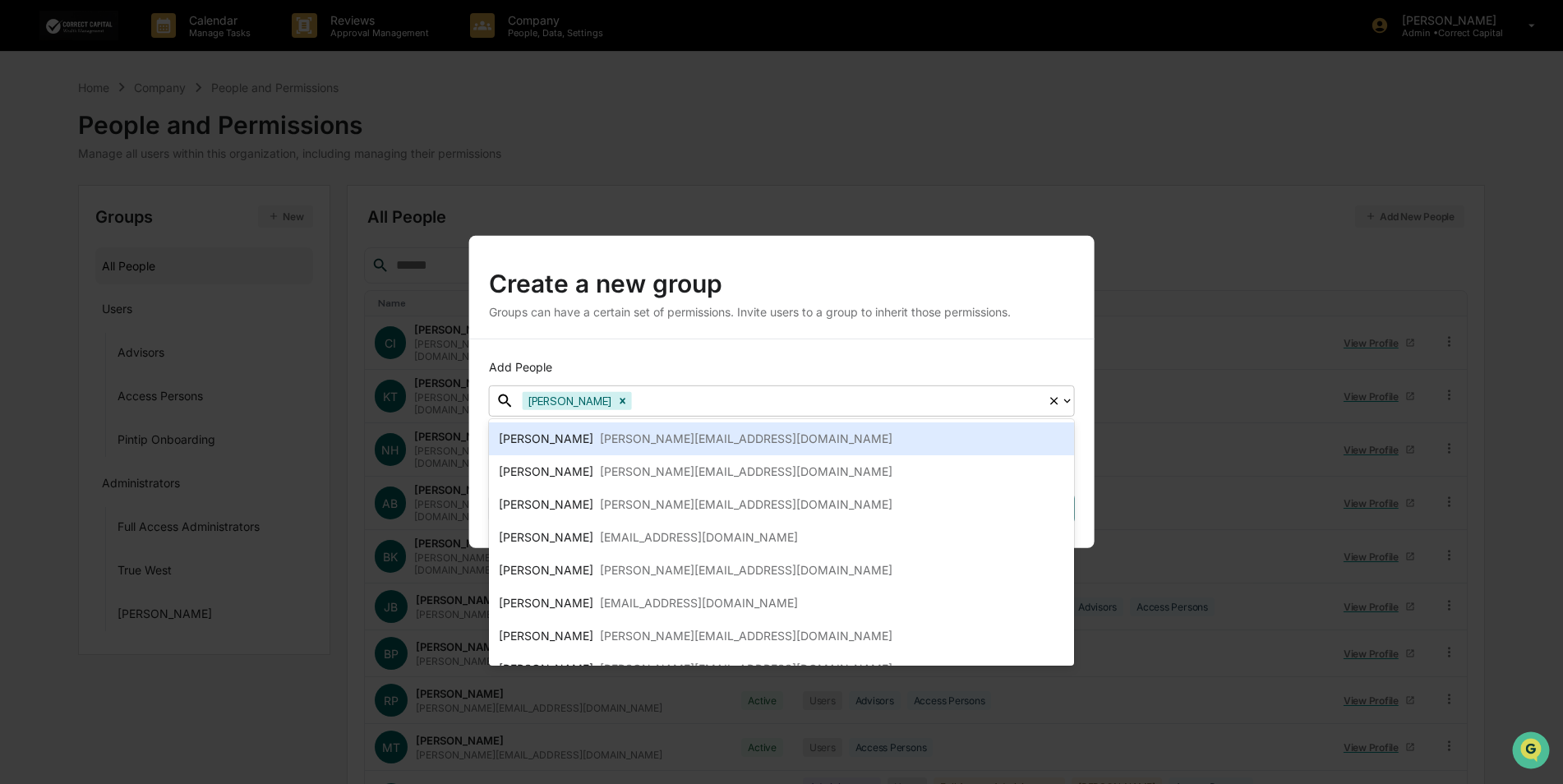
click at [672, 446] on div "[PERSON_NAME][EMAIL_ADDRESS][DOMAIN_NAME]" at bounding box center [746, 438] width 292 height 20
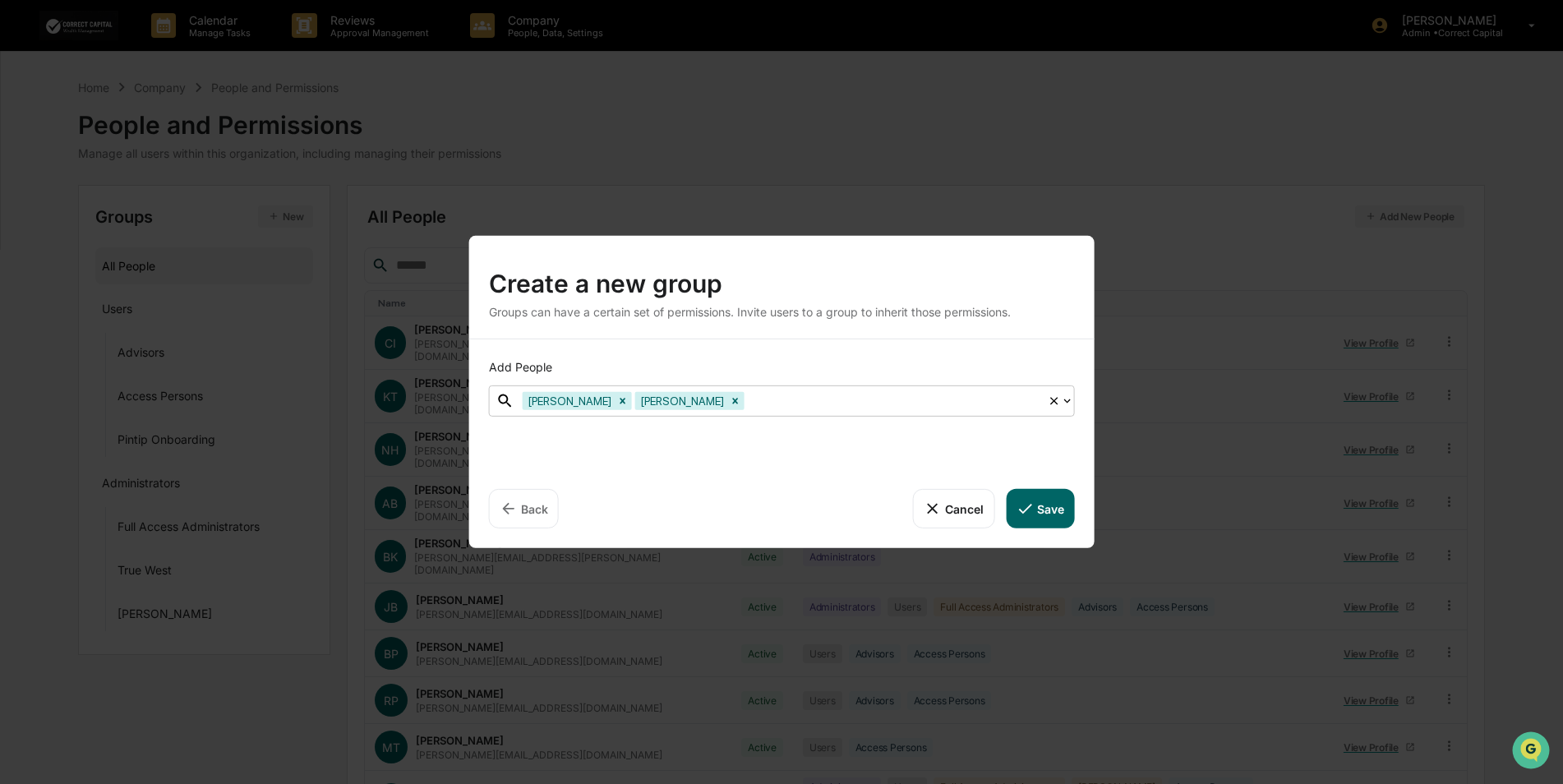
click at [796, 407] on div at bounding box center [893, 401] width 291 height 19
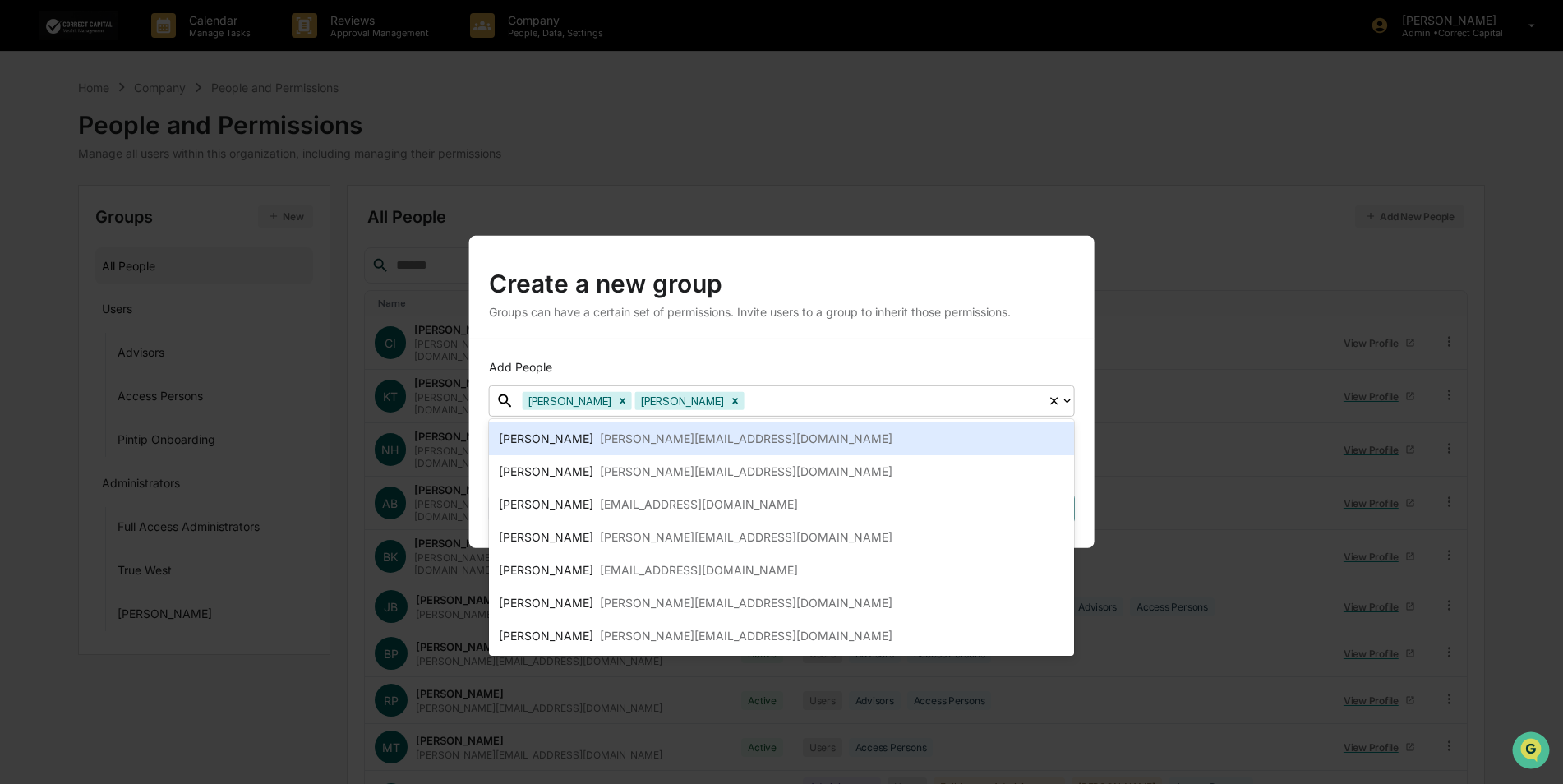
click at [758, 436] on div "Ryan Potts ryan@correctcap.com" at bounding box center [782, 438] width 566 height 20
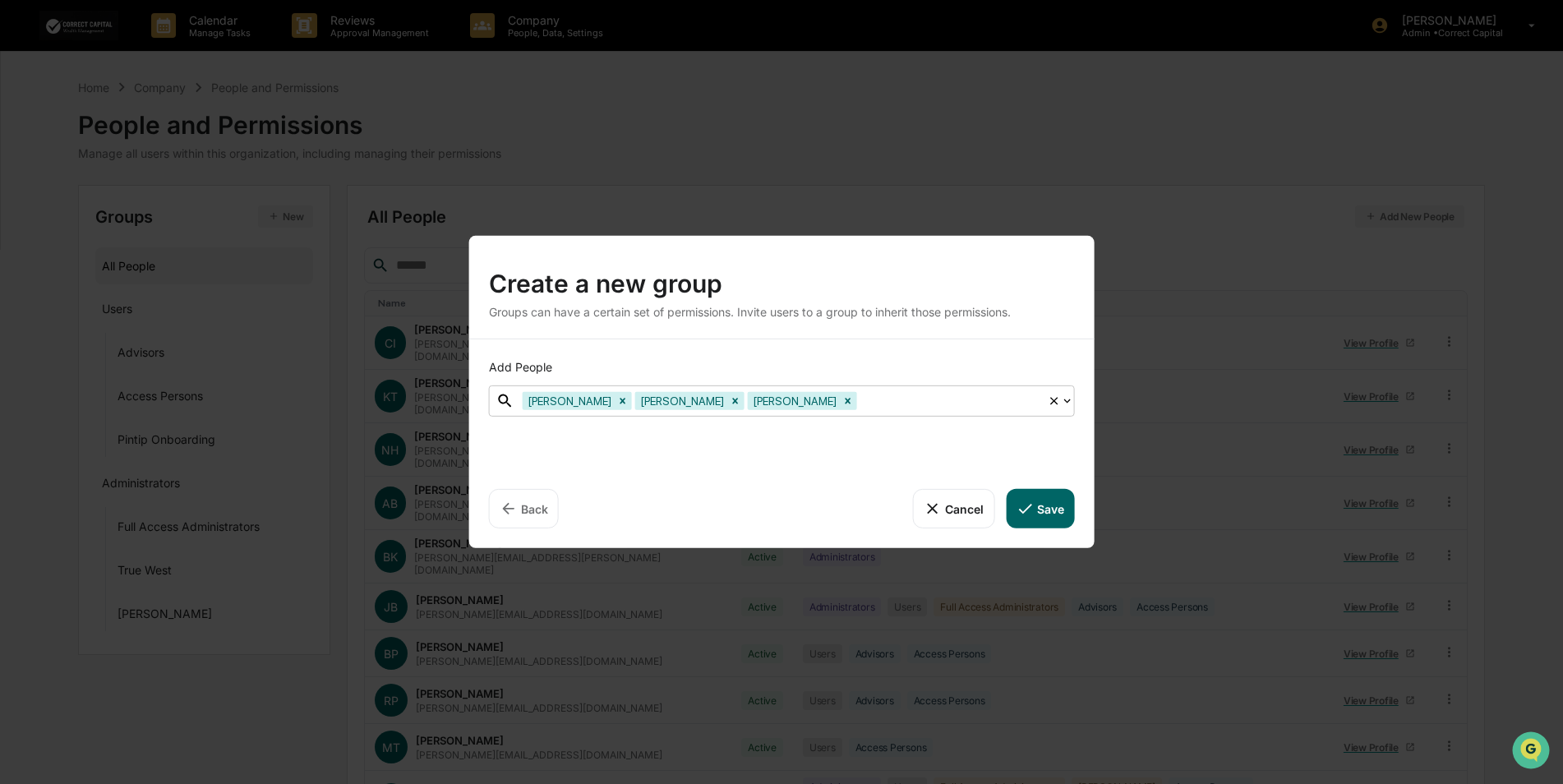
click at [860, 399] on div at bounding box center [950, 401] width 179 height 19
click at [860, 401] on div at bounding box center [950, 401] width 179 height 19
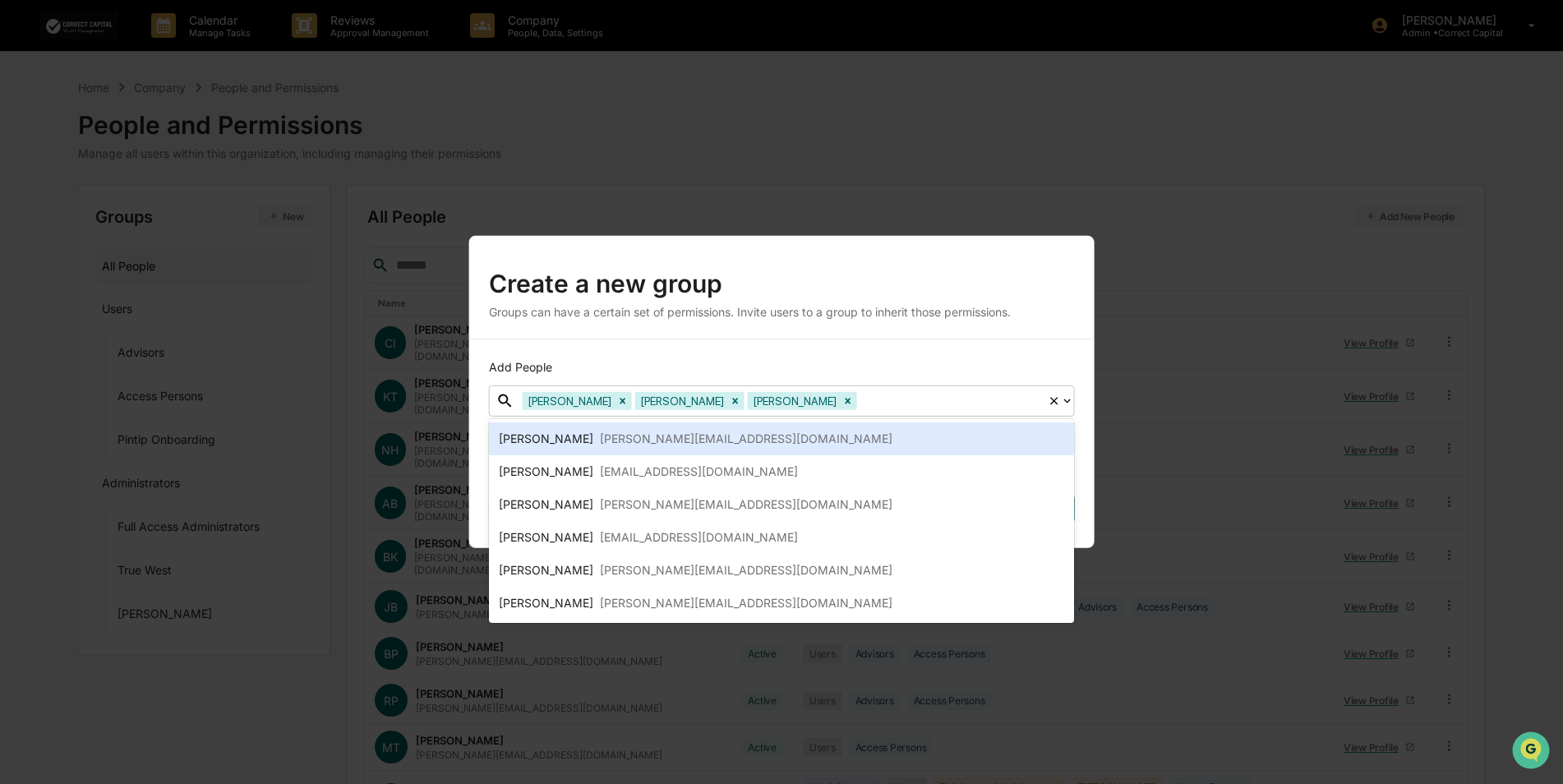
click at [822, 439] on div "Marquita Thomas marquita@correctcap.com" at bounding box center [782, 438] width 566 height 20
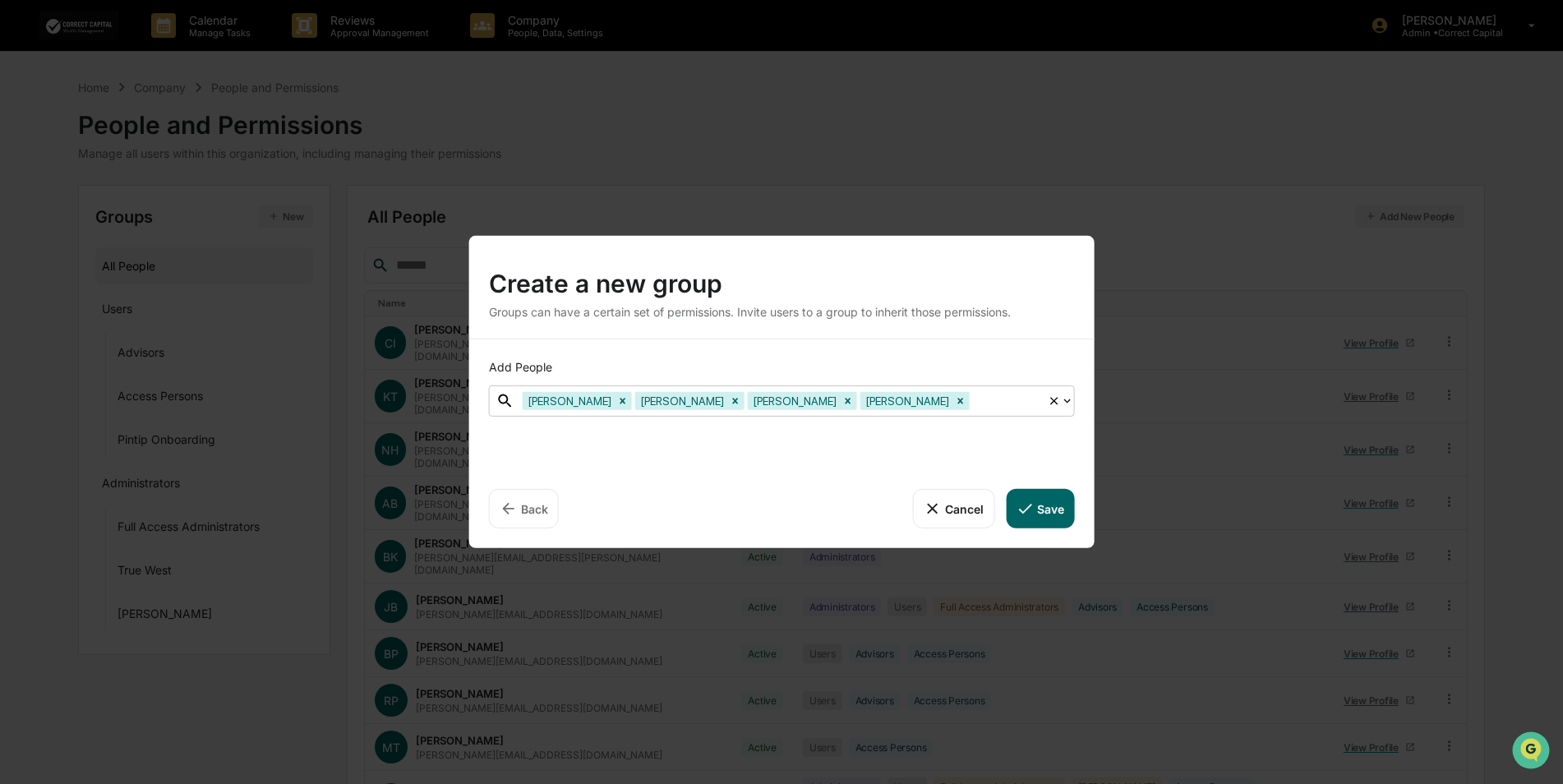
click at [973, 396] on div at bounding box center [1006, 401] width 67 height 19
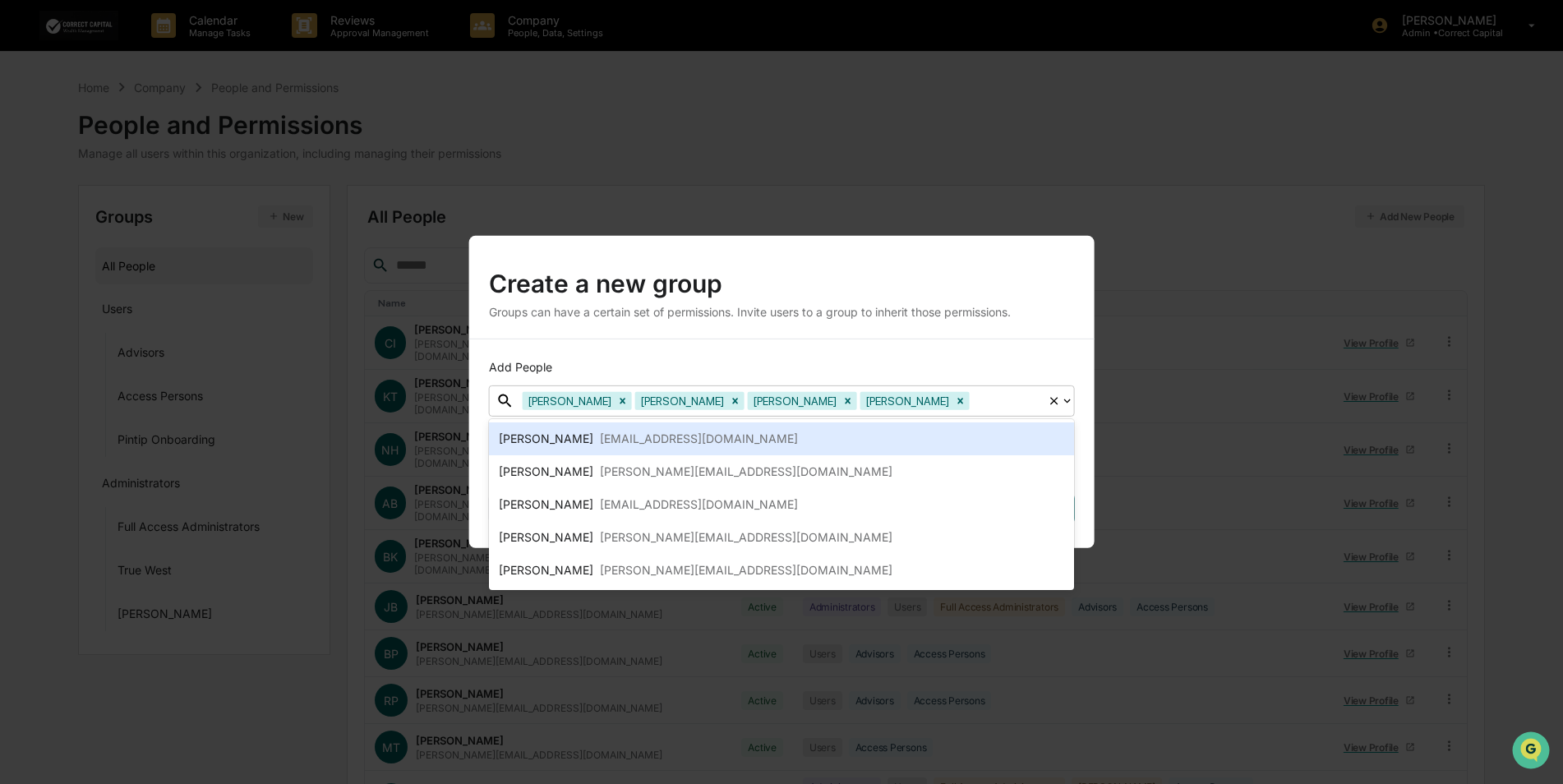
click at [973, 398] on div at bounding box center [1006, 401] width 67 height 19
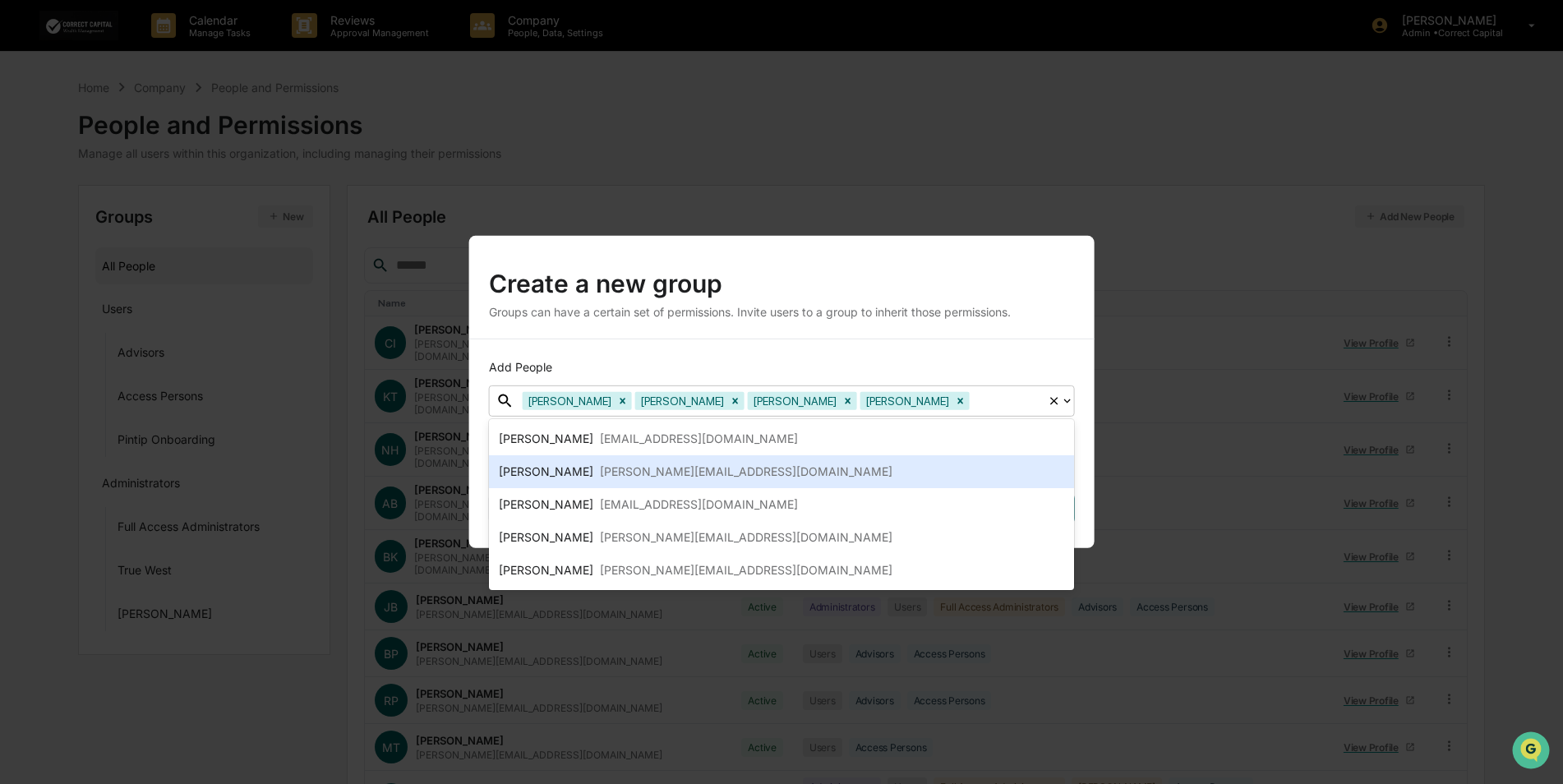
click at [732, 470] on div "[PERSON_NAME][EMAIL_ADDRESS][DOMAIN_NAME]" at bounding box center [746, 471] width 292 height 20
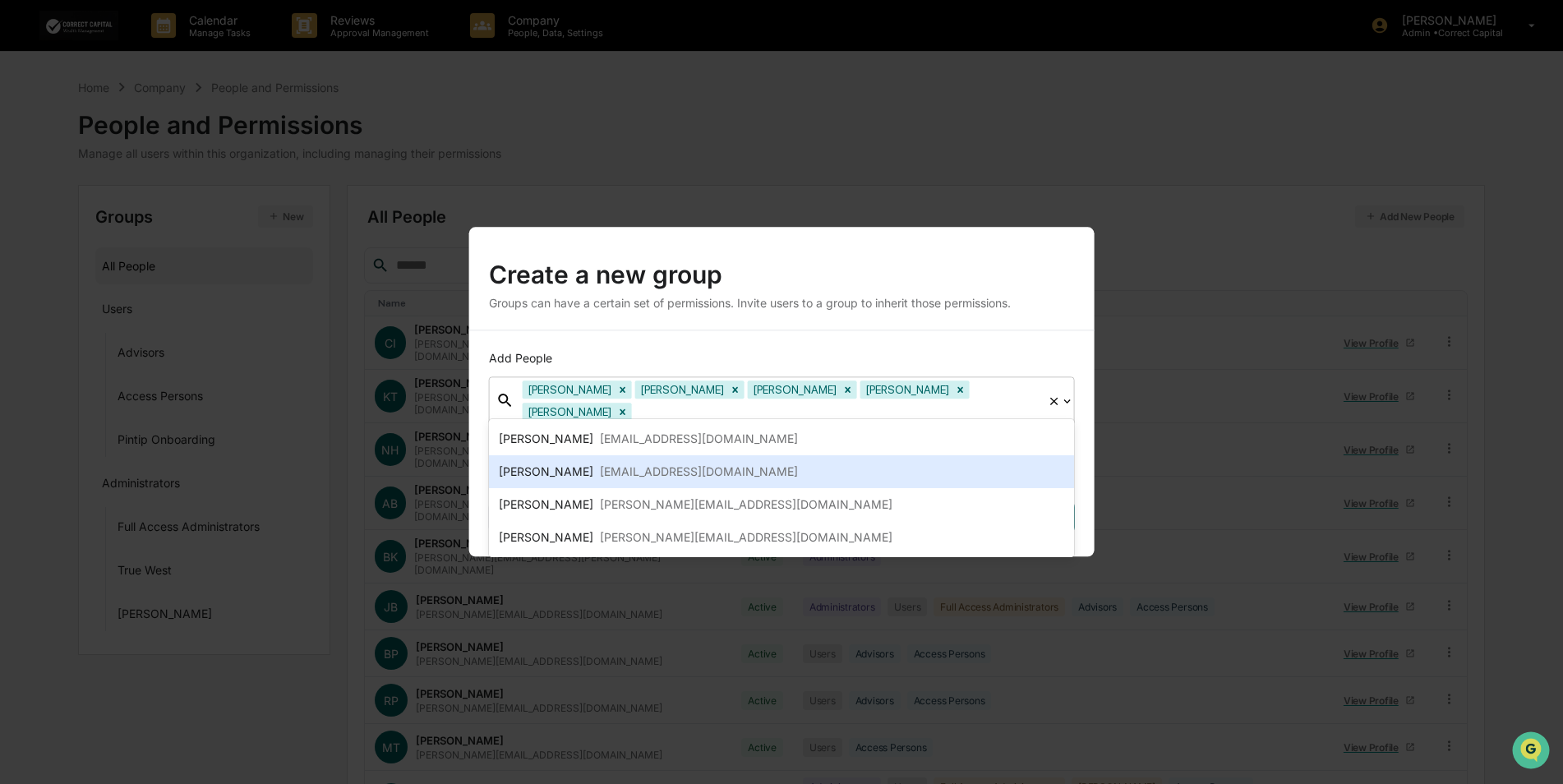
click at [741, 481] on div "Jordan Korte jordan@correctcap.com" at bounding box center [782, 471] width 566 height 20
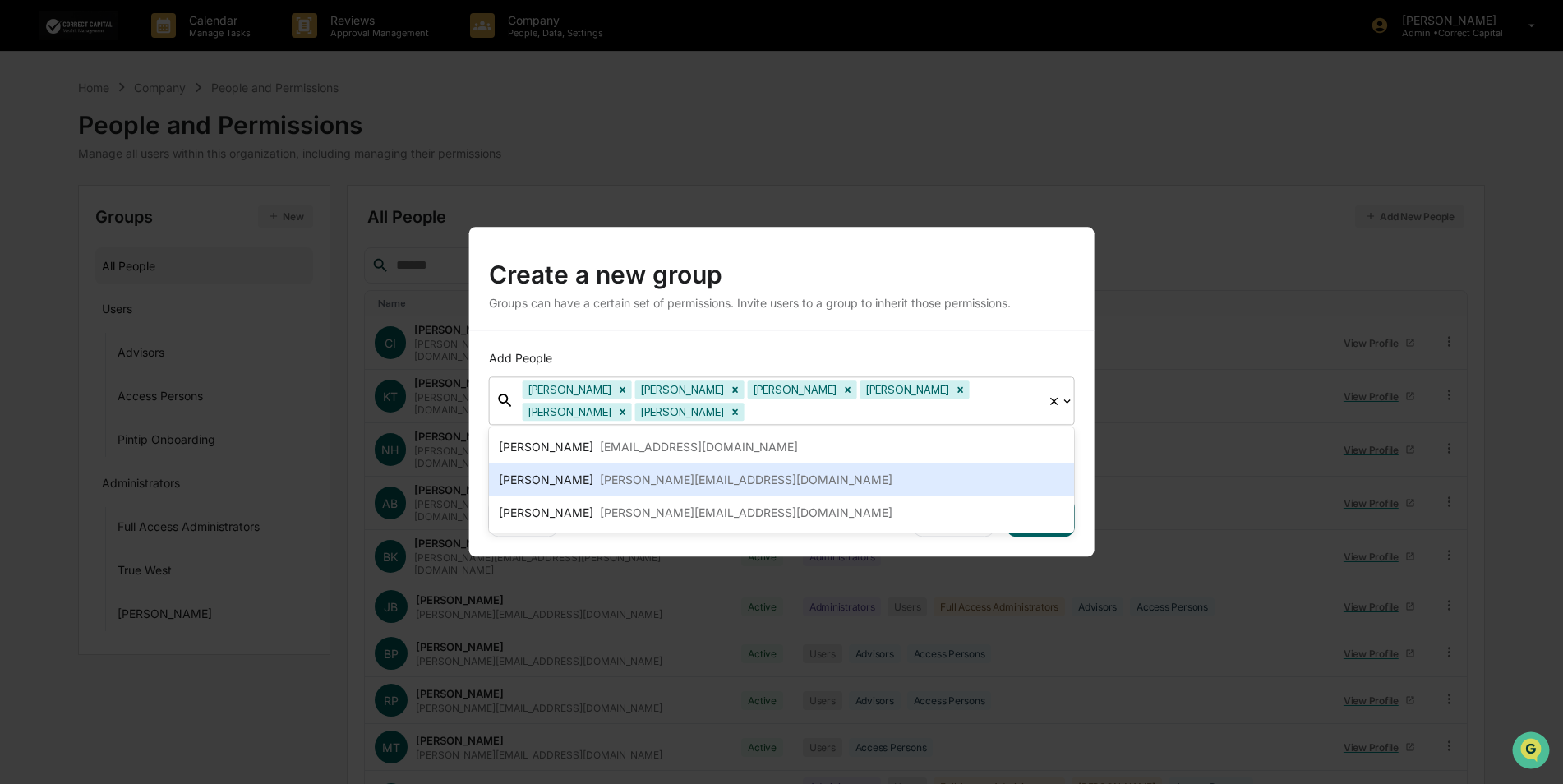
click at [741, 481] on div "Lyndsay Hicks lyndsay@correctcap.com" at bounding box center [782, 479] width 566 height 20
click at [741, 481] on div "Irma Catic irma@correctcap.com" at bounding box center [782, 479] width 566 height 20
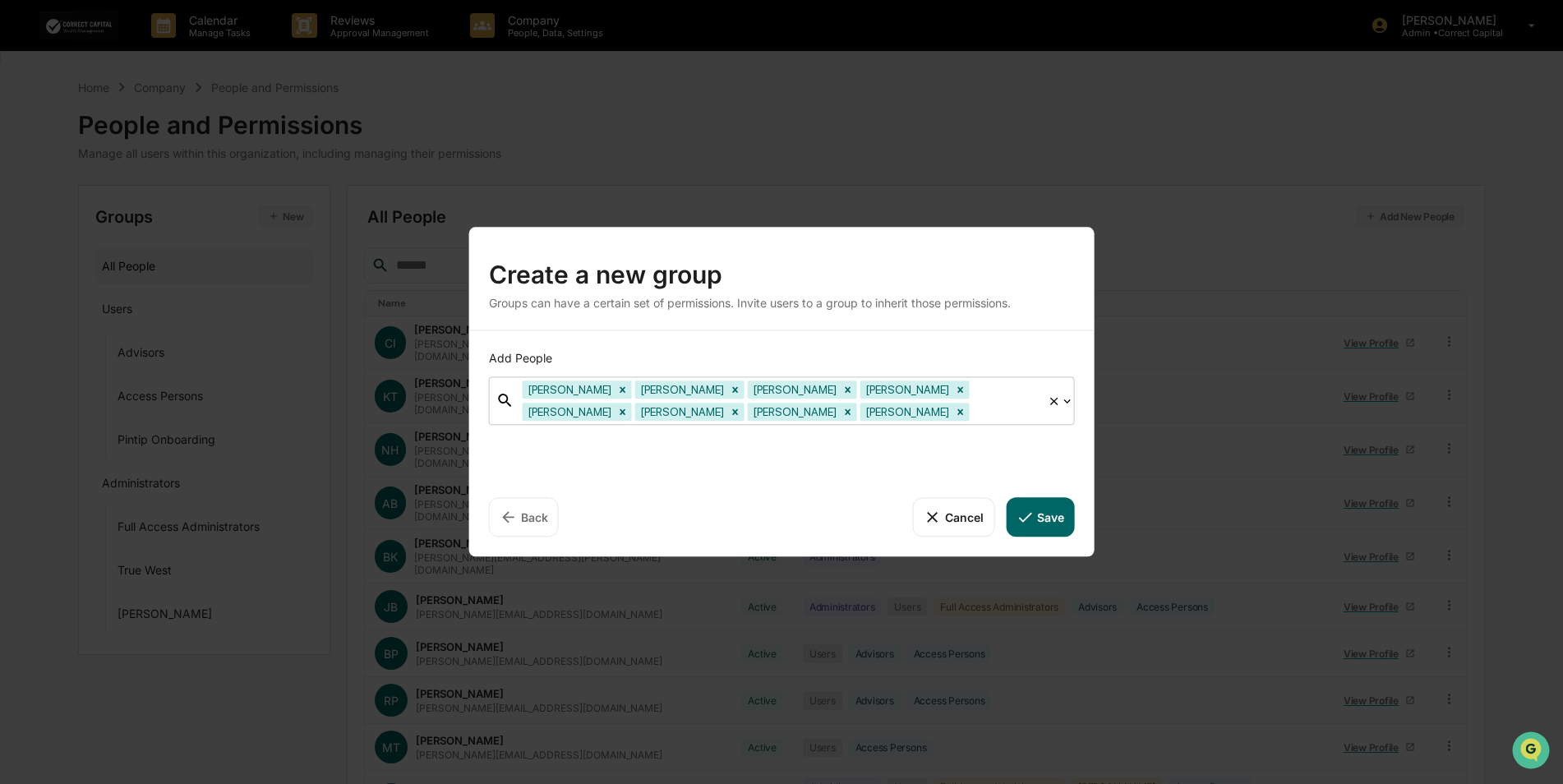
click at [1022, 515] on icon at bounding box center [1024, 516] width 18 height 18
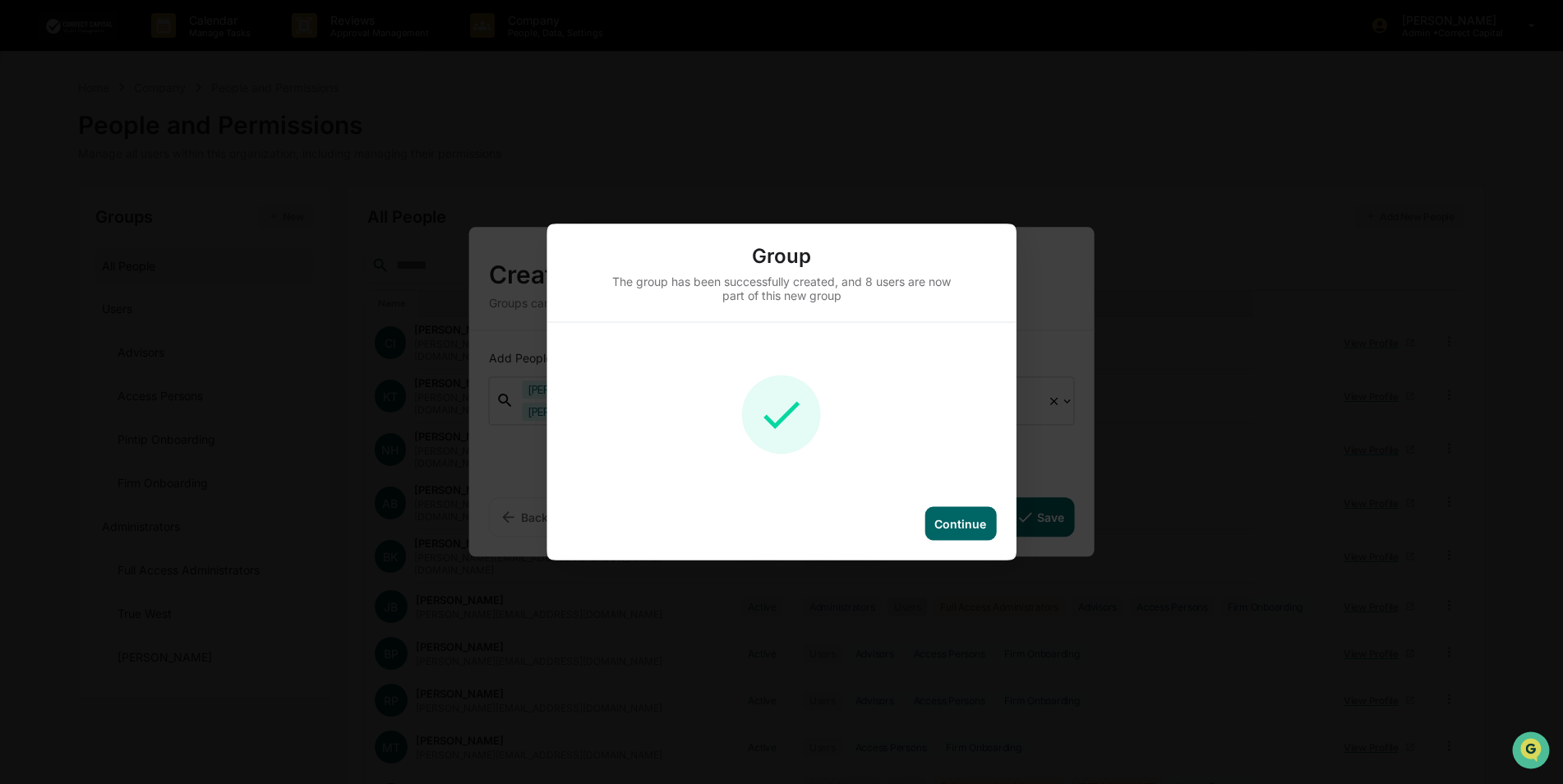
click at [965, 518] on div "Continue" at bounding box center [960, 524] width 52 height 14
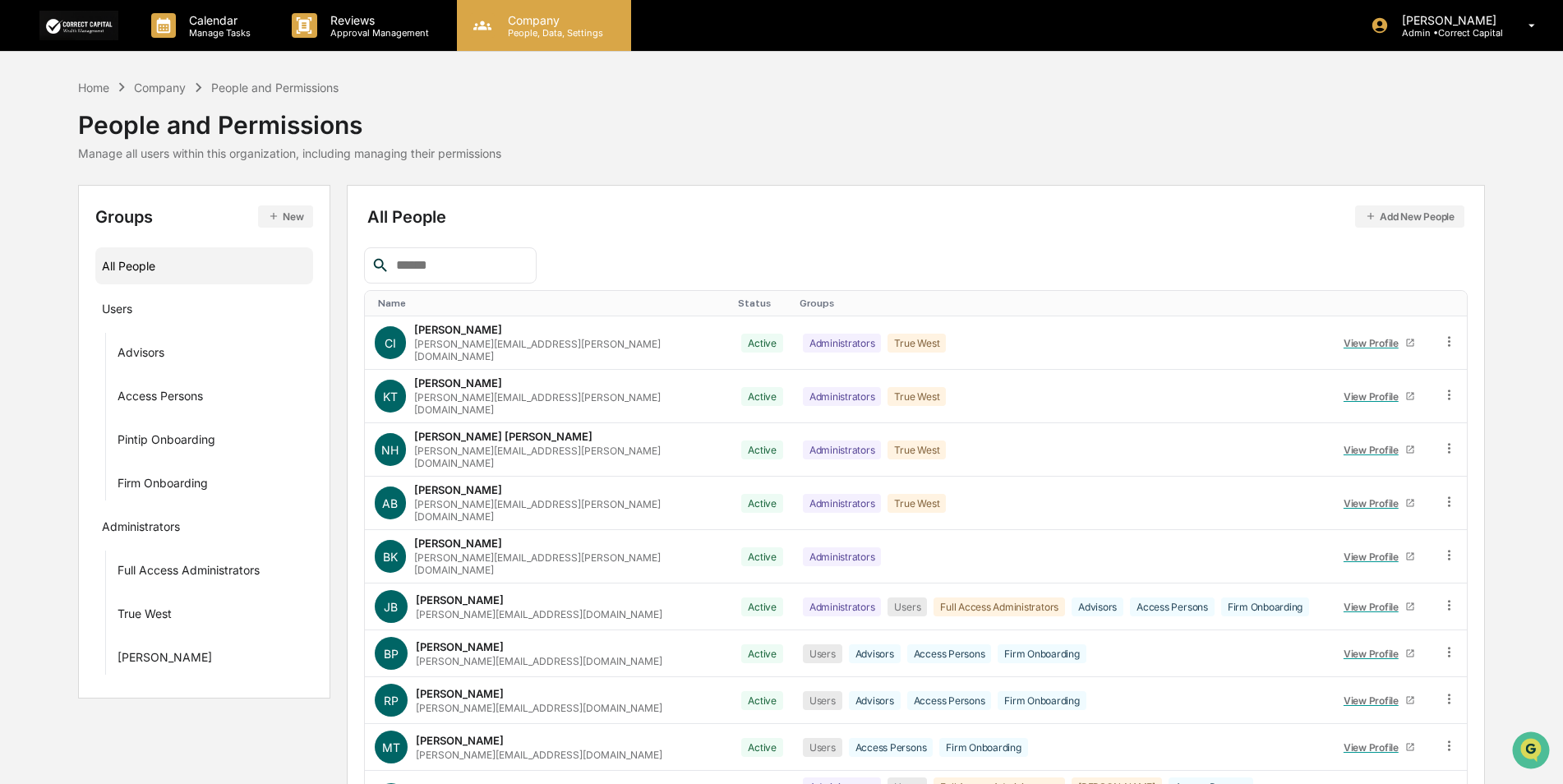
click at [539, 18] on p "Company" at bounding box center [553, 20] width 117 height 14
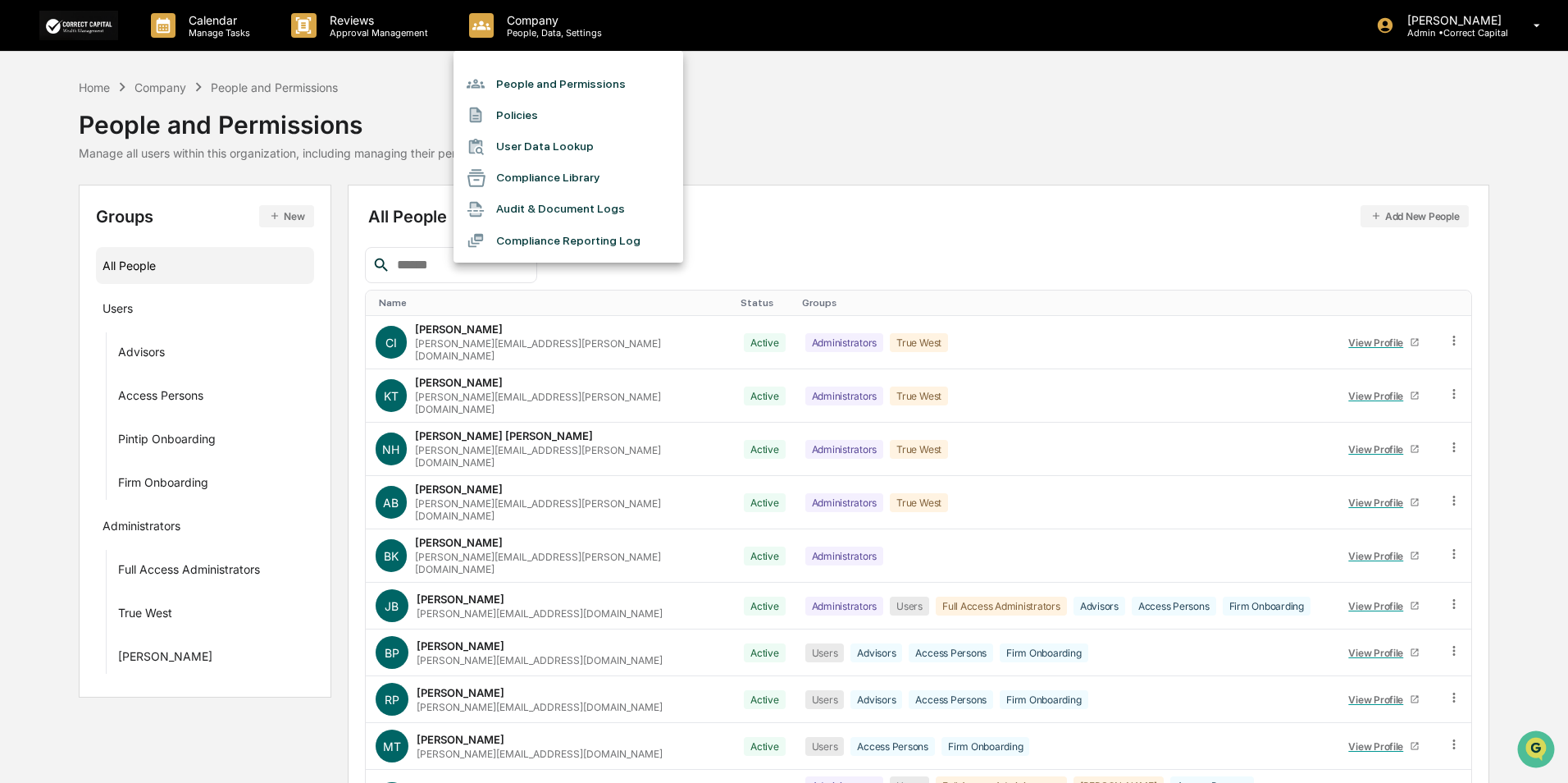
click at [506, 84] on li "People and Permissions" at bounding box center [568, 84] width 229 height 32
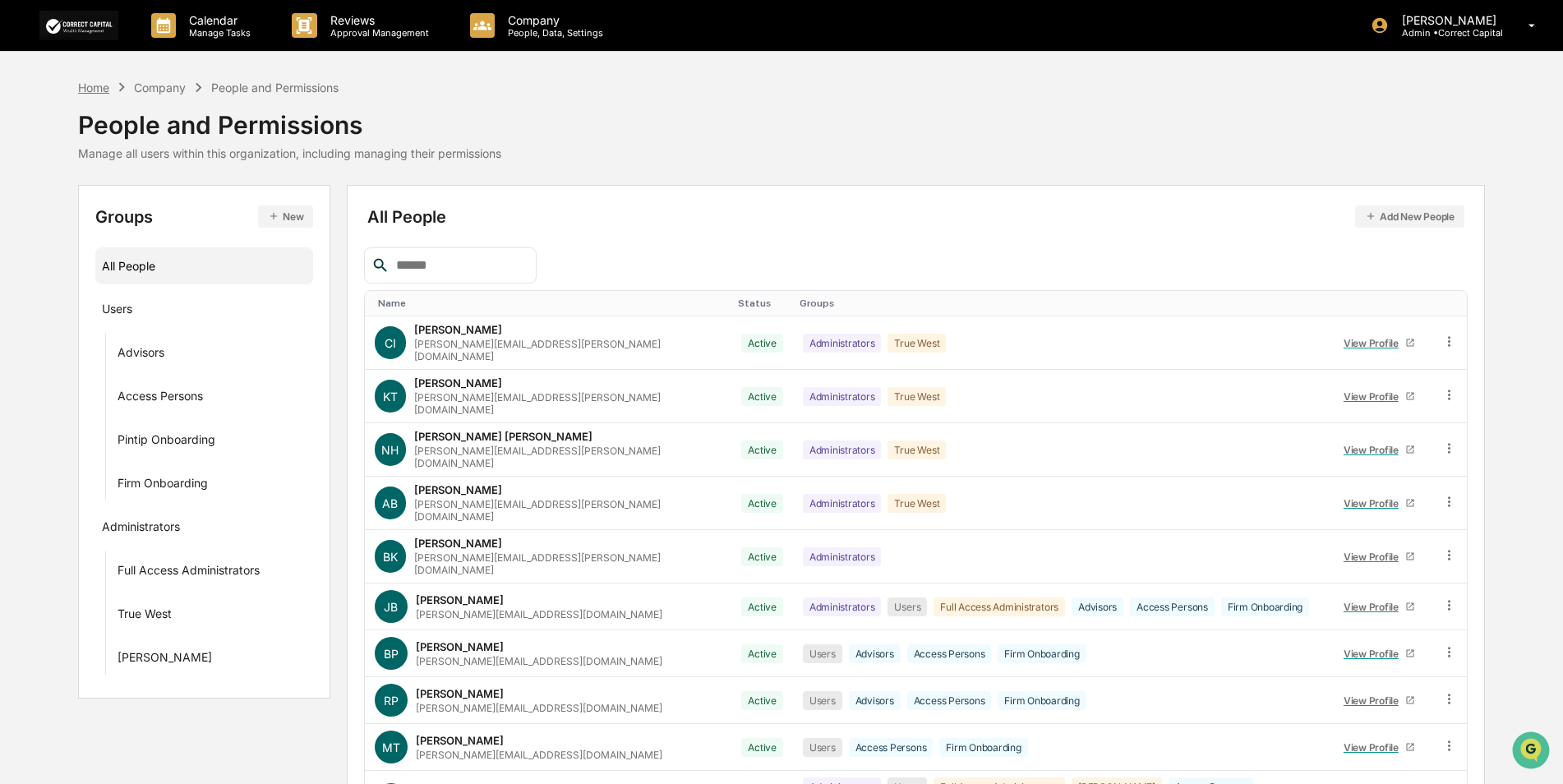
click at [94, 86] on div "Home" at bounding box center [93, 87] width 32 height 14
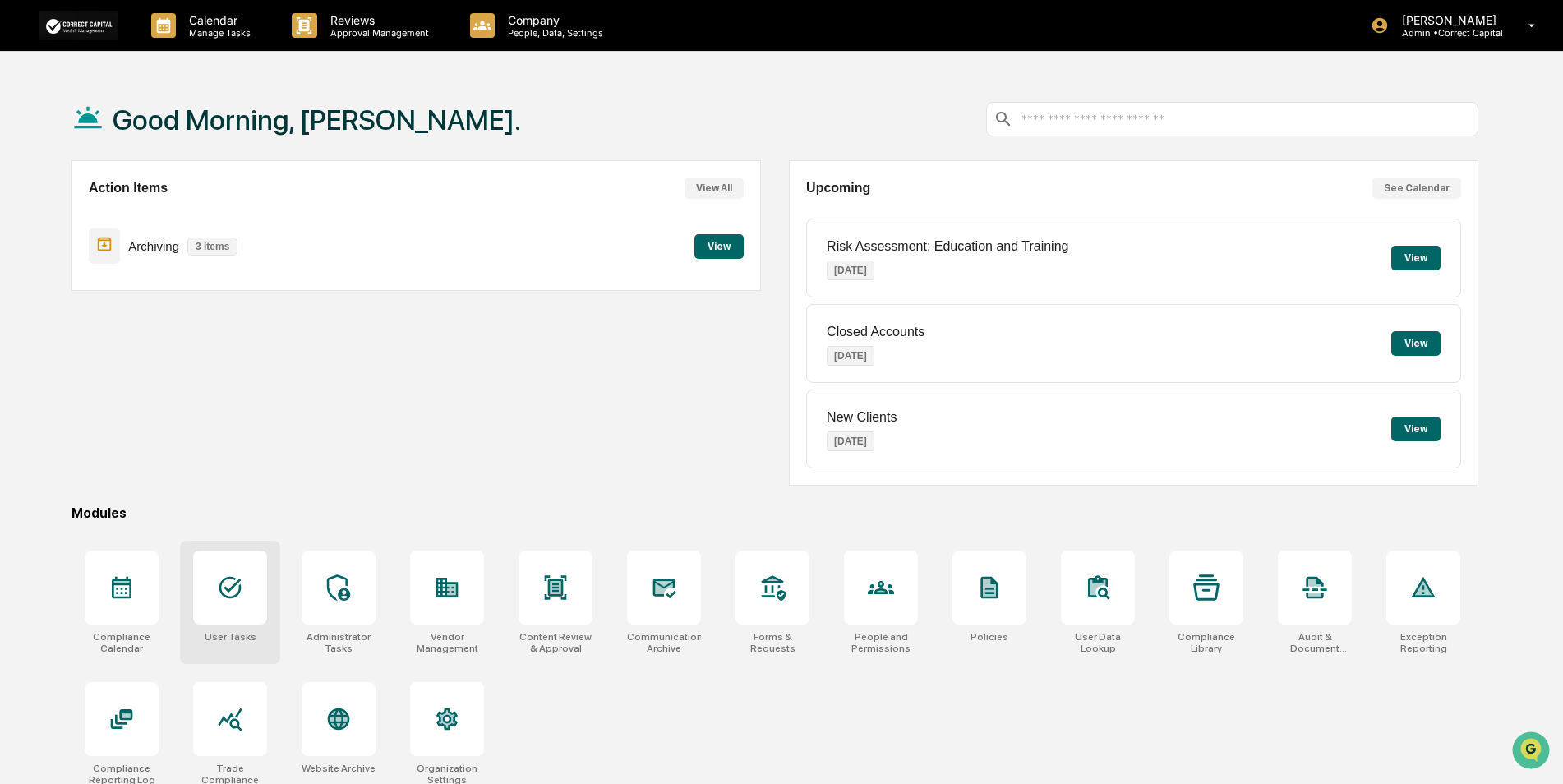
click at [235, 570] on div at bounding box center [230, 588] width 74 height 74
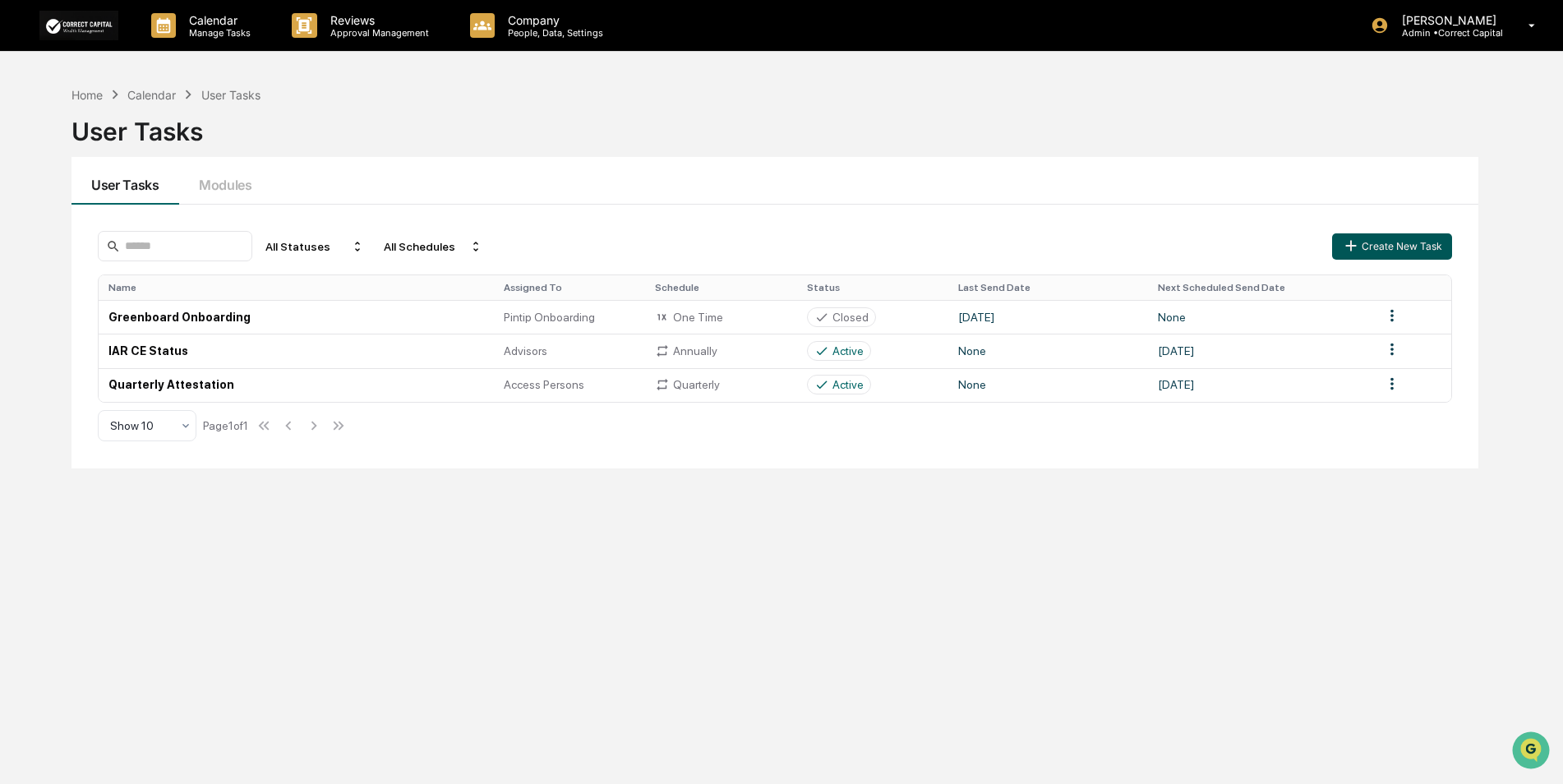
click at [1413, 243] on button "Create New Task" at bounding box center [1391, 246] width 120 height 26
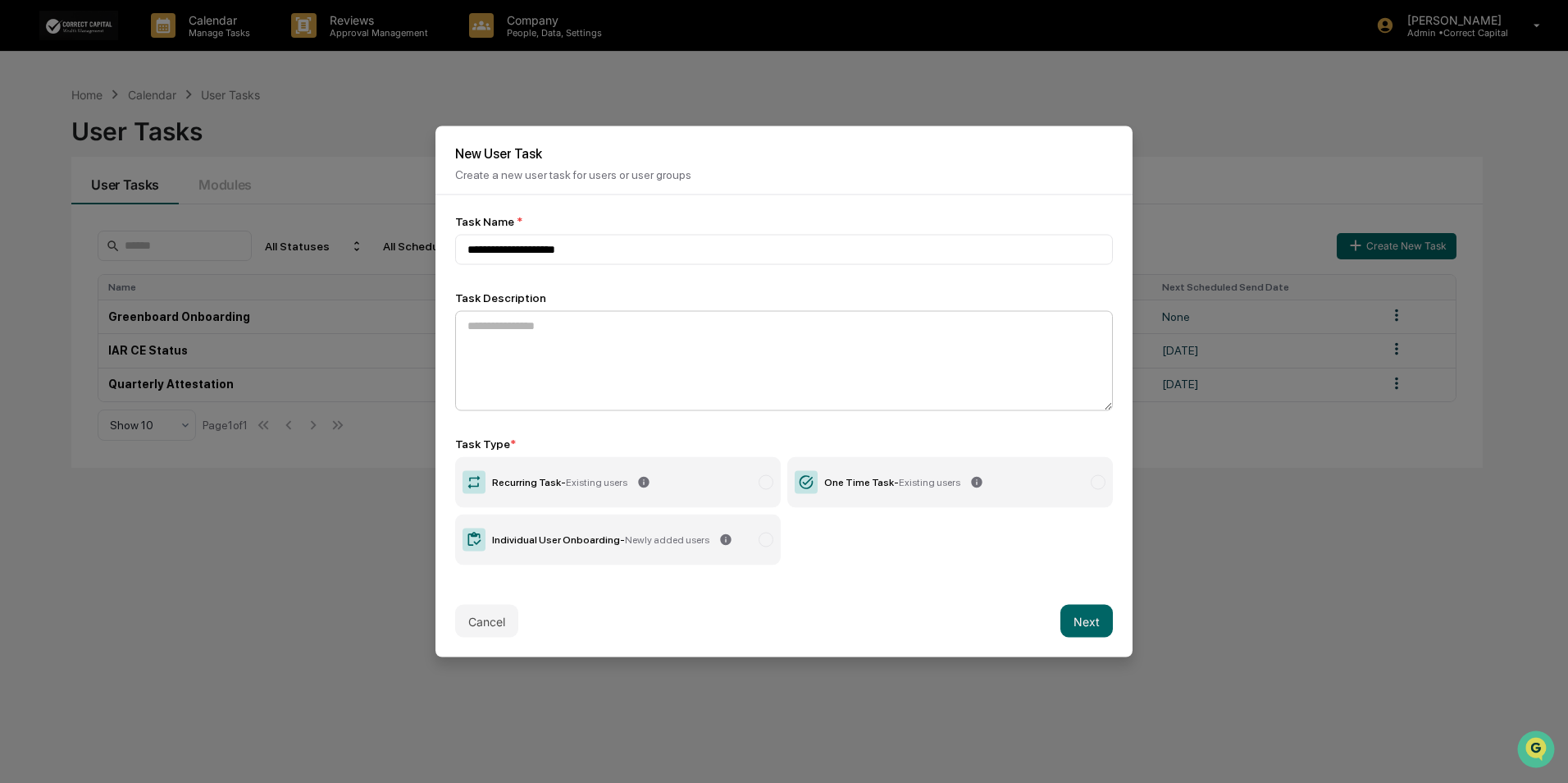
type input "**********"
paste textarea "**********"
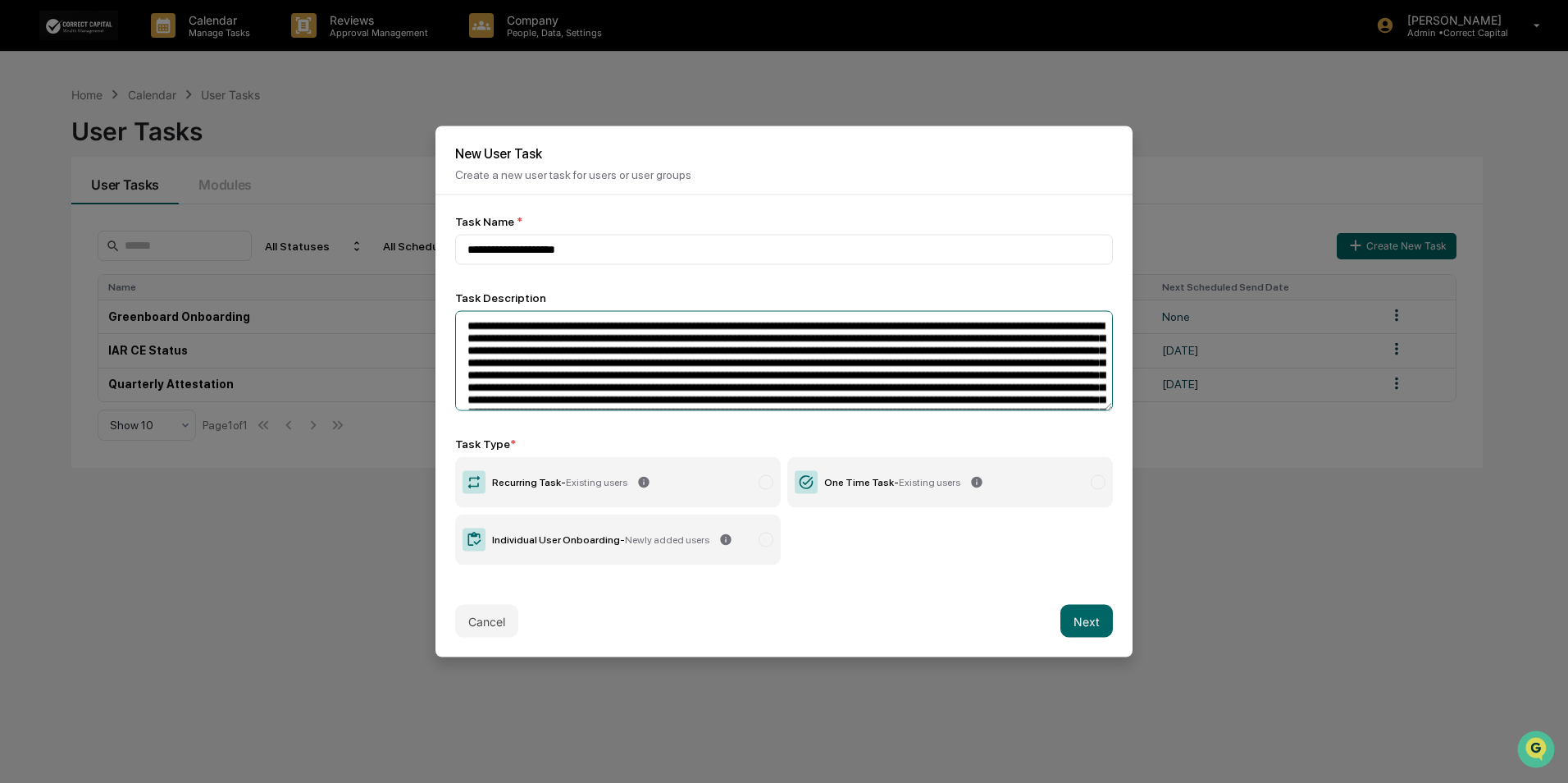
scroll to position [41, 0]
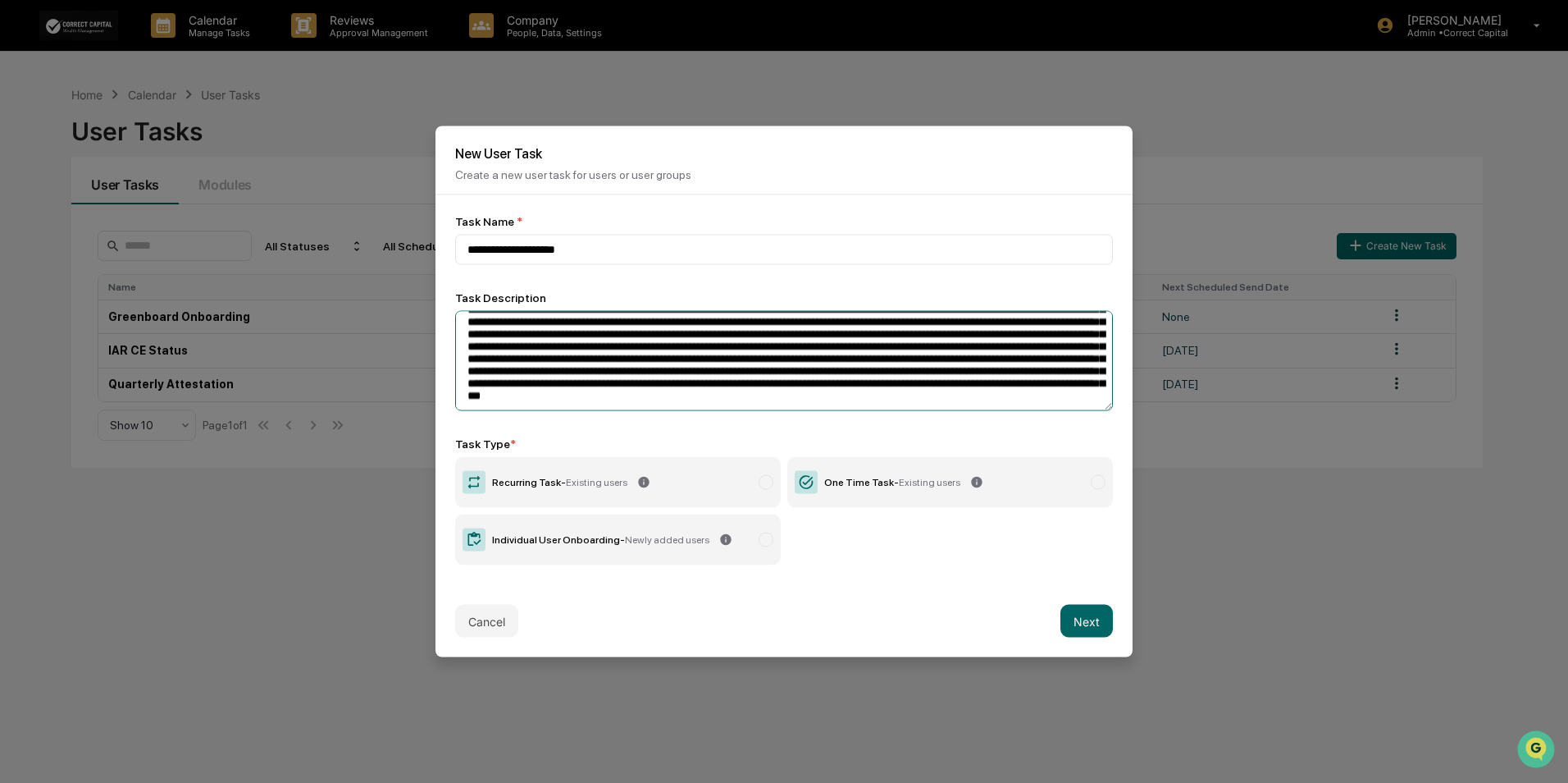
type textarea "**********"
click at [1063, 491] on label "One Time Task - Existing users" at bounding box center [950, 483] width 326 height 51
click at [1090, 617] on button "Next" at bounding box center [1087, 621] width 53 height 32
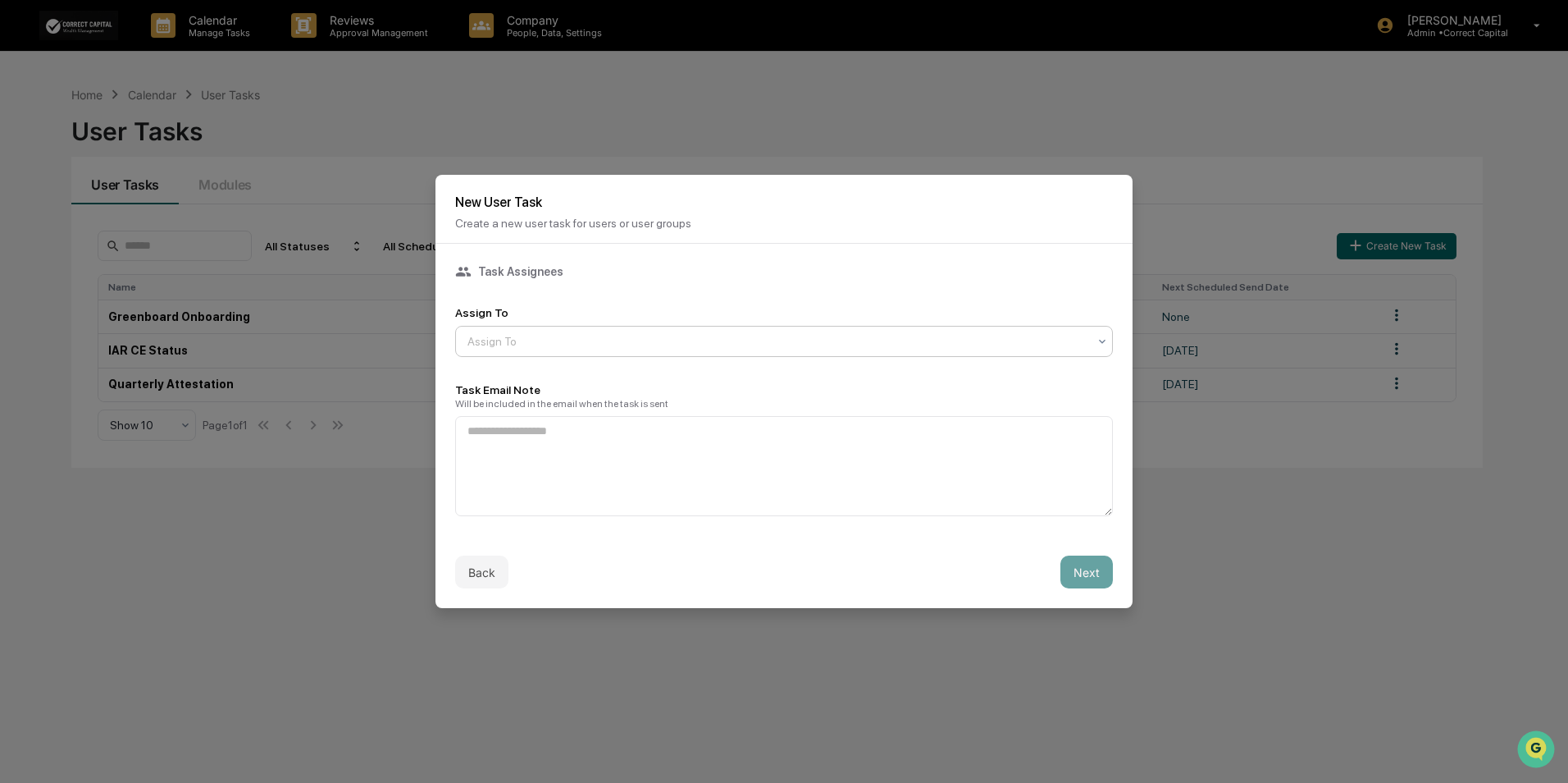
click at [668, 339] on div at bounding box center [777, 341] width 620 height 16
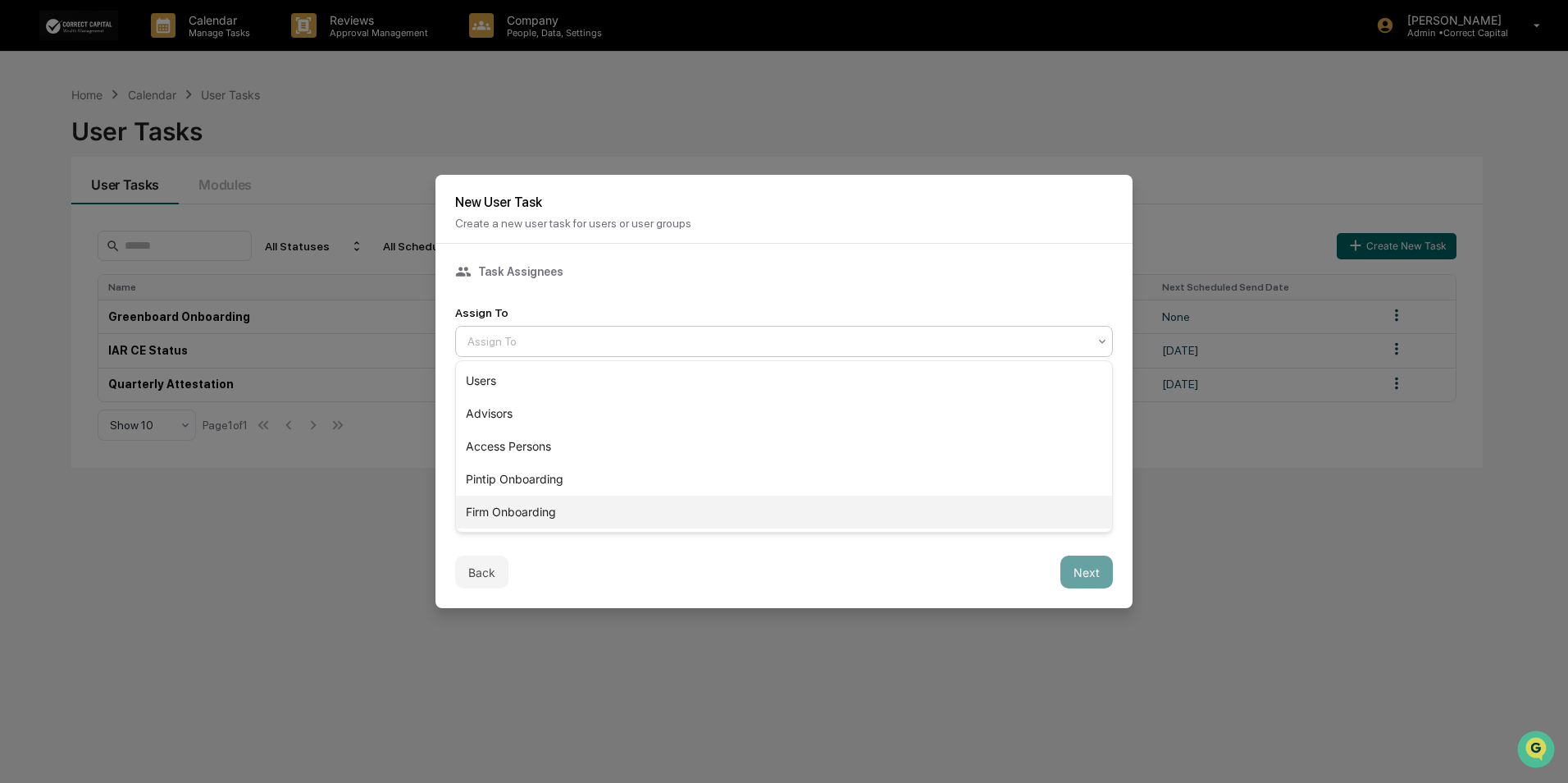
click at [584, 502] on div "Firm Onboarding" at bounding box center [784, 512] width 657 height 32
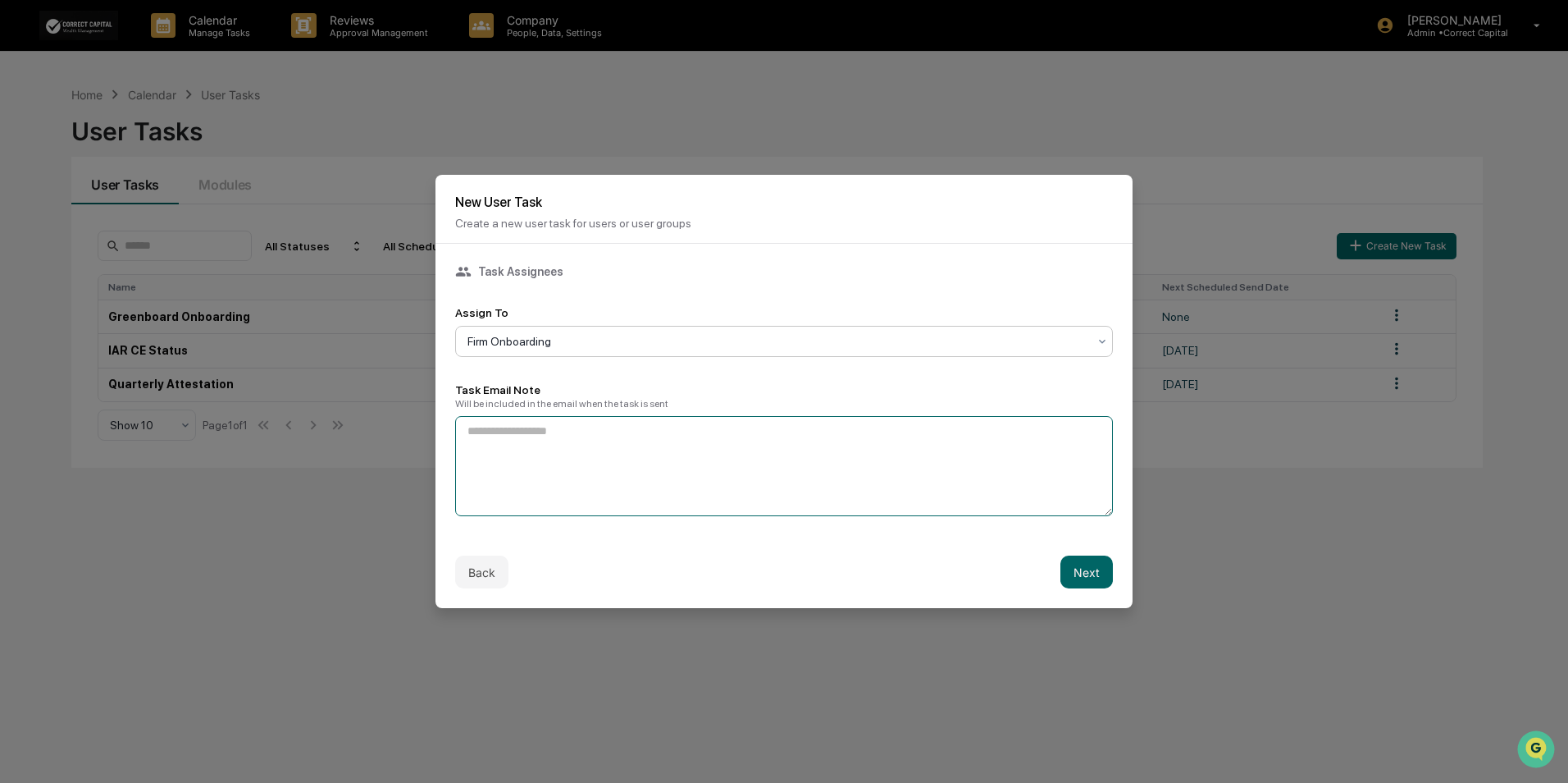
click at [576, 447] on textarea at bounding box center [784, 466] width 657 height 100
paste textarea "**********"
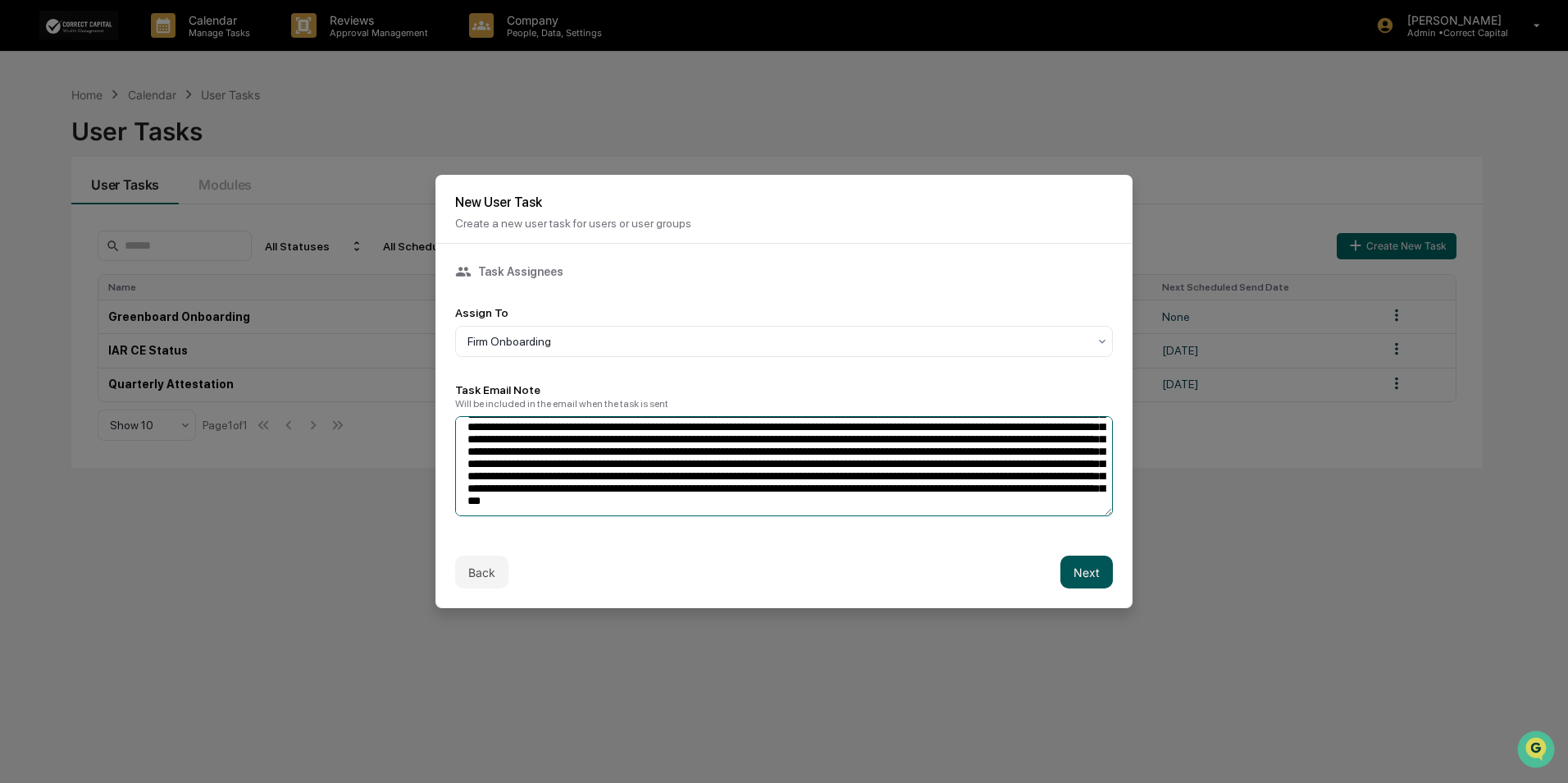
type textarea "**********"
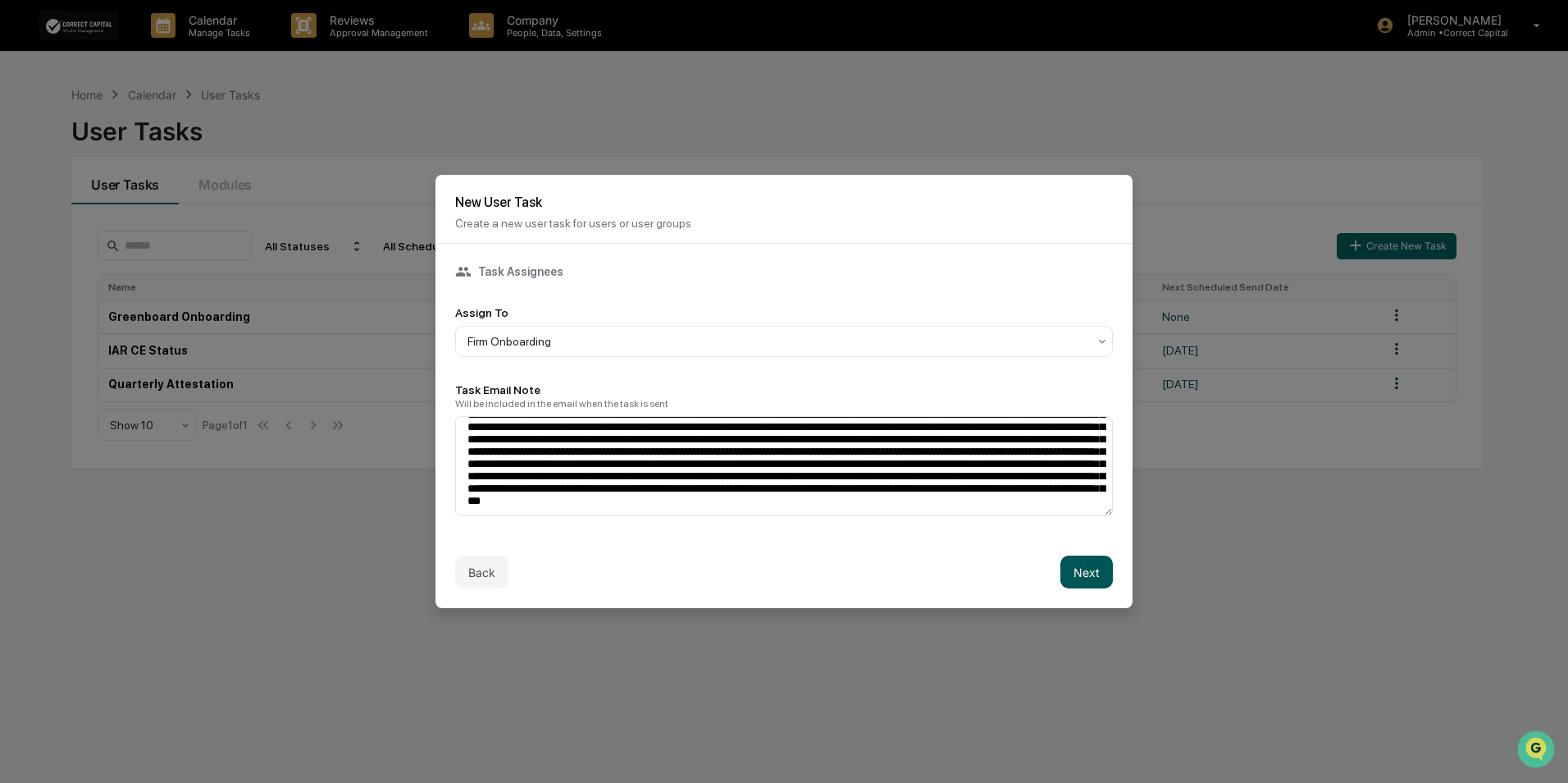
click at [1084, 569] on button "Next" at bounding box center [1087, 571] width 53 height 32
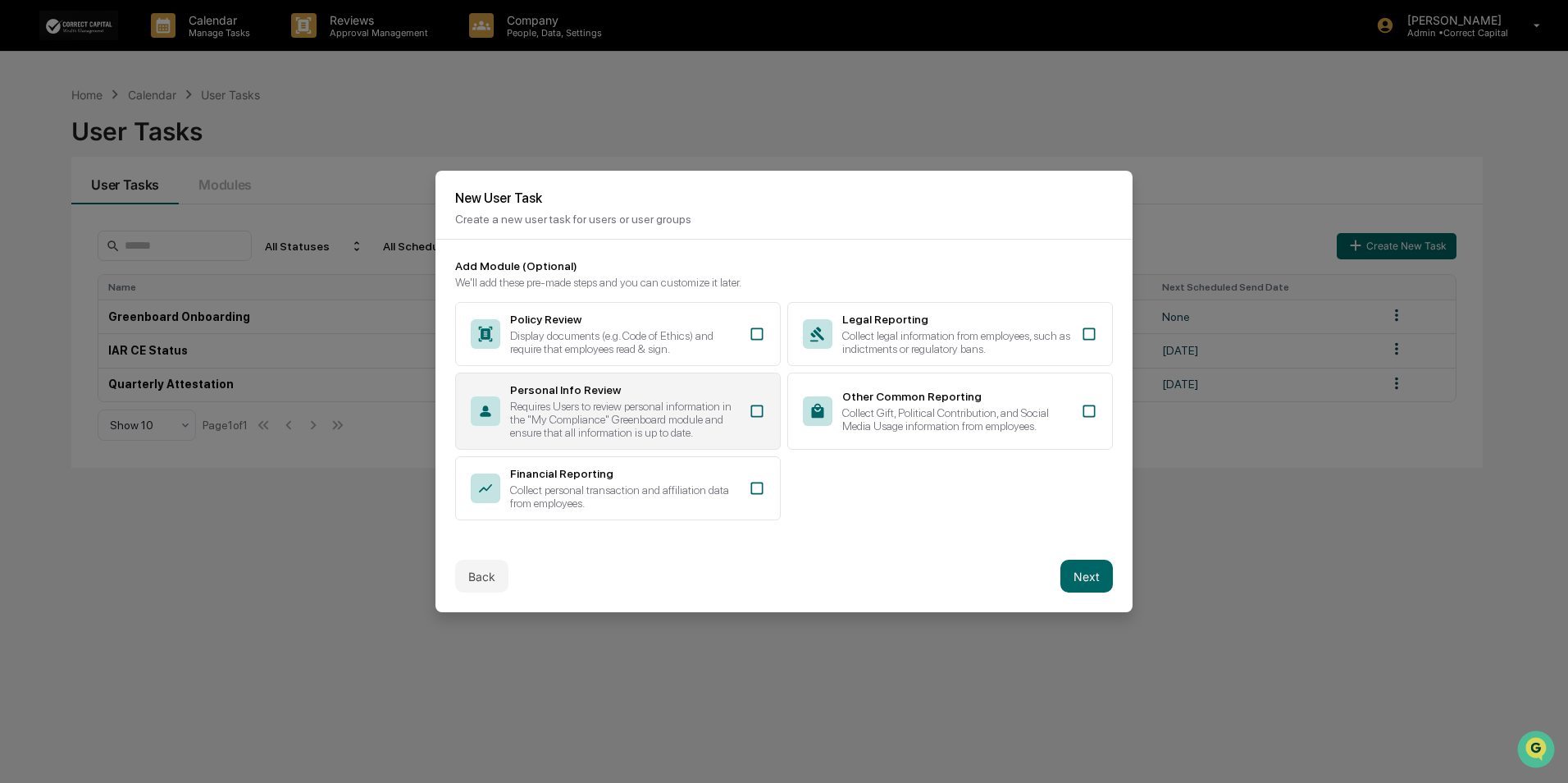
click at [689, 415] on div "Requires Users to review personal information in the "My Compliance" Greenboard…" at bounding box center [624, 419] width 229 height 39
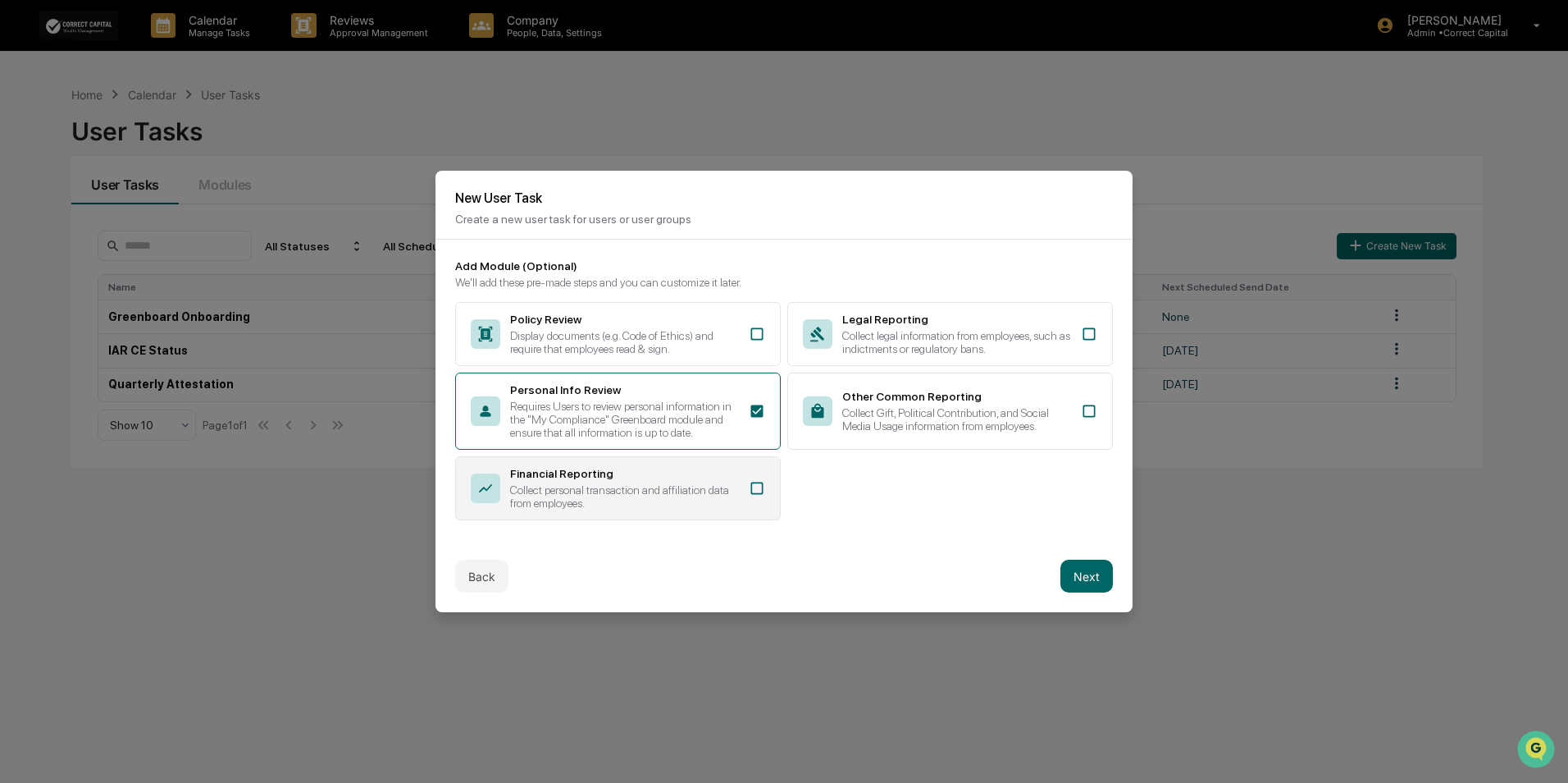
click at [690, 481] on div "Financial Reporting Collect personal transaction and affiliation data from empl…" at bounding box center [624, 488] width 229 height 43
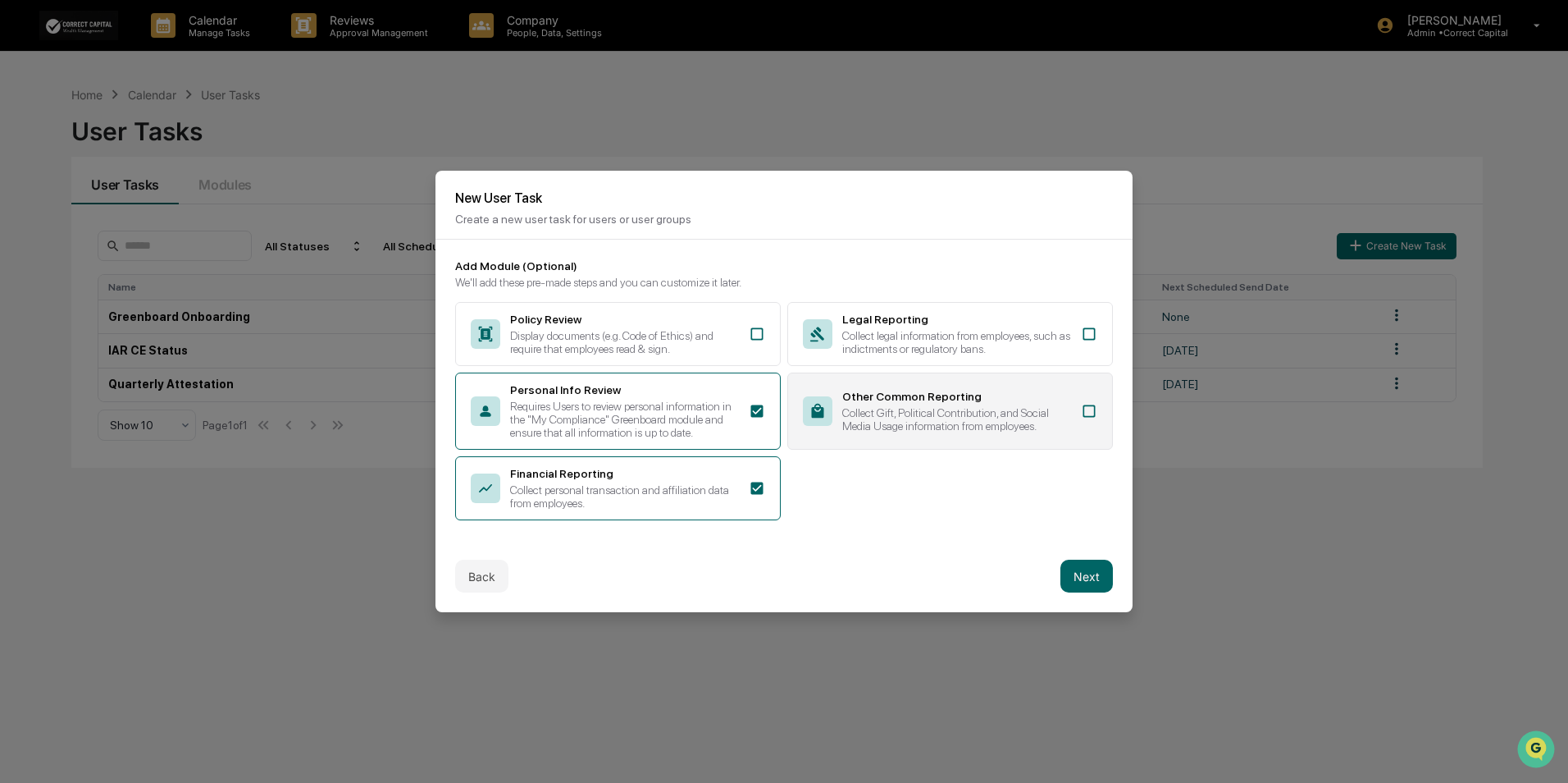
click at [926, 426] on div "Collect Gift, Political Contribution, and Social Media Usage information from e…" at bounding box center [957, 419] width 229 height 26
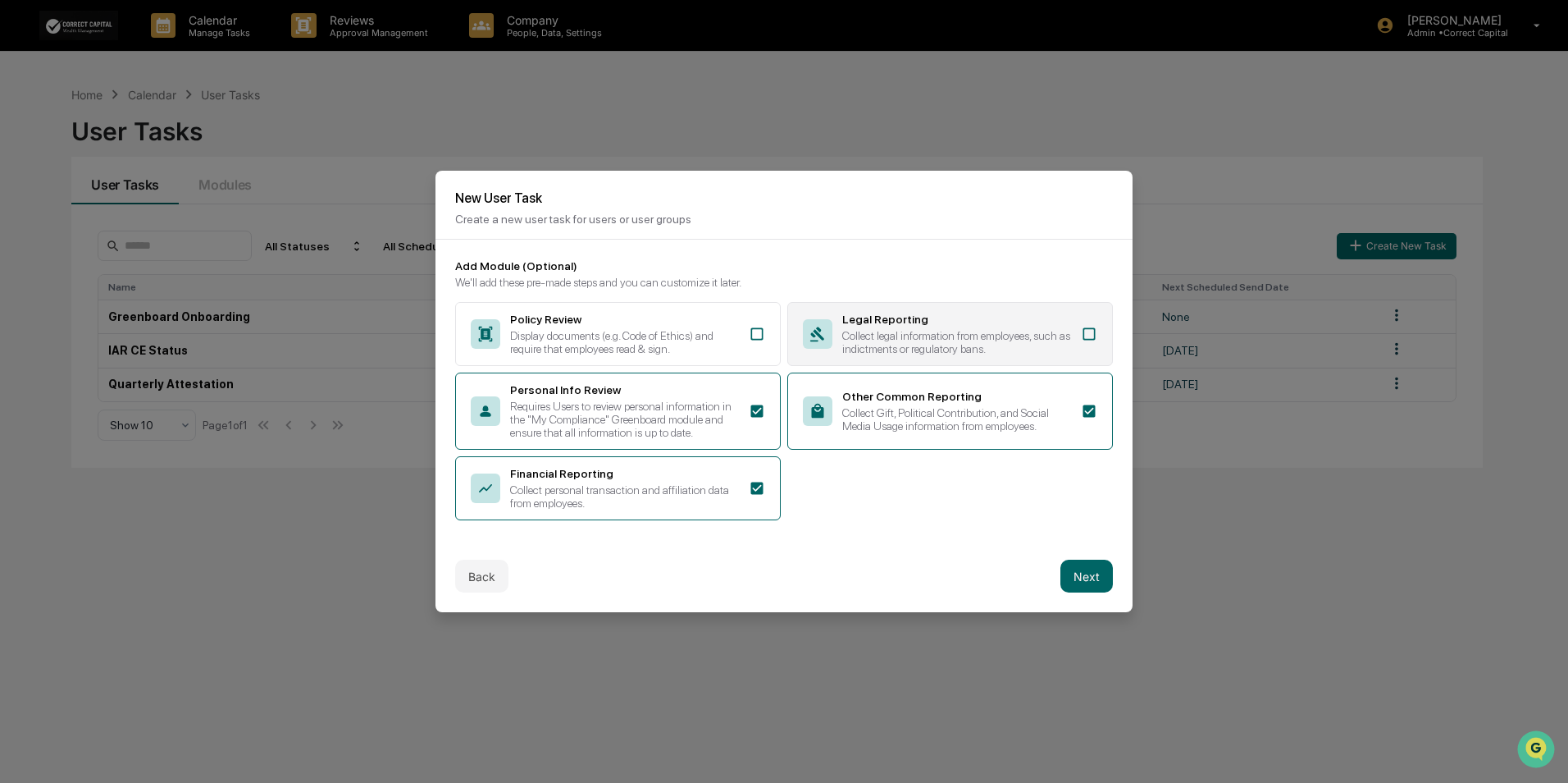
click at [950, 346] on div "Collect legal information from employees, such as indictments or regulatory ban…" at bounding box center [957, 342] width 229 height 26
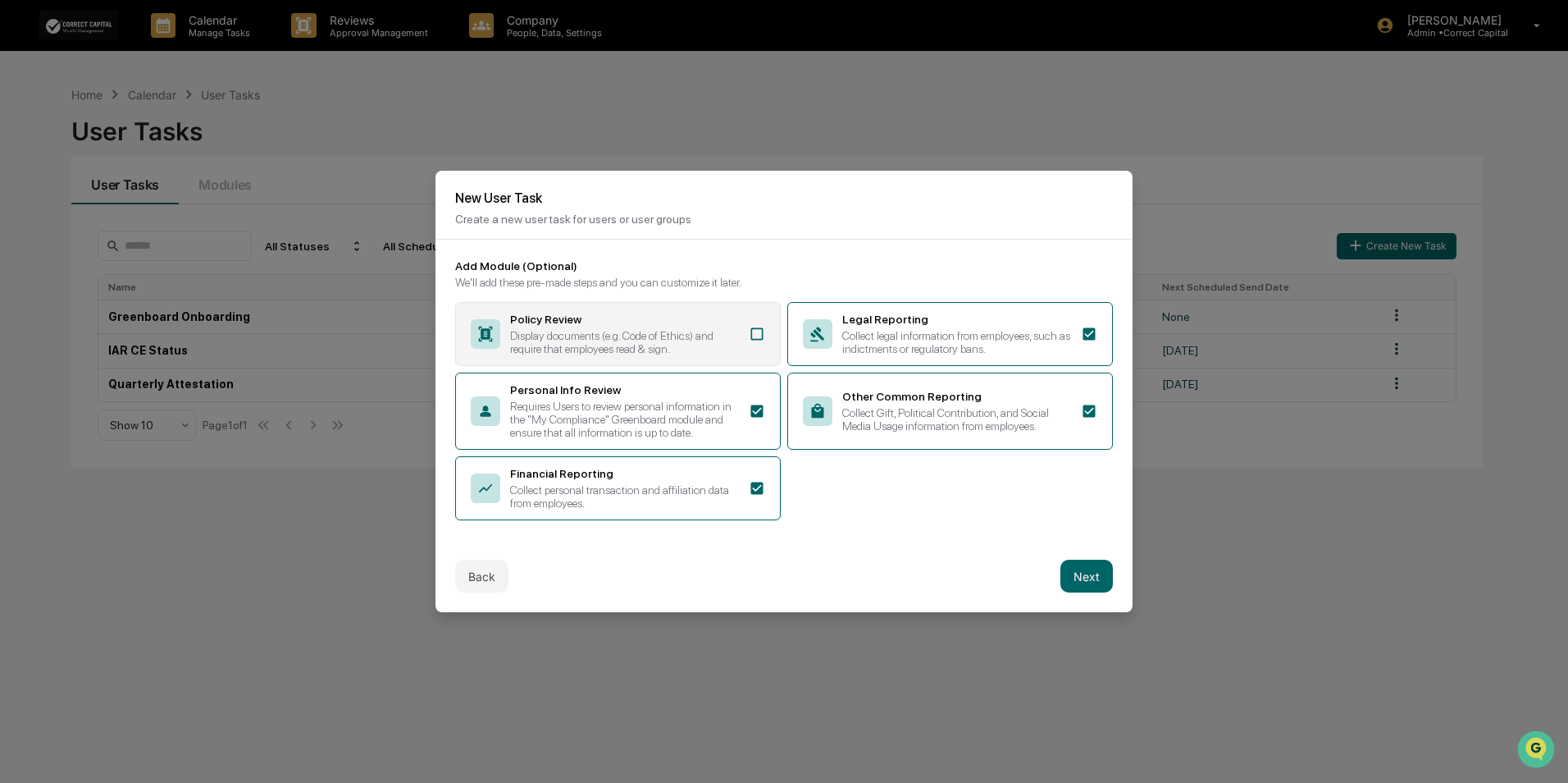
click at [702, 322] on div "Policy Review" at bounding box center [624, 319] width 229 height 13
click at [1080, 578] on button "Next" at bounding box center [1087, 576] width 53 height 32
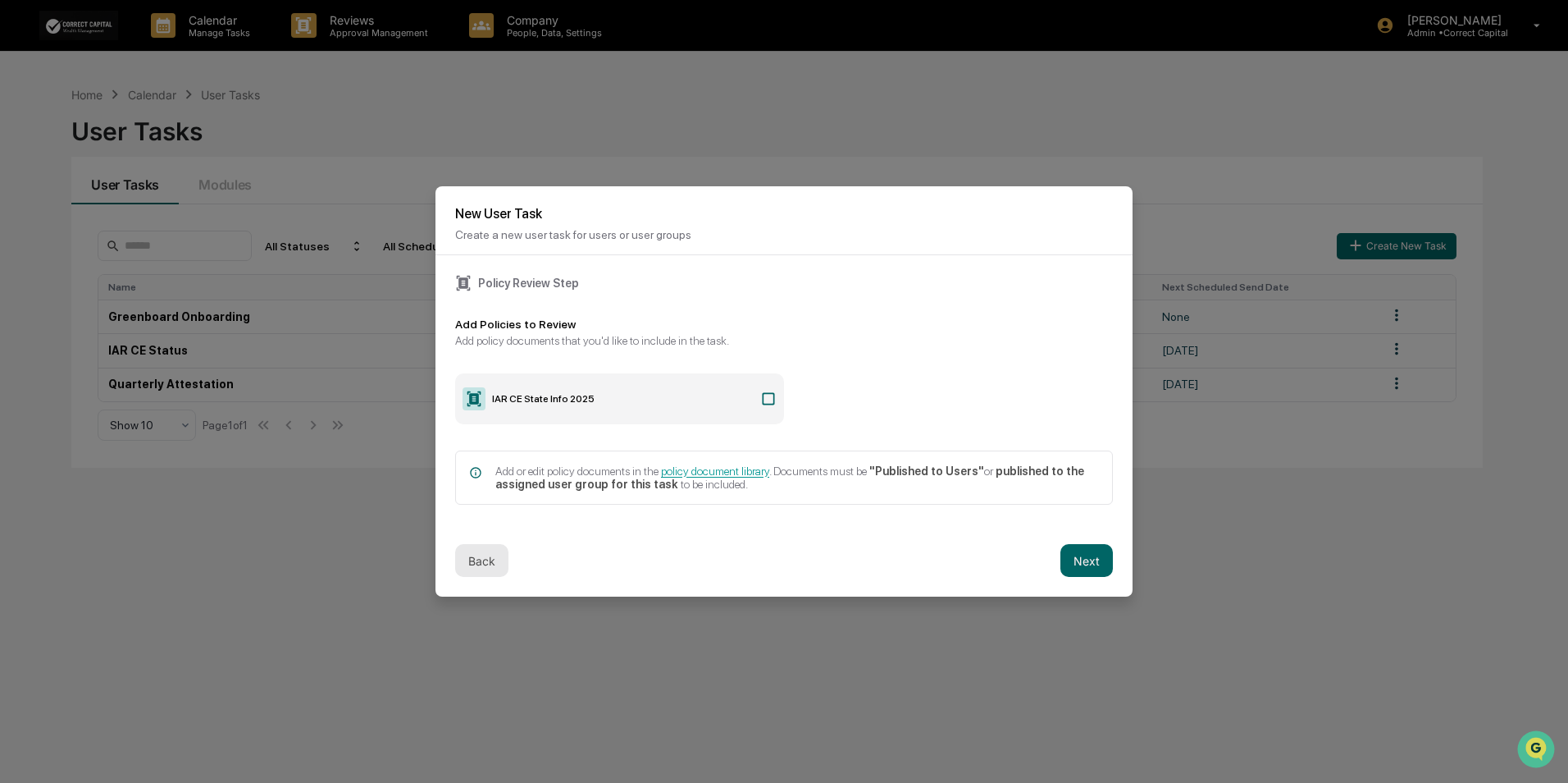
click at [479, 560] on button "Back" at bounding box center [482, 560] width 54 height 32
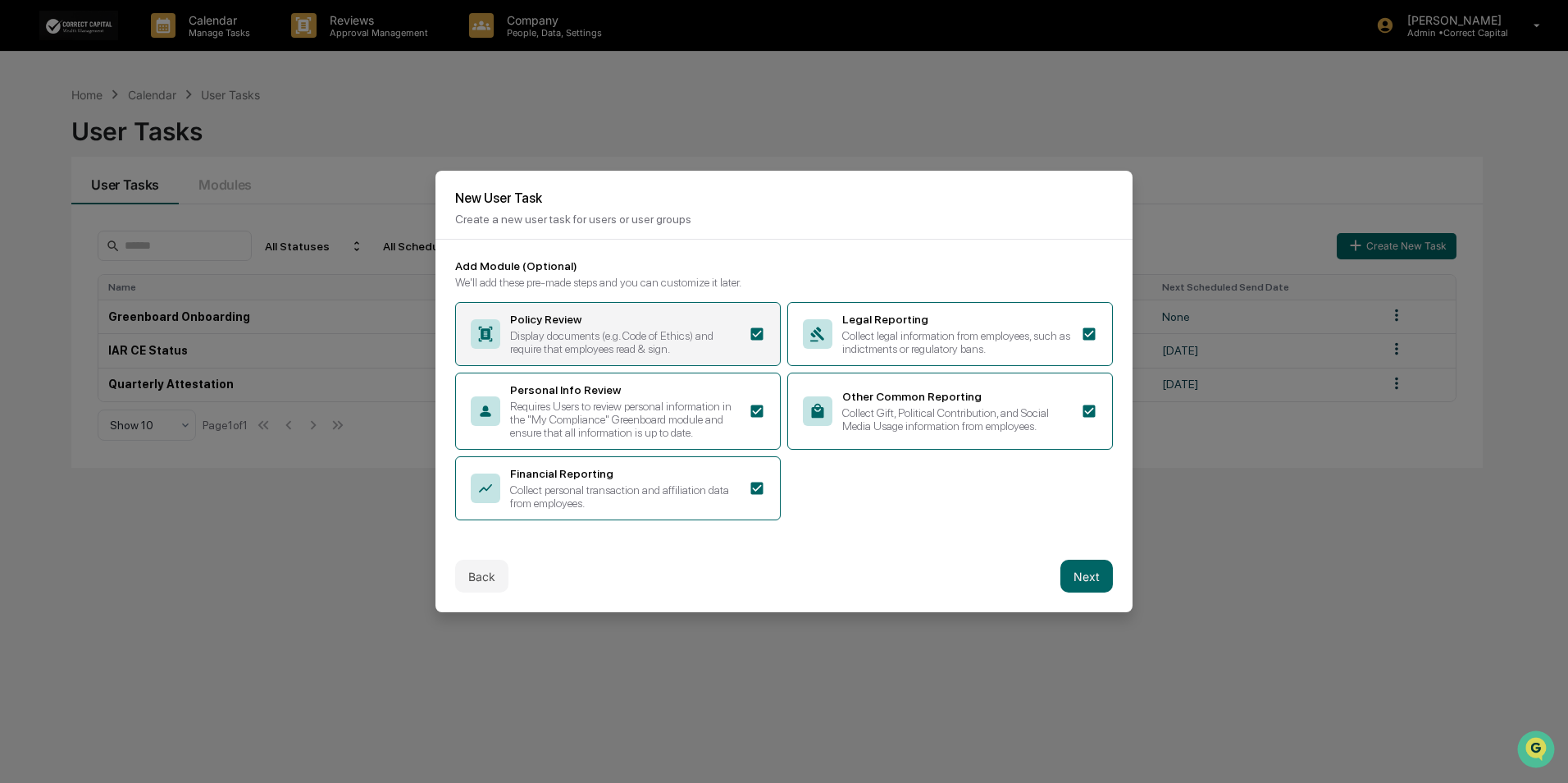
click at [758, 343] on div "Policy Review Display documents (e.g. Code of Ethics) and require that employee…" at bounding box center [618, 334] width 326 height 64
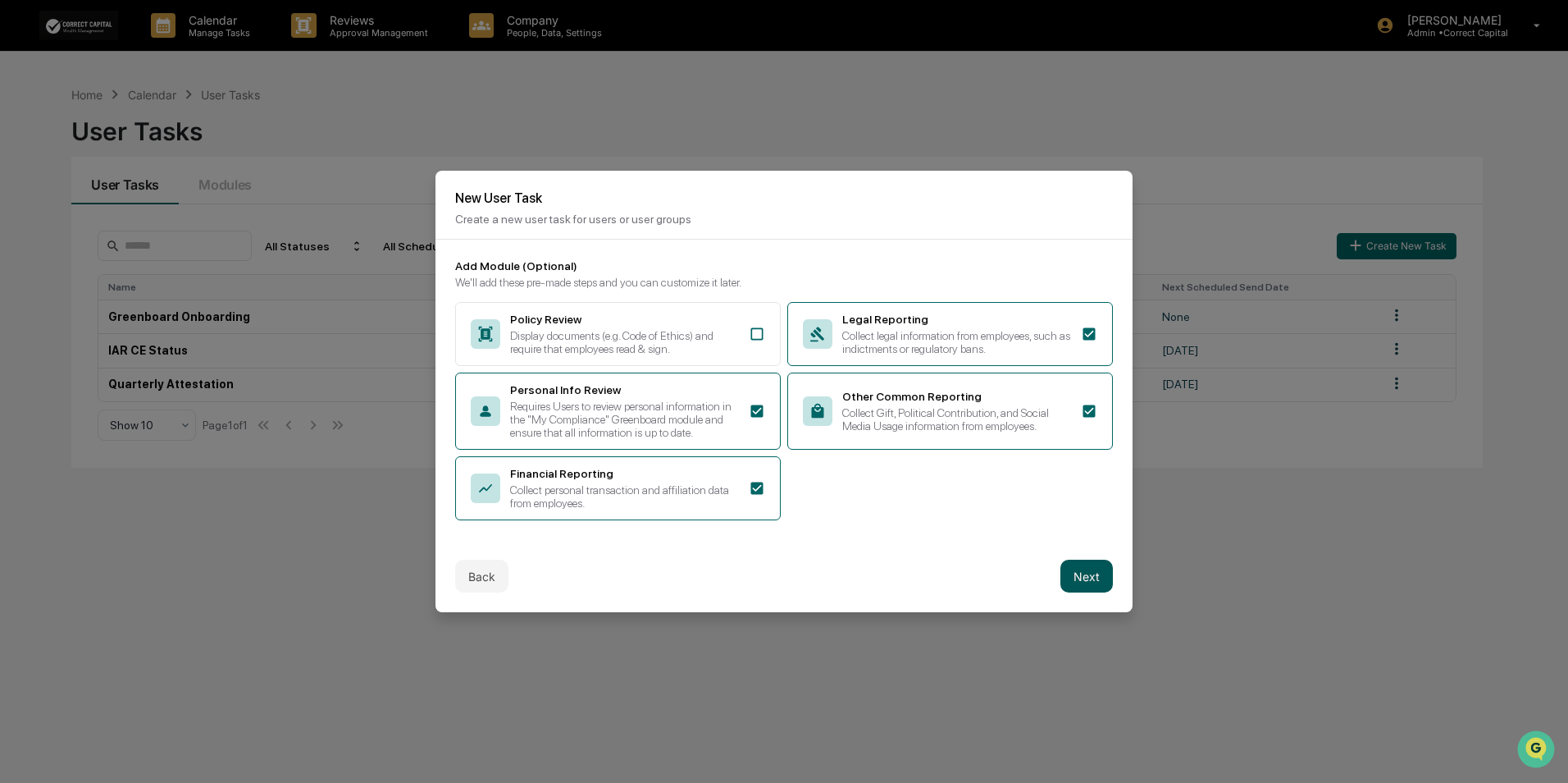
click at [1101, 586] on button "Next" at bounding box center [1087, 576] width 53 height 32
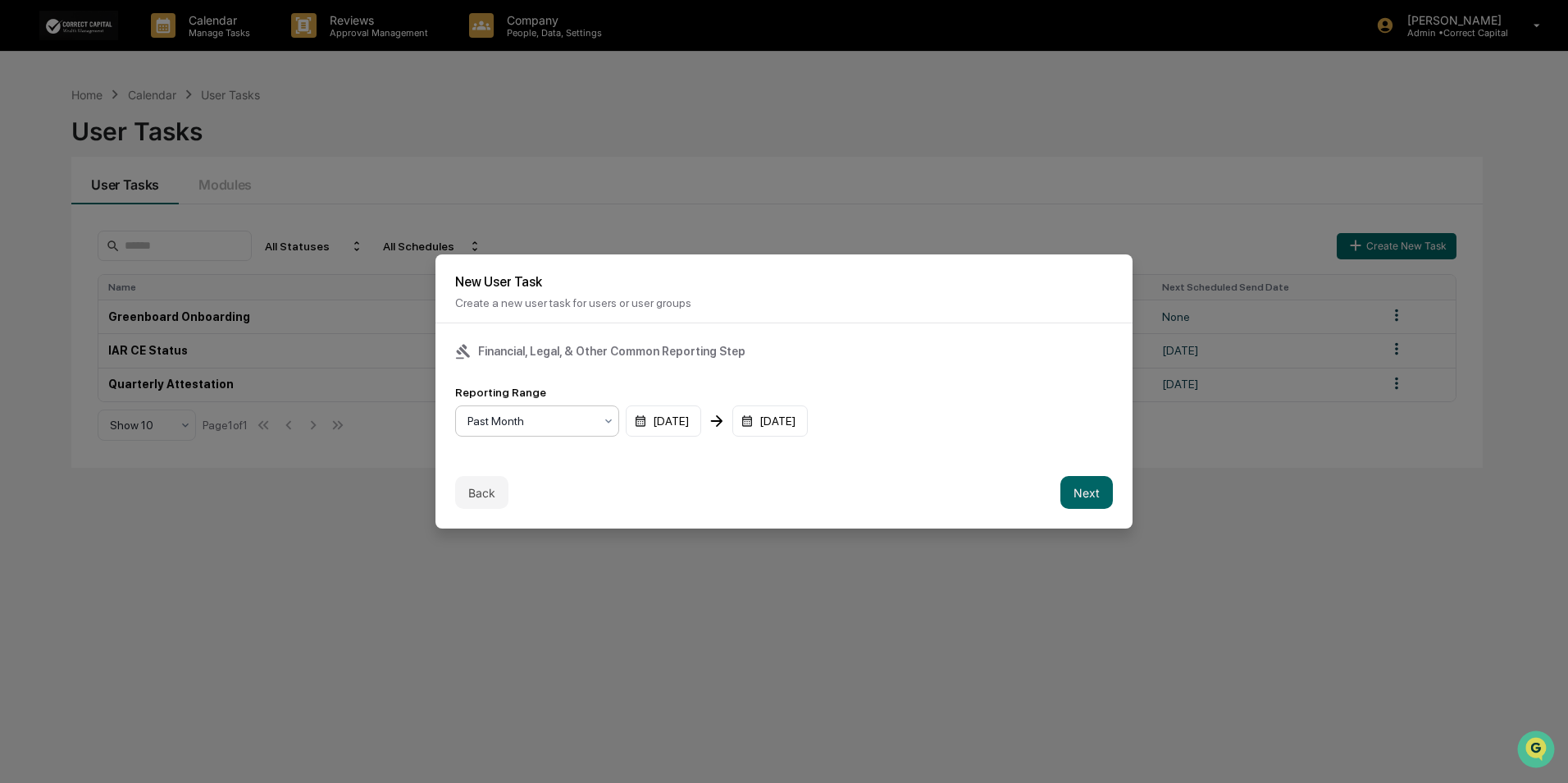
click at [577, 426] on div at bounding box center [530, 420] width 126 height 16
click at [562, 490] on div "Past Quarter" at bounding box center [537, 493] width 162 height 32
click at [1080, 495] on button "Next" at bounding box center [1087, 492] width 53 height 32
click at [528, 426] on div "mm/dd/yyyy" at bounding box center [506, 420] width 101 height 32
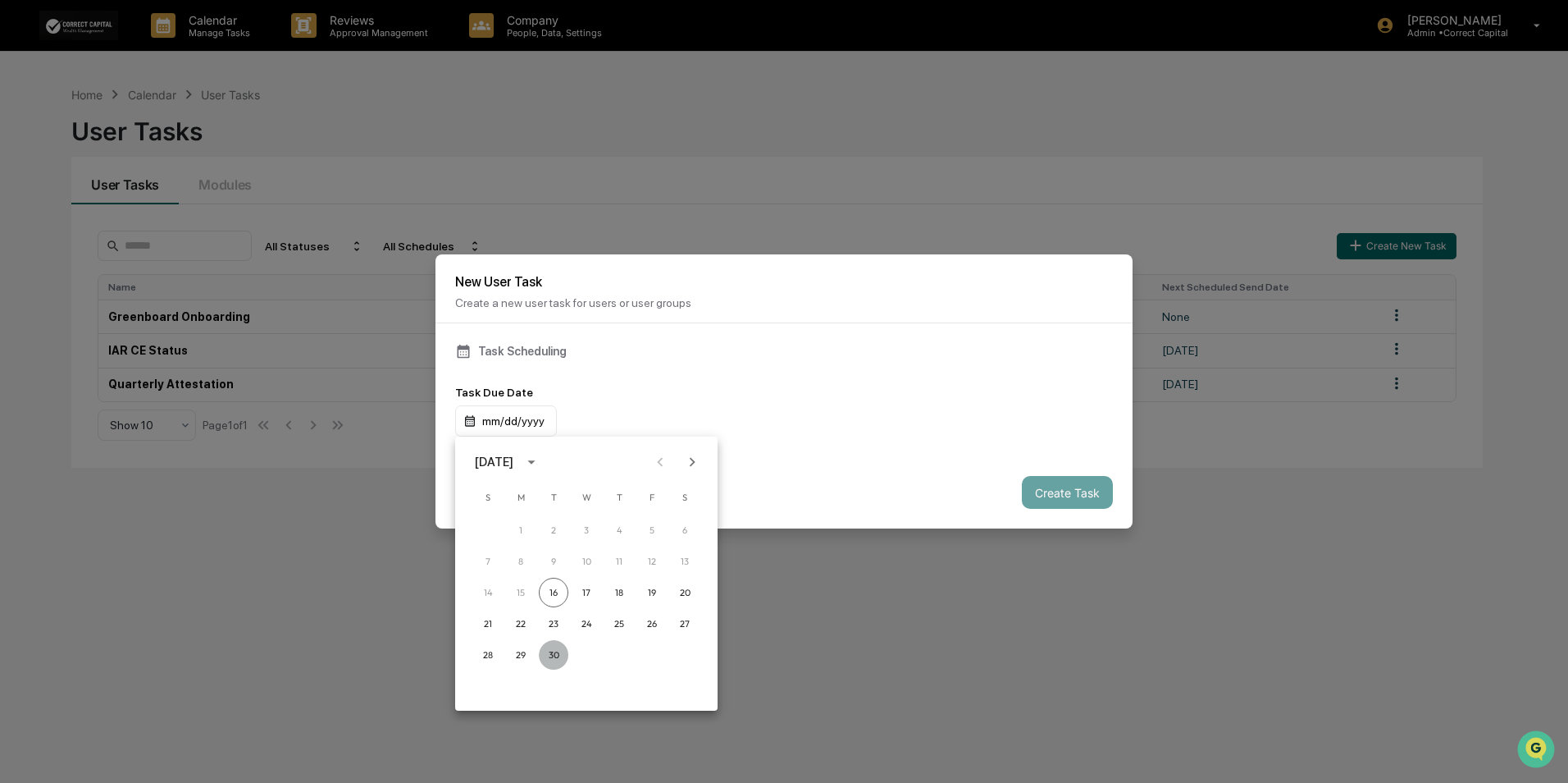
click at [553, 654] on button "30" at bounding box center [553, 654] width 30 height 30
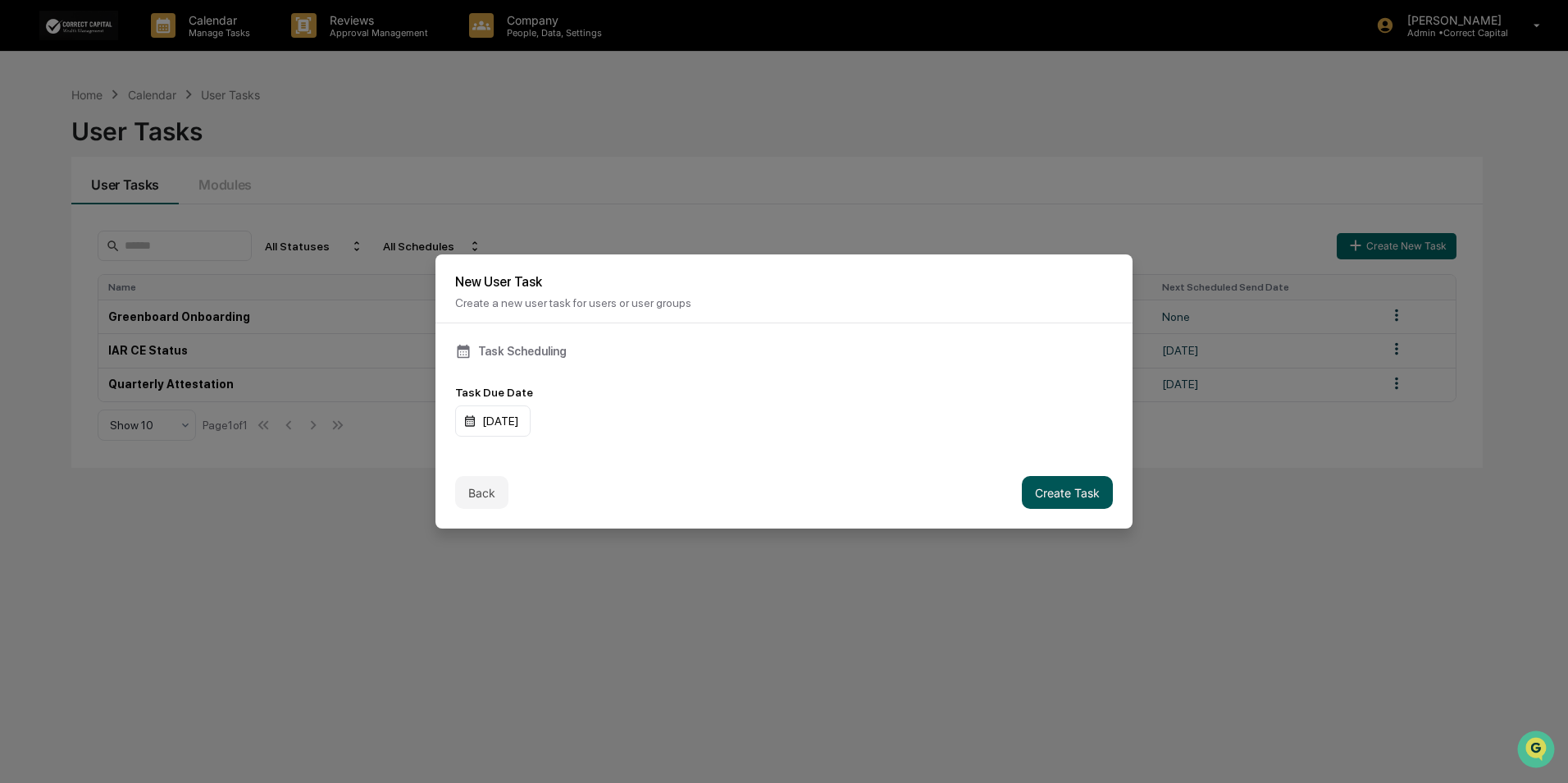
click at [1053, 498] on button "Create Task" at bounding box center [1068, 492] width 91 height 32
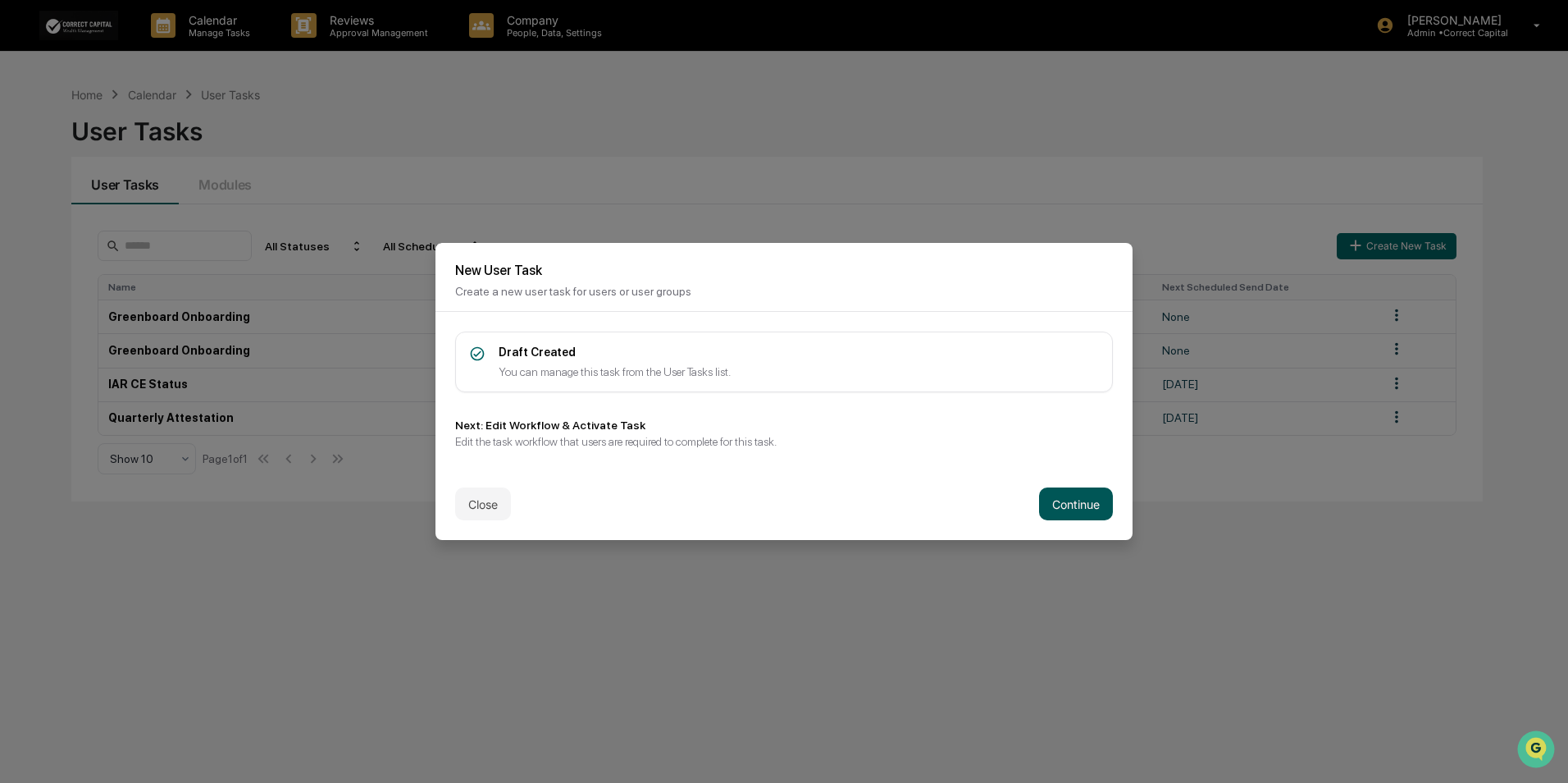
click at [1061, 506] on button "Continue" at bounding box center [1076, 503] width 74 height 32
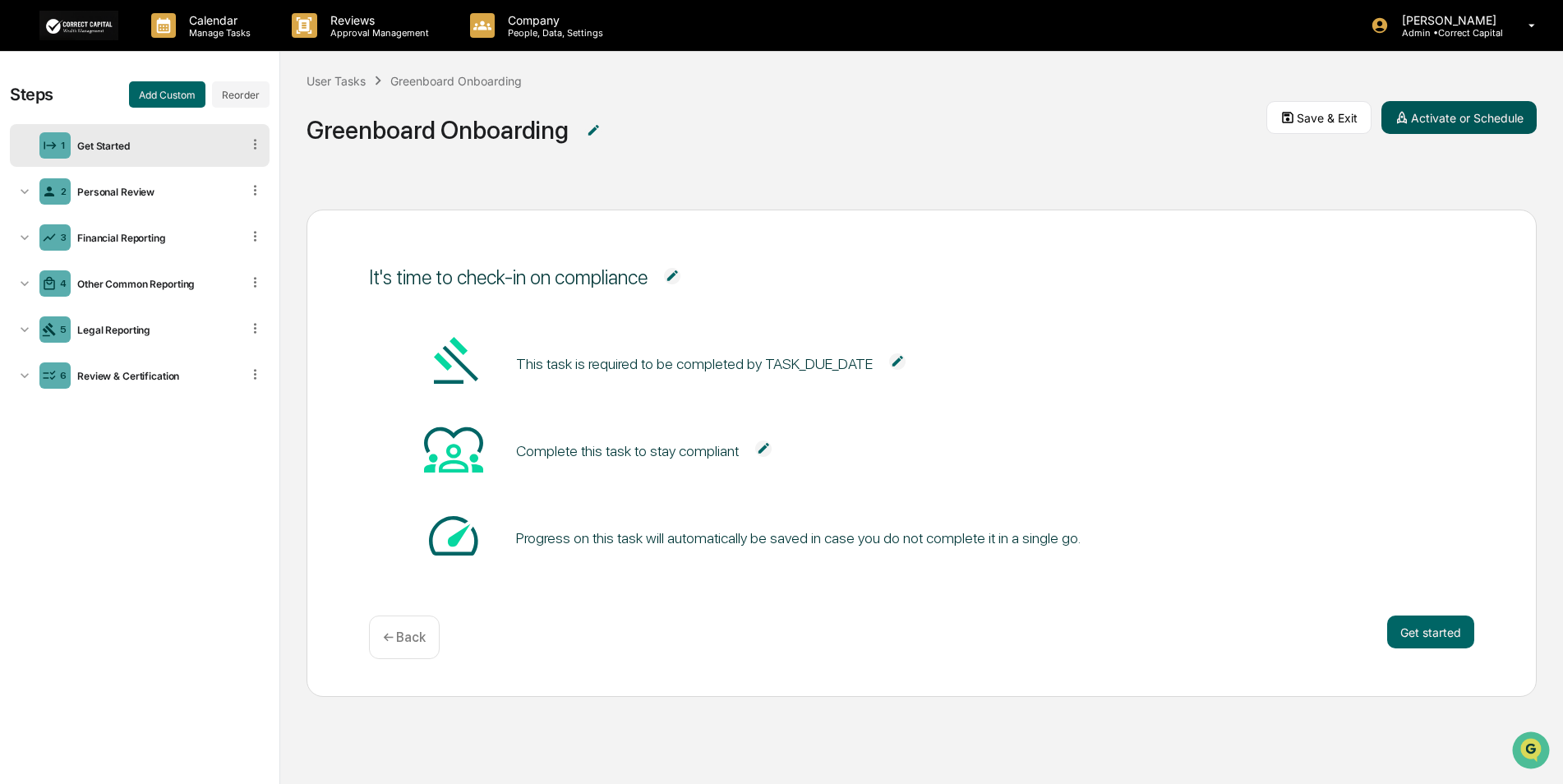
click at [1445, 116] on button "Activate or Schedule" at bounding box center [1459, 117] width 155 height 32
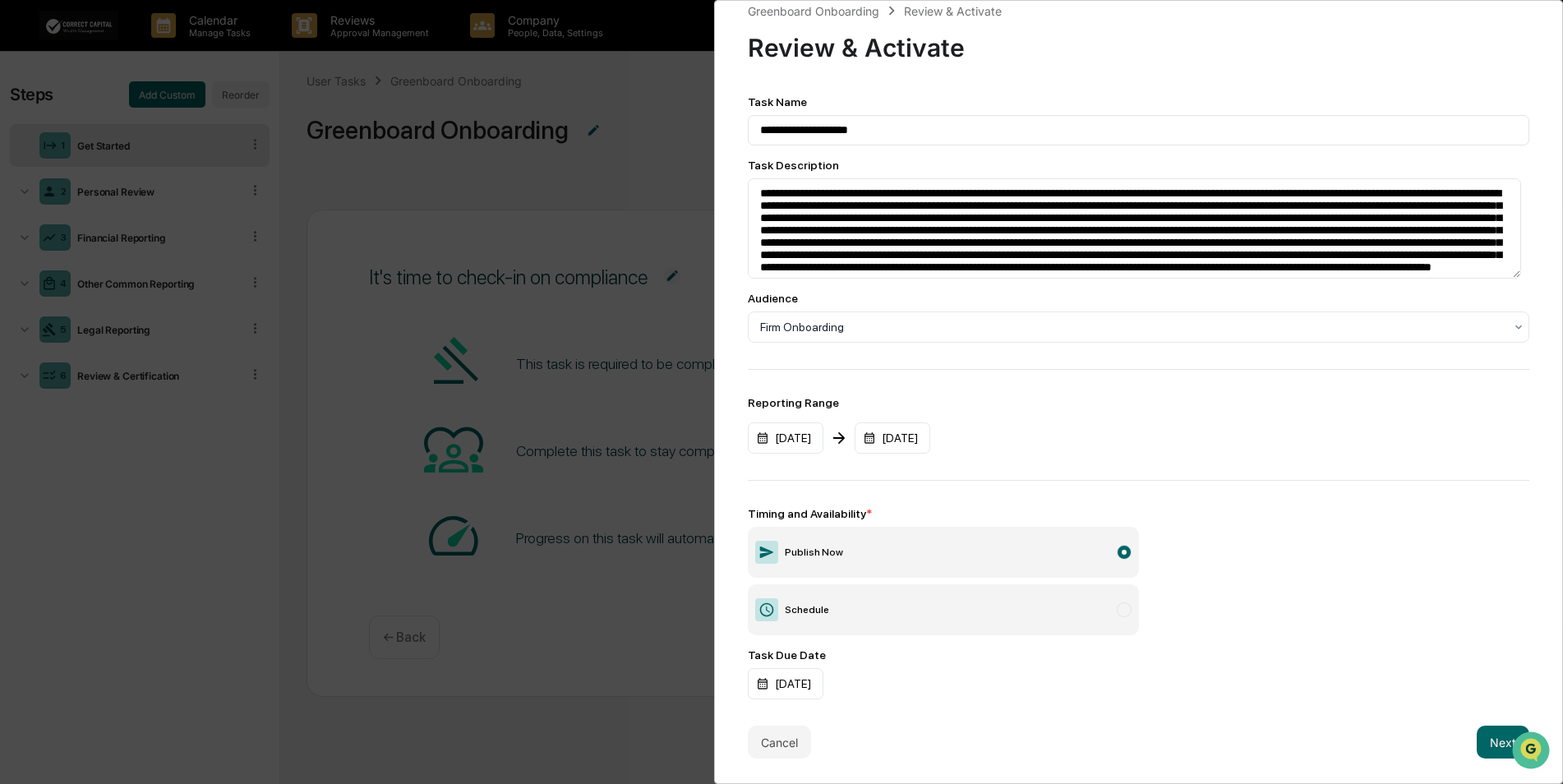
scroll to position [25, 0]
click at [1480, 731] on button "Next" at bounding box center [1503, 741] width 53 height 32
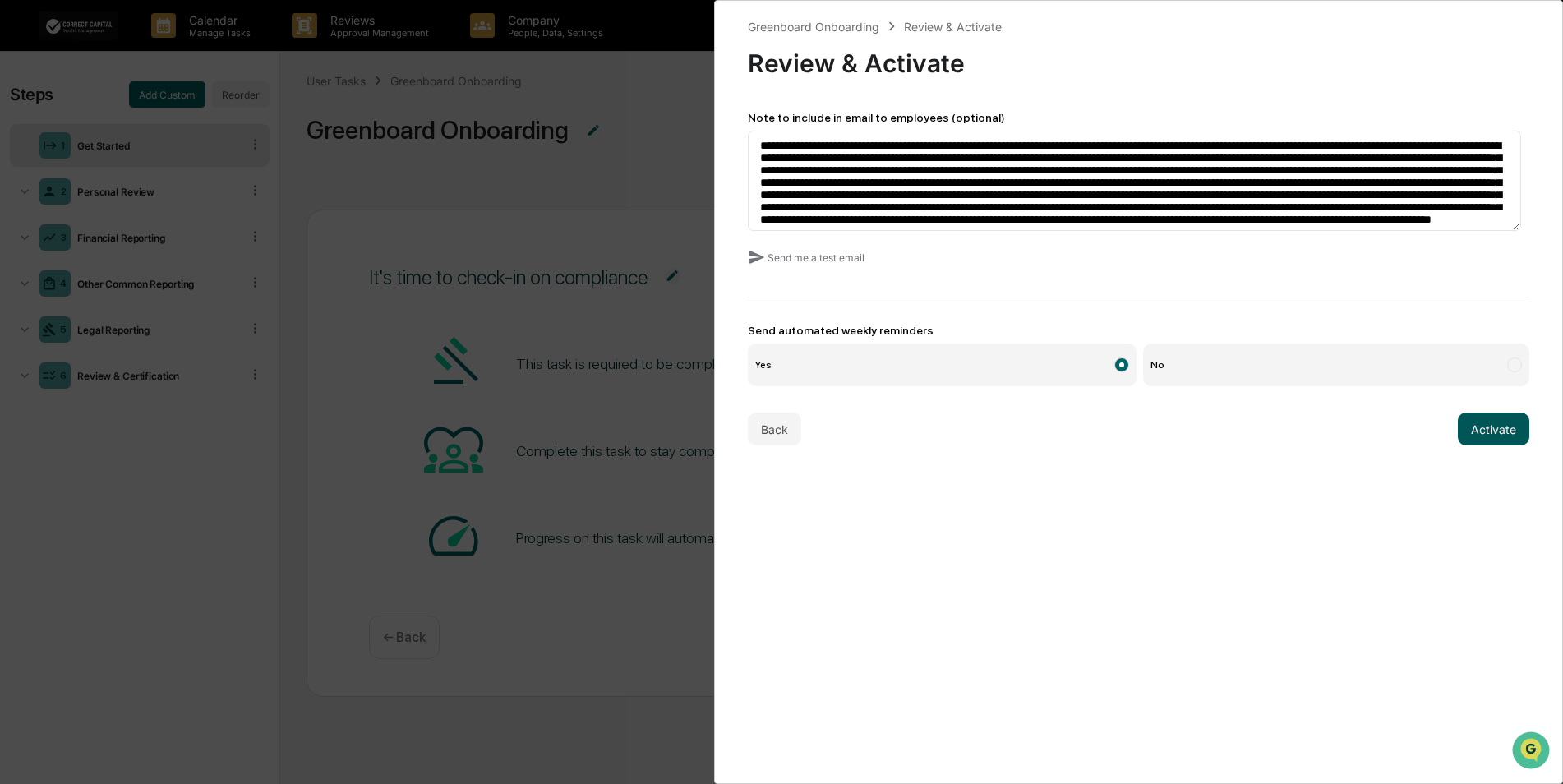
click at [1487, 430] on button "Activate" at bounding box center [1493, 429] width 72 height 32
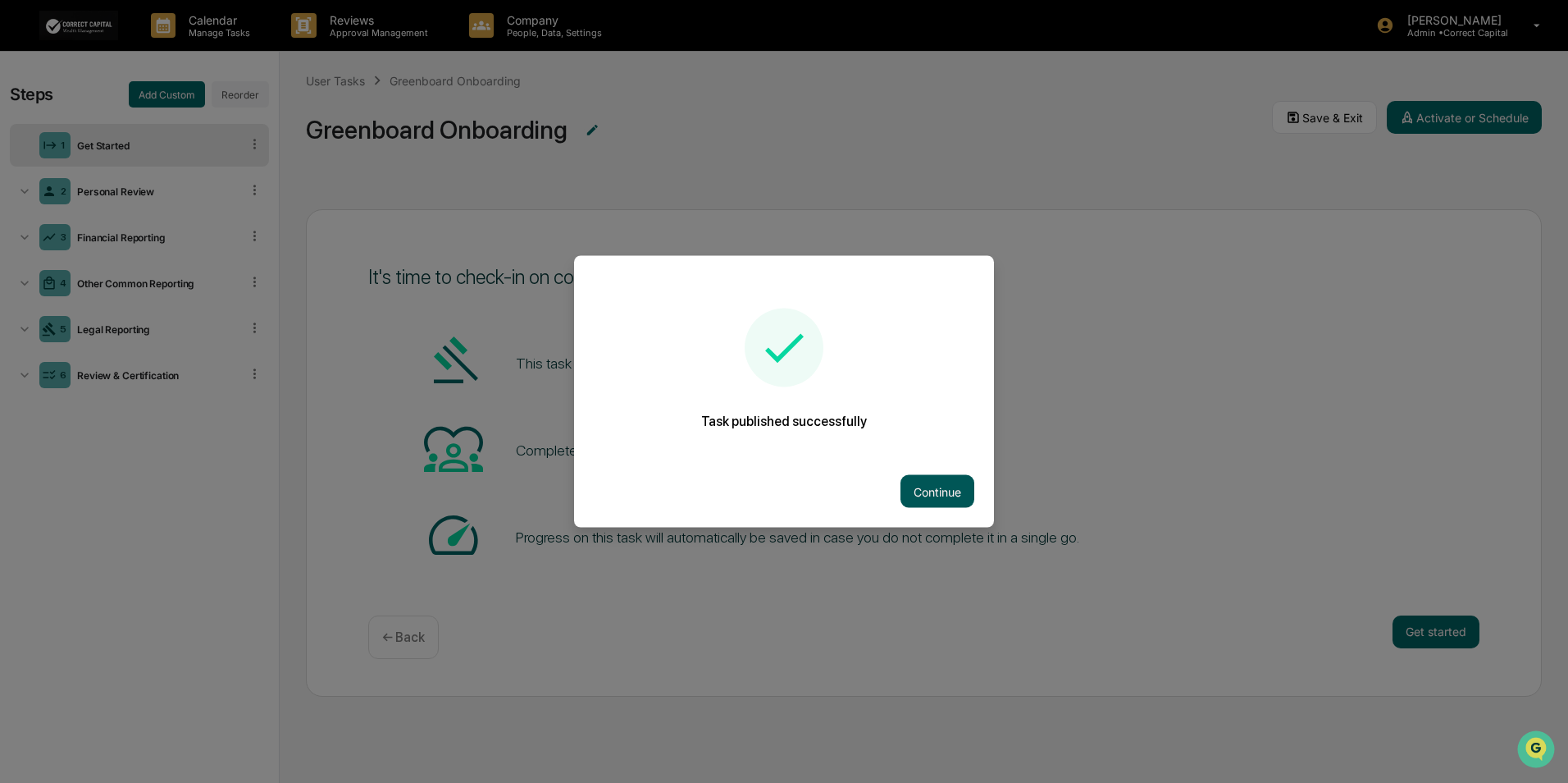
click at [925, 490] on button "Continue" at bounding box center [937, 491] width 74 height 32
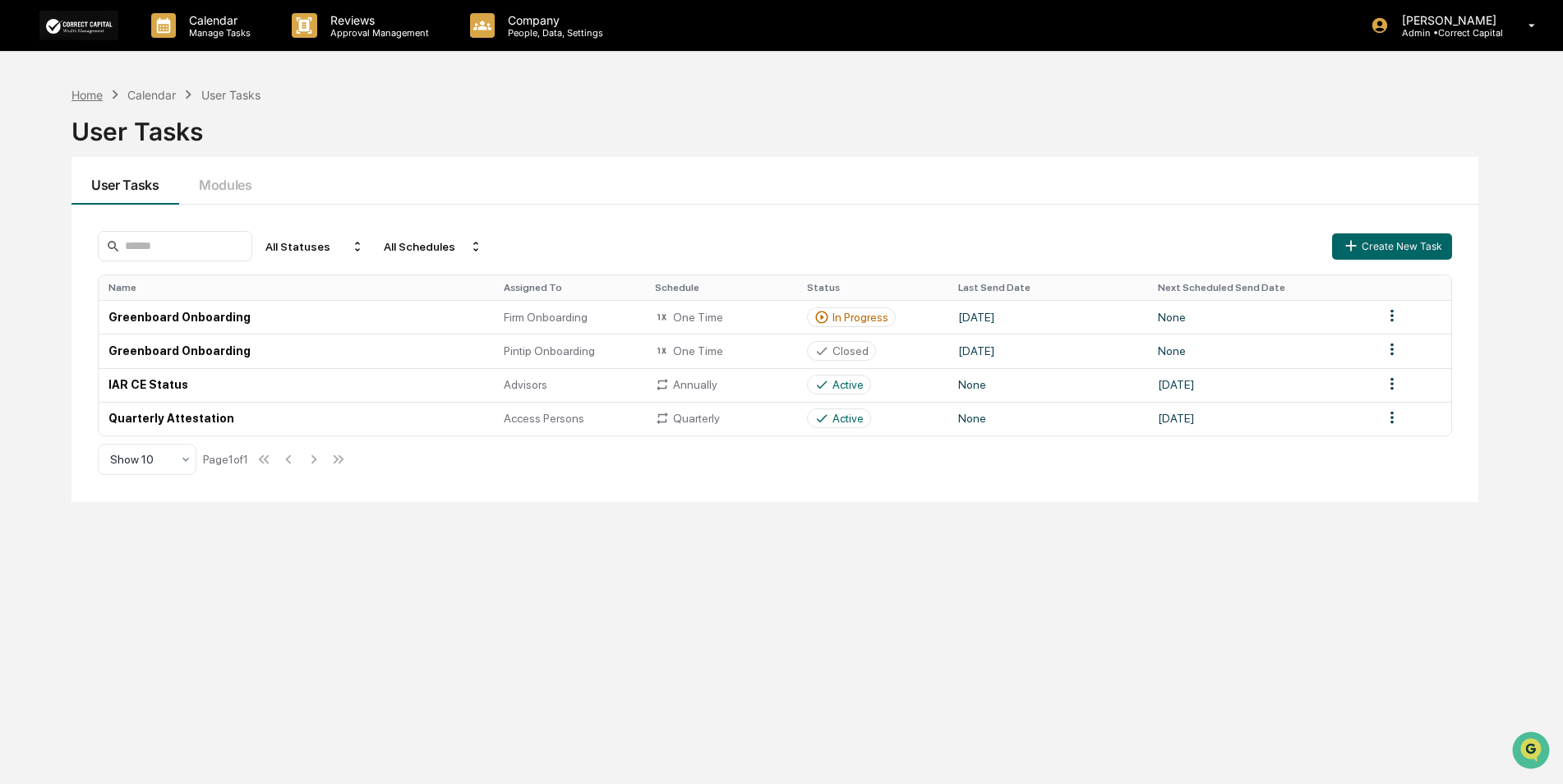
click at [88, 91] on div "Home" at bounding box center [87, 95] width 32 height 14
